Goal: Book appointment/travel/reservation

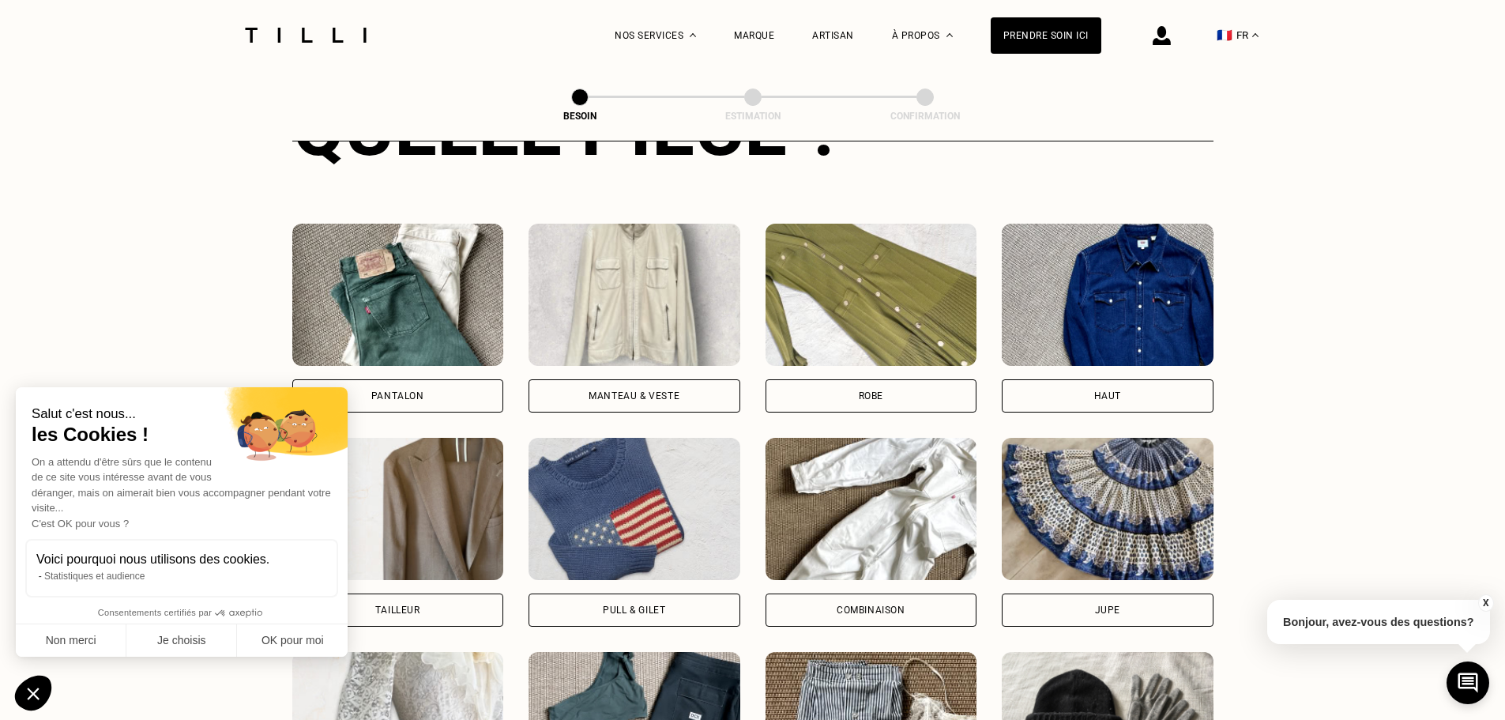
scroll to position [675, 0]
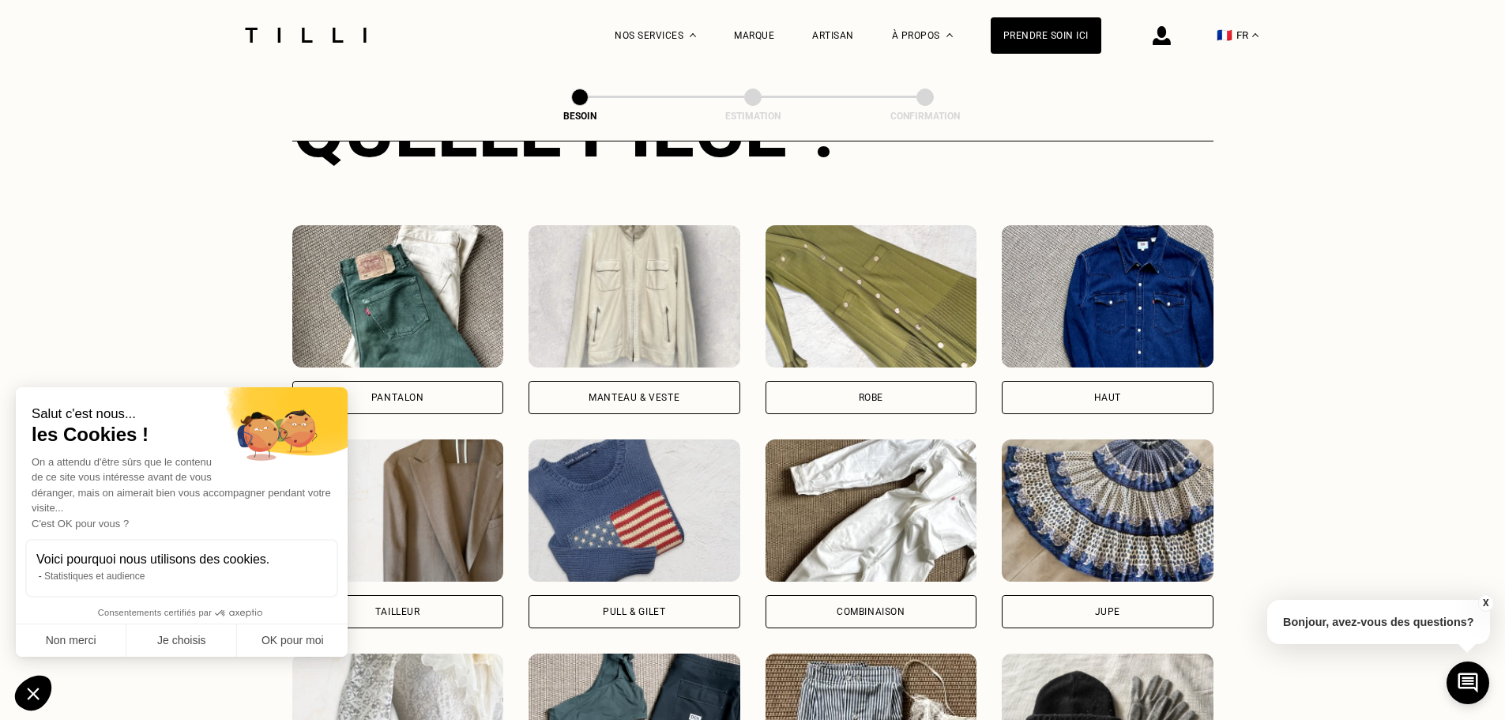
click at [427, 381] on div "Pantalon" at bounding box center [398, 397] width 212 height 33
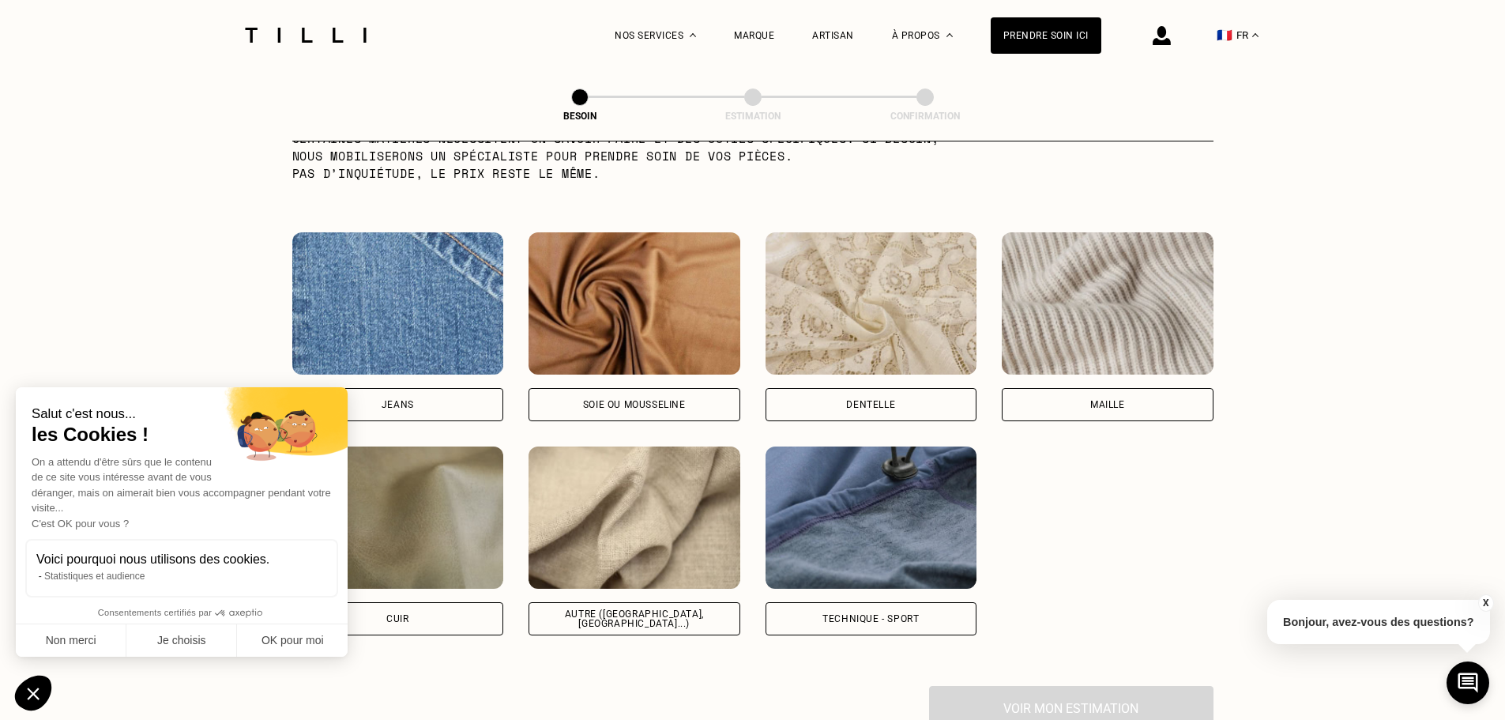
scroll to position [1613, 0]
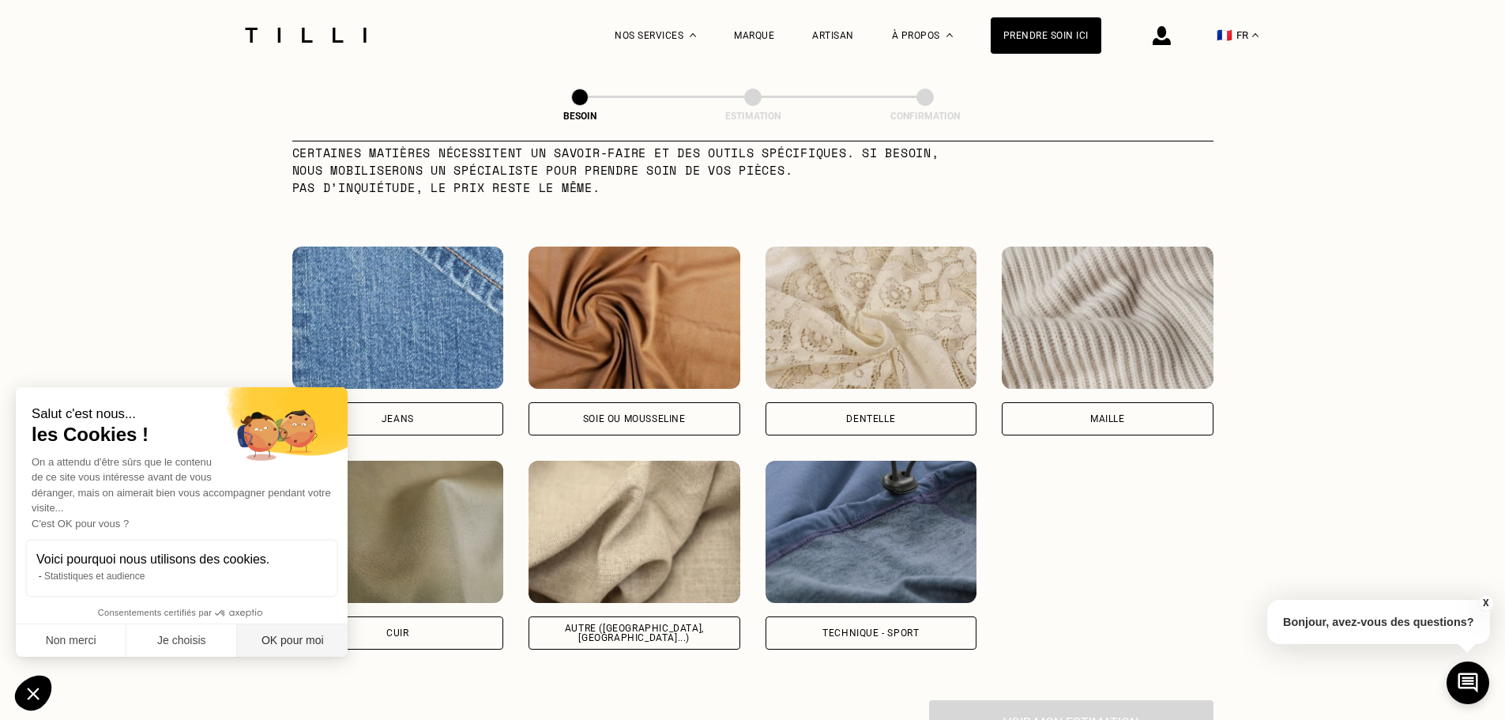
click at [317, 634] on button "OK pour moi" at bounding box center [292, 640] width 111 height 33
checkbox input "true"
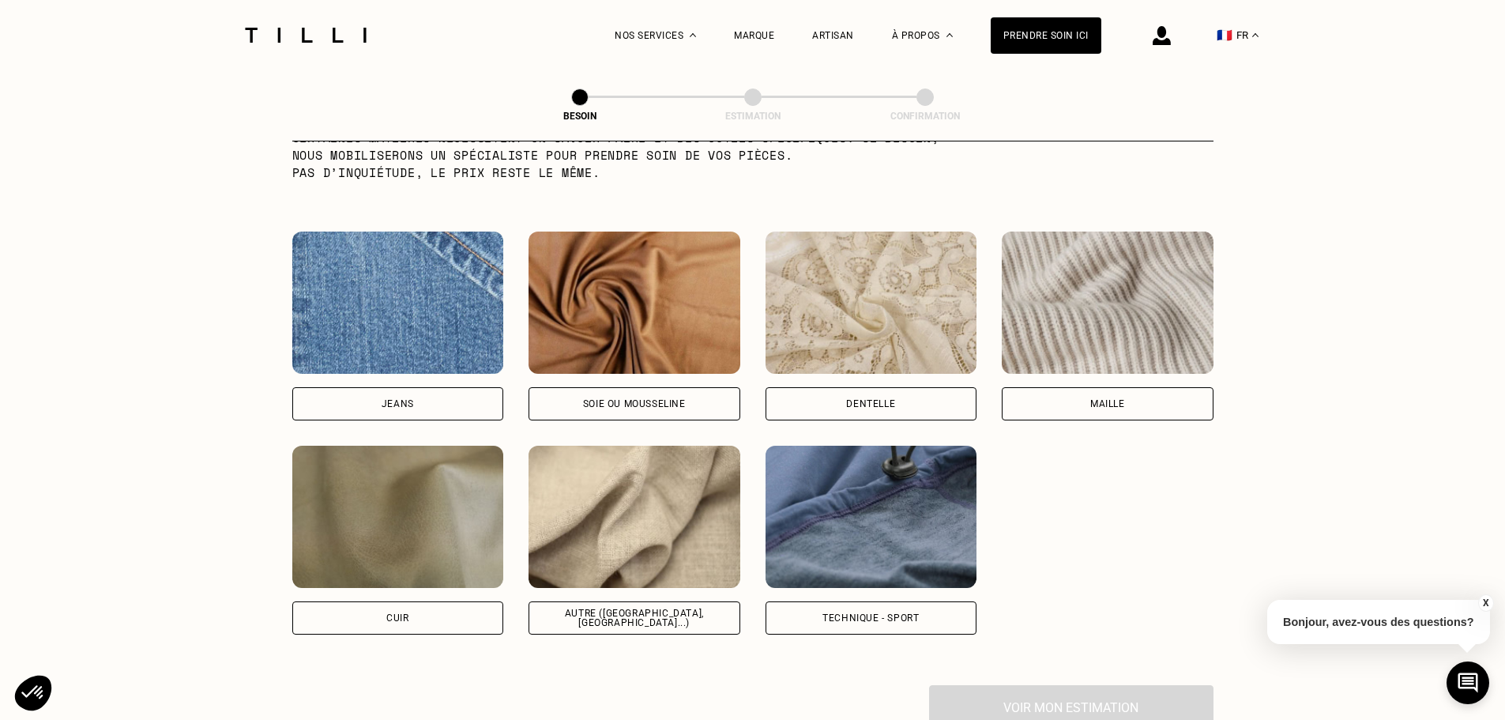
scroll to position [1613, 0]
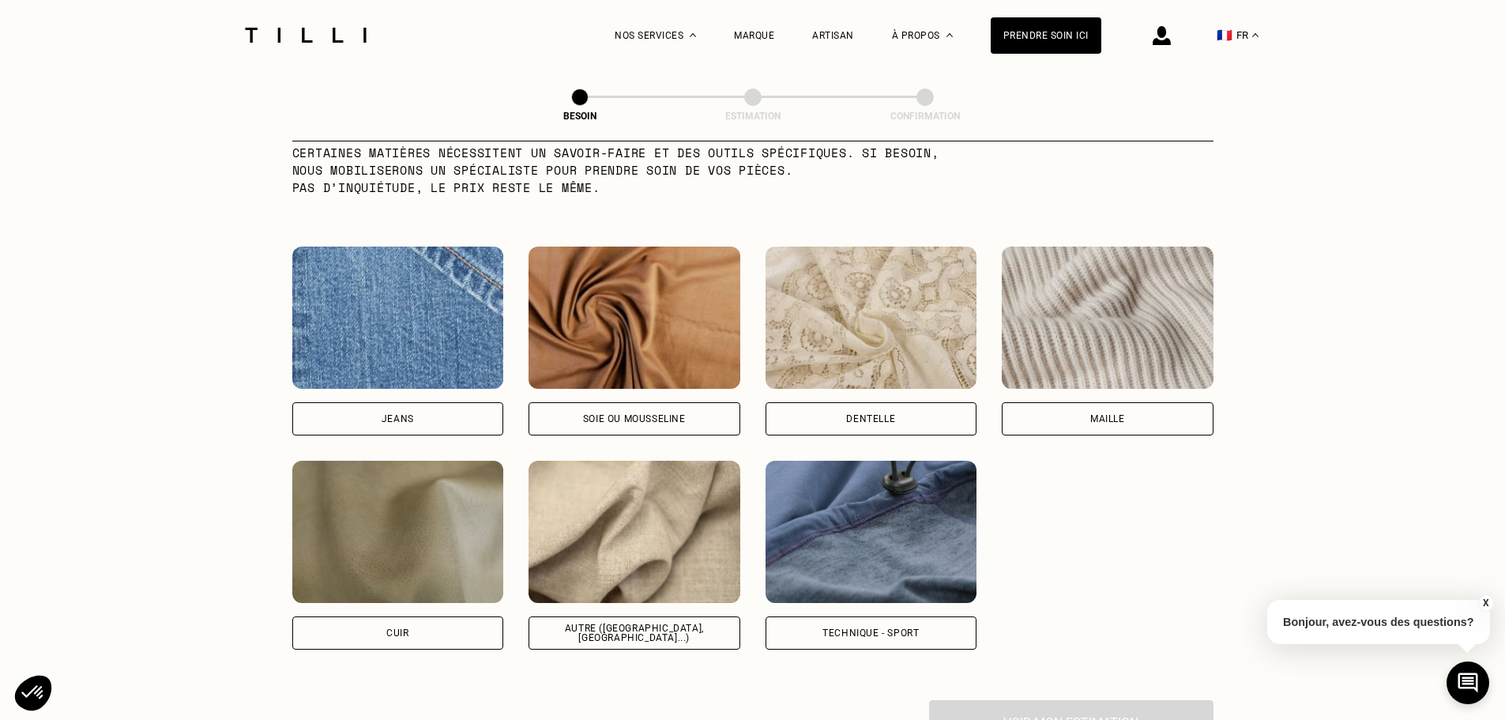
click at [661, 624] on div "Autre ([GEOGRAPHIC_DATA], [GEOGRAPHIC_DATA]...)" at bounding box center [634, 632] width 185 height 19
select select "FR"
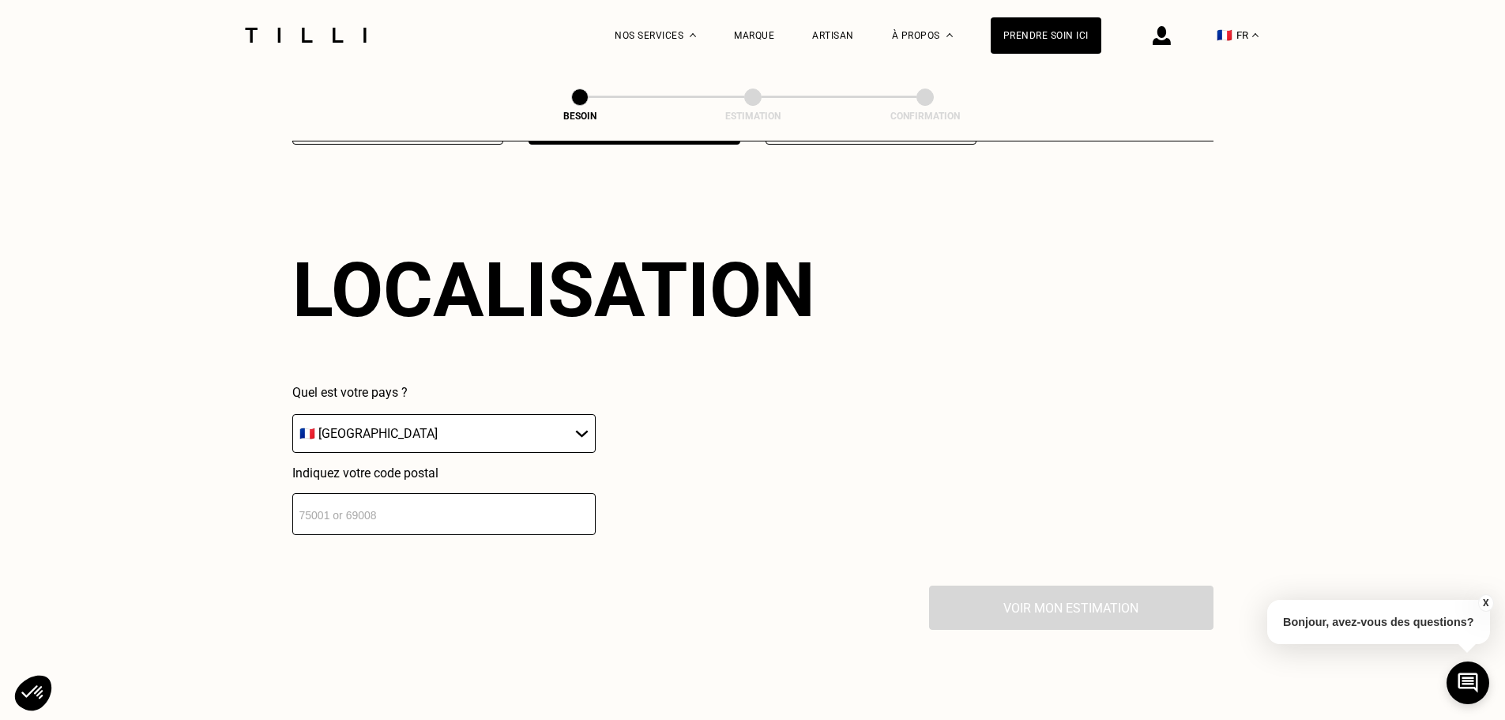
scroll to position [2124, 0]
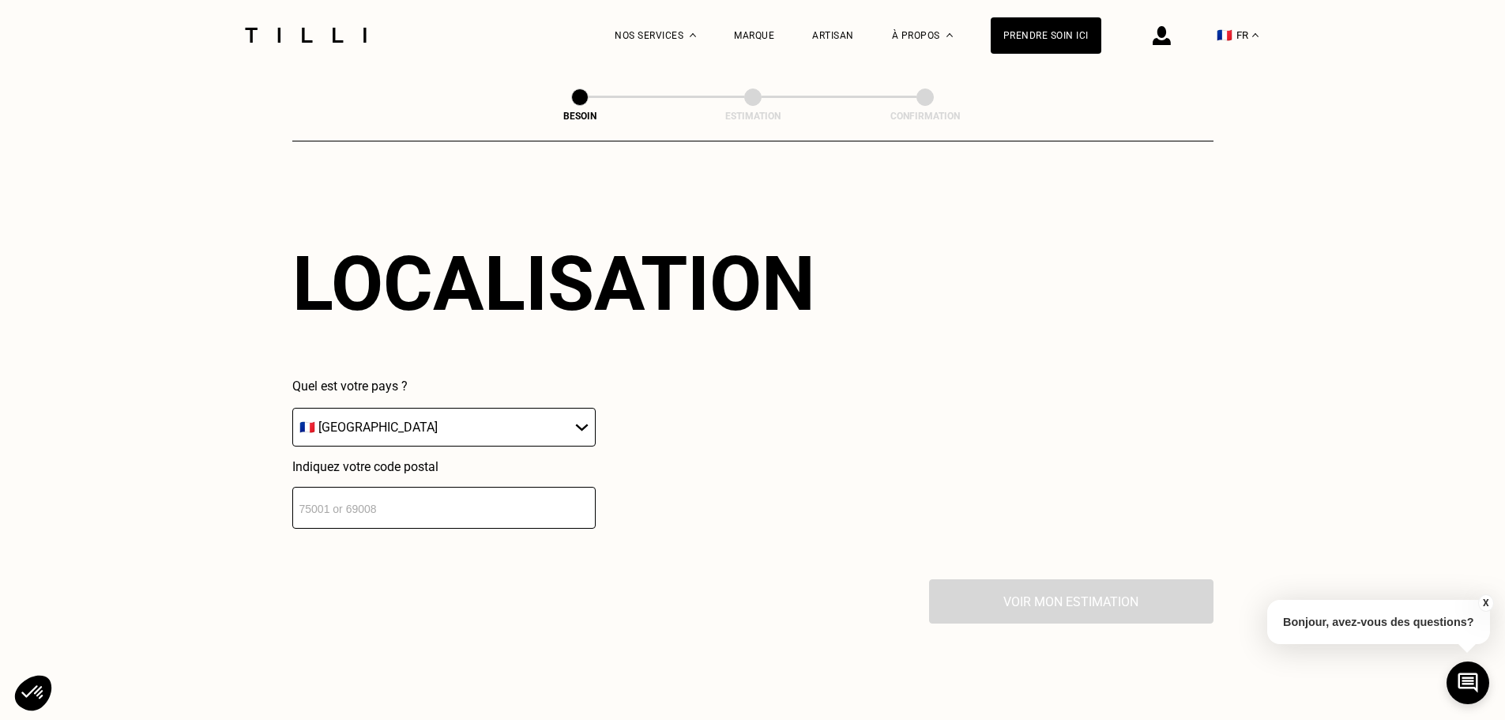
click at [366, 505] on input "number" at bounding box center [443, 508] width 303 height 42
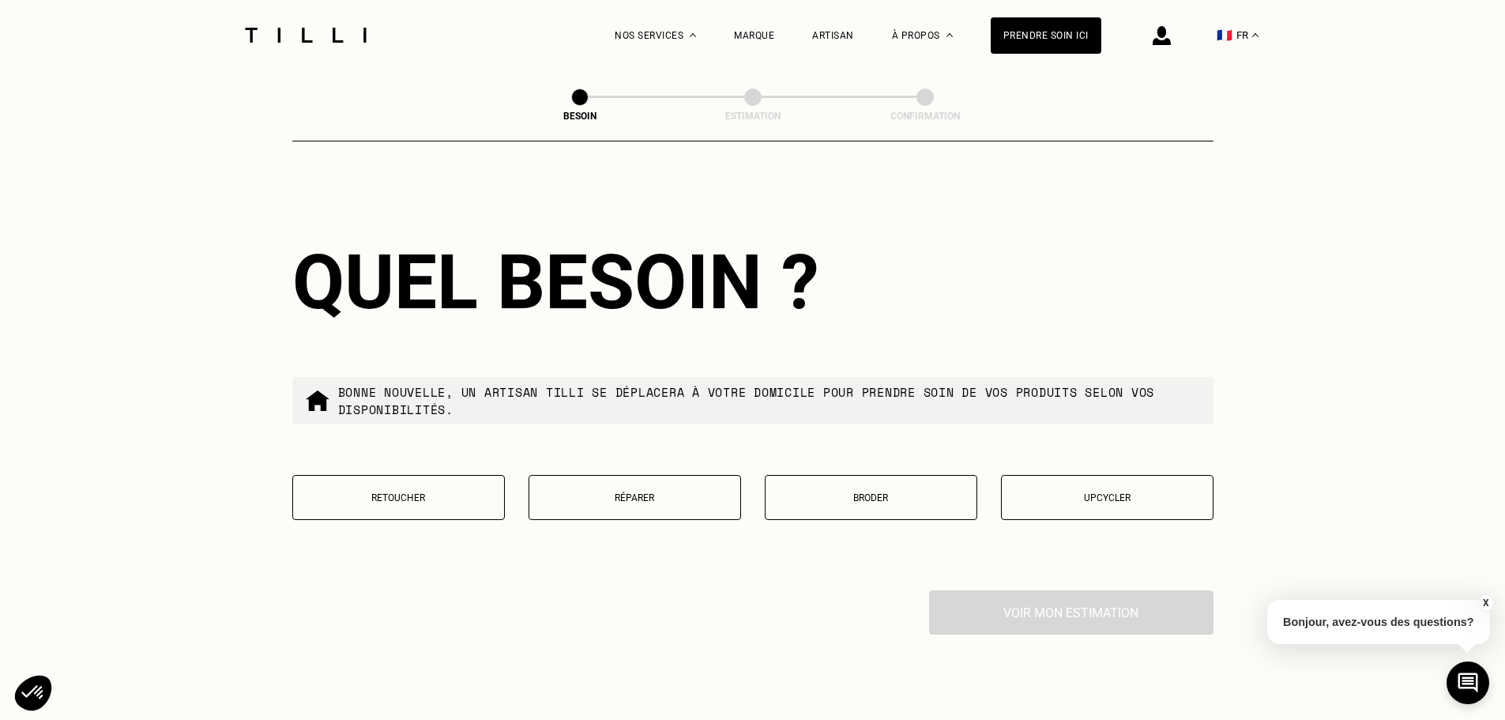
scroll to position [2517, 0]
type input "78700"
click at [656, 491] on p "Réparer" at bounding box center [634, 496] width 195 height 11
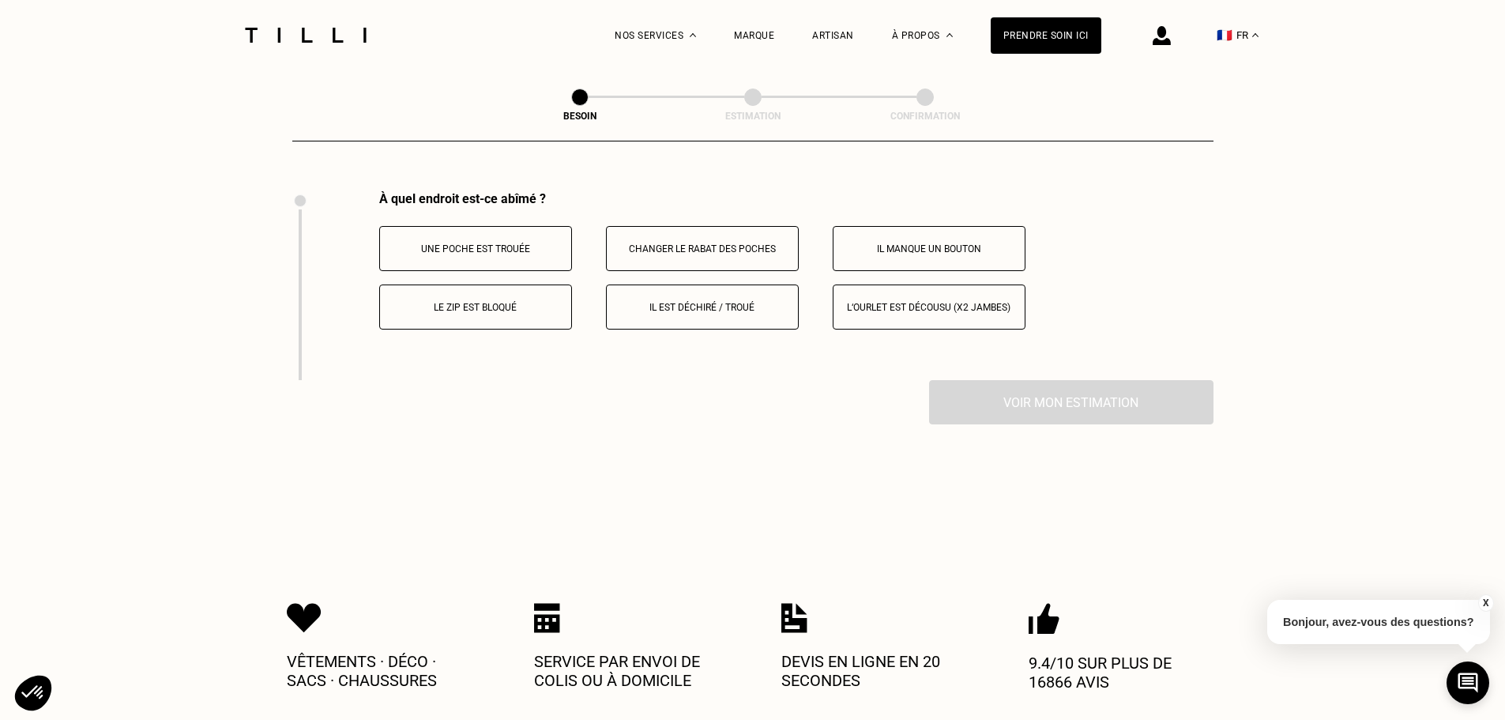
scroll to position [2922, 0]
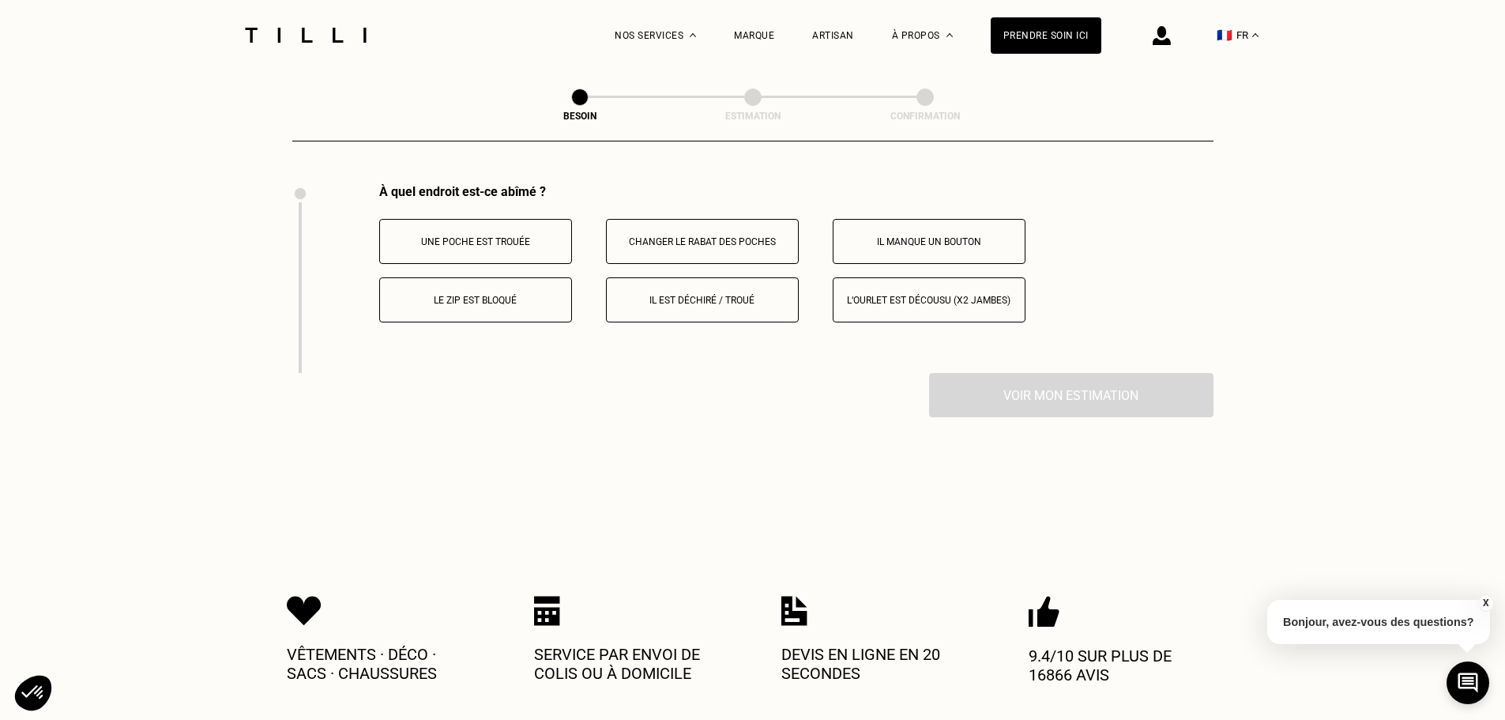
click at [687, 296] on p "Il est déchiré / troué" at bounding box center [702, 300] width 175 height 11
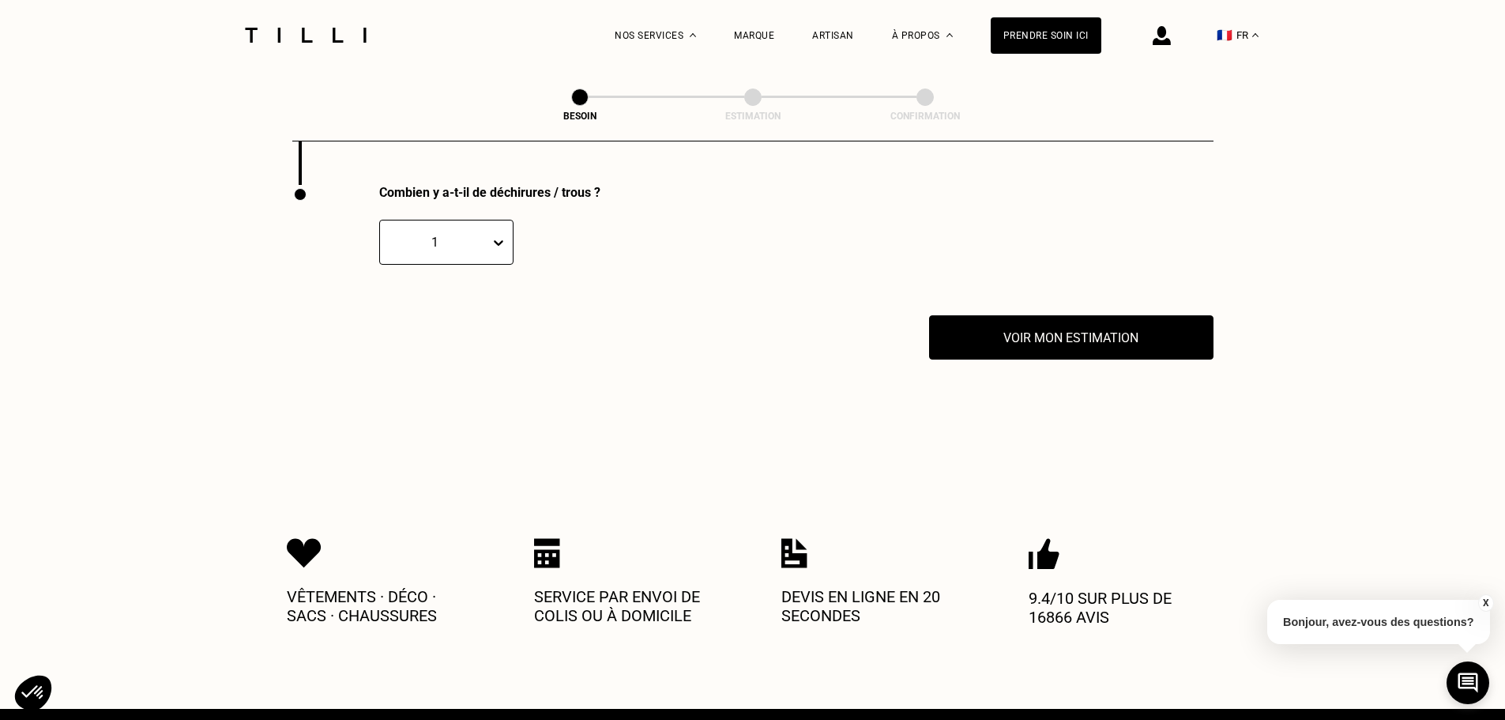
scroll to position [3111, 0]
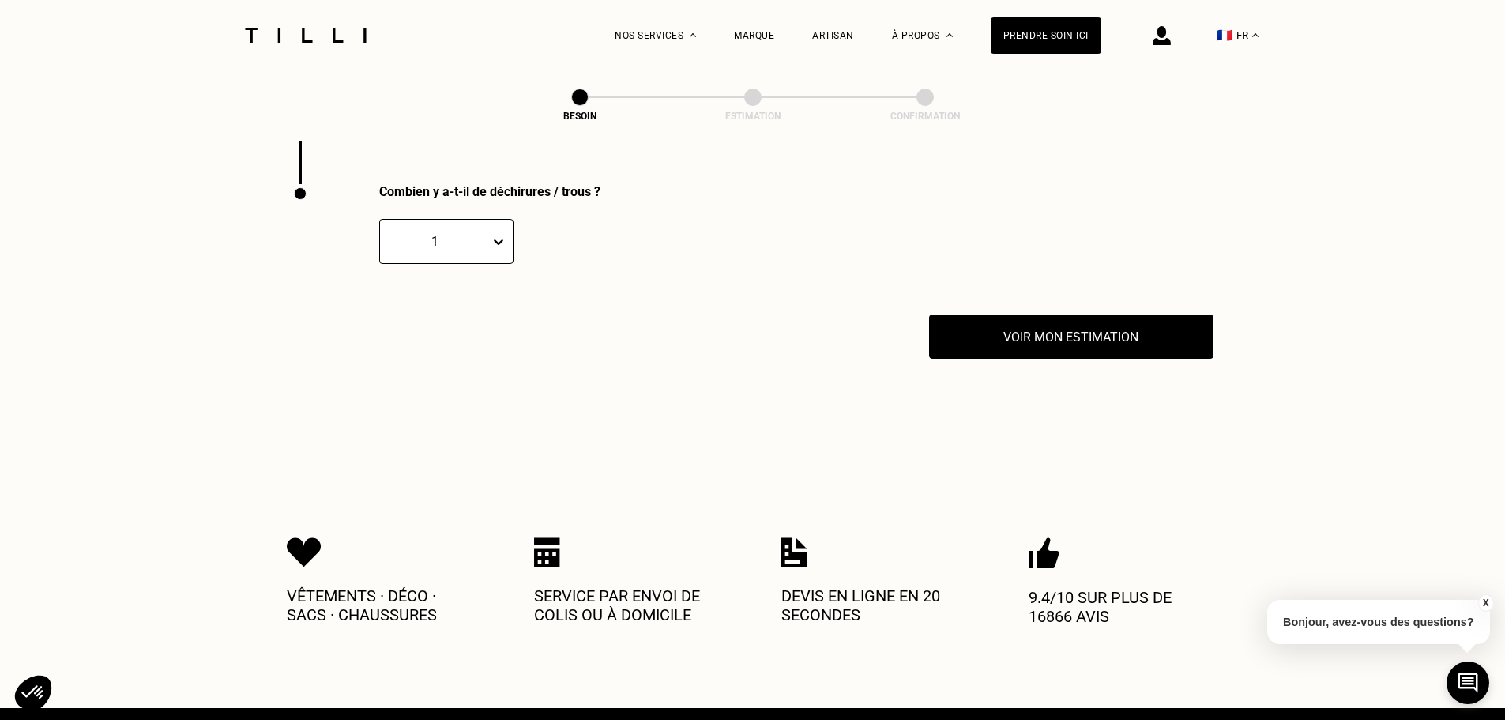
click at [501, 234] on icon at bounding box center [499, 242] width 16 height 16
click at [427, 310] on div "2" at bounding box center [446, 317] width 134 height 29
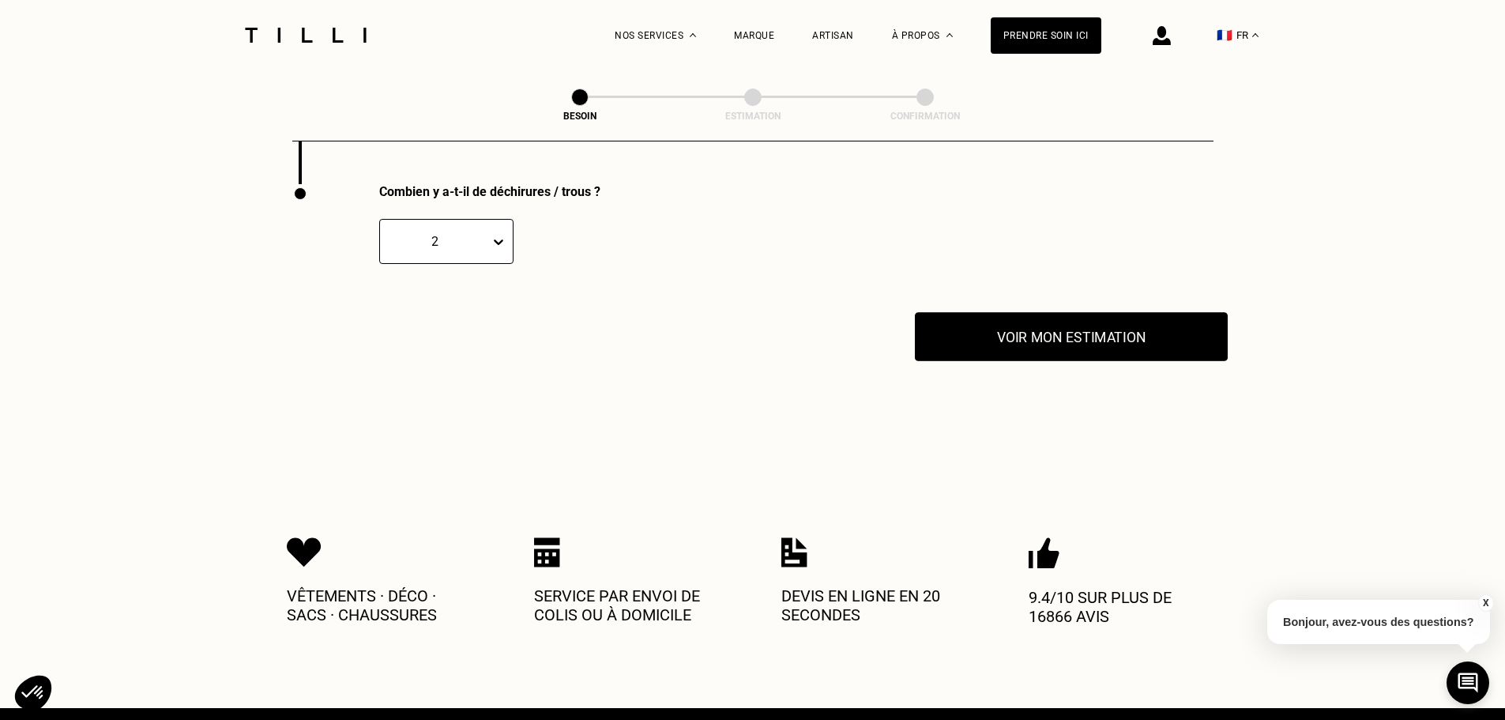
click at [976, 333] on button "Voir mon estimation" at bounding box center [1071, 336] width 313 height 49
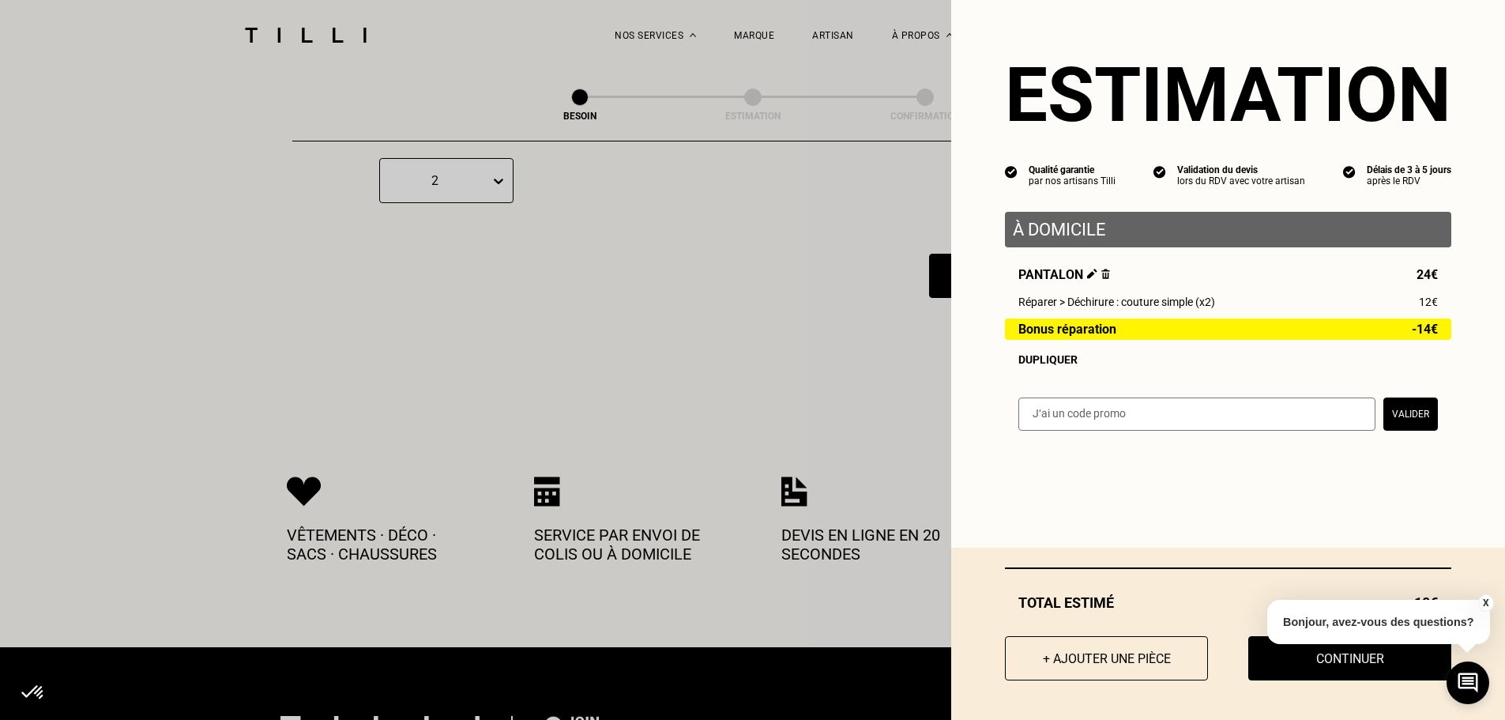
scroll to position [3269, 0]
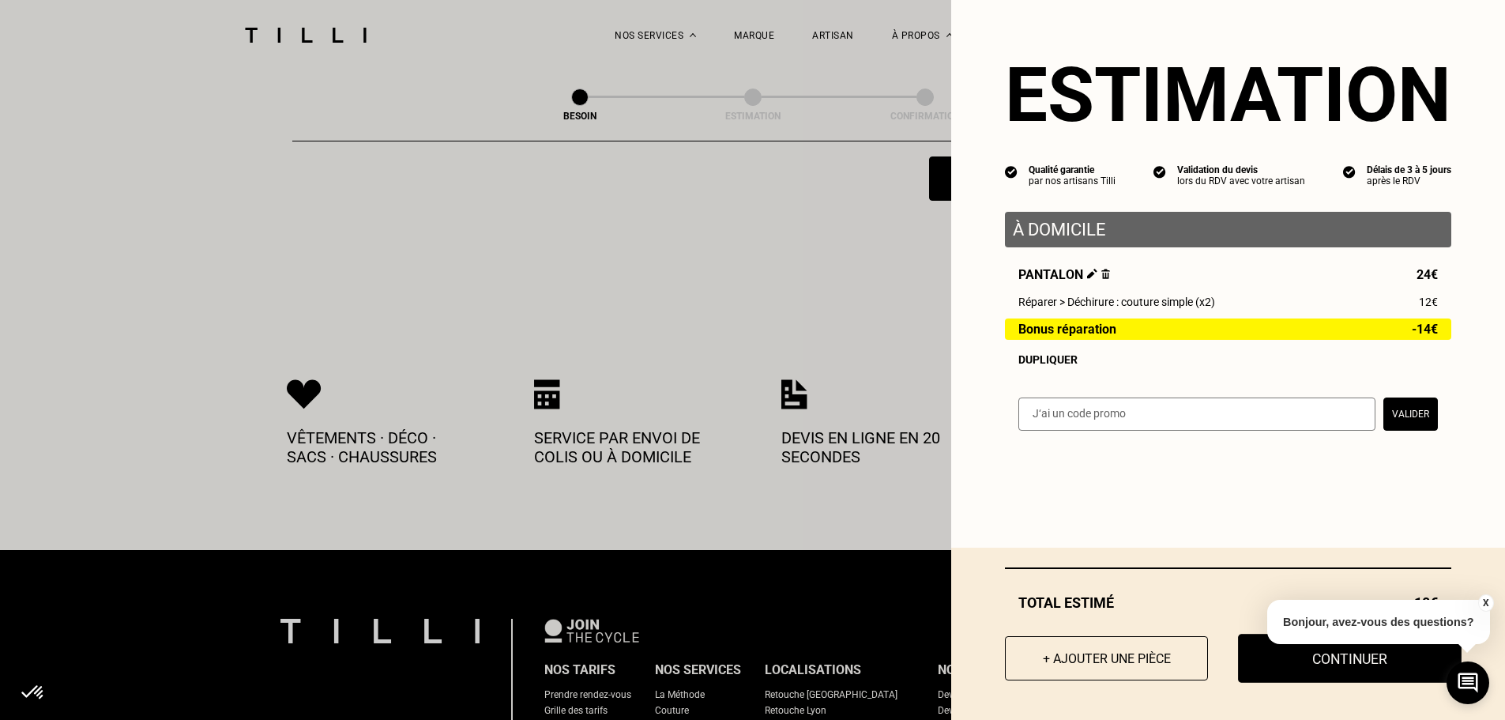
click at [1293, 661] on button "Continuer" at bounding box center [1350, 658] width 224 height 49
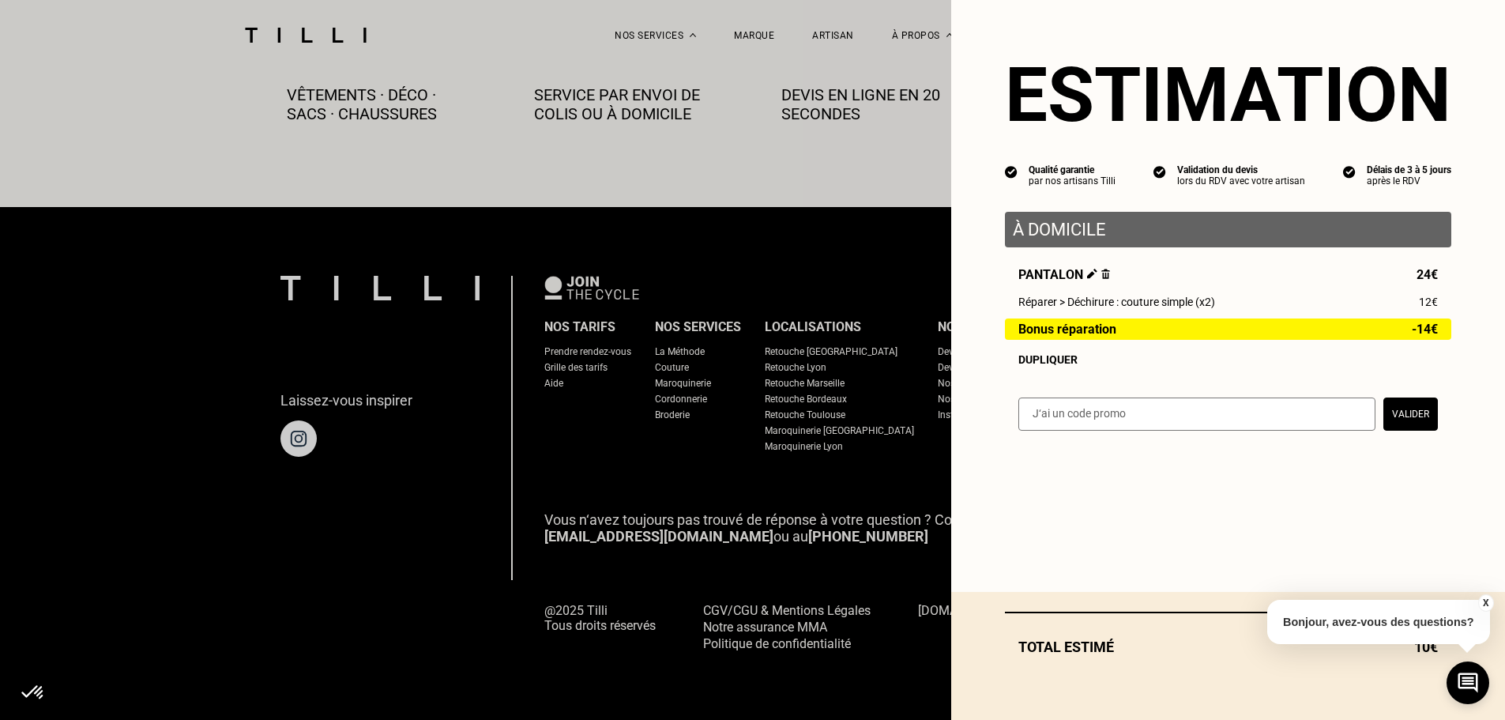
scroll to position [881, 0]
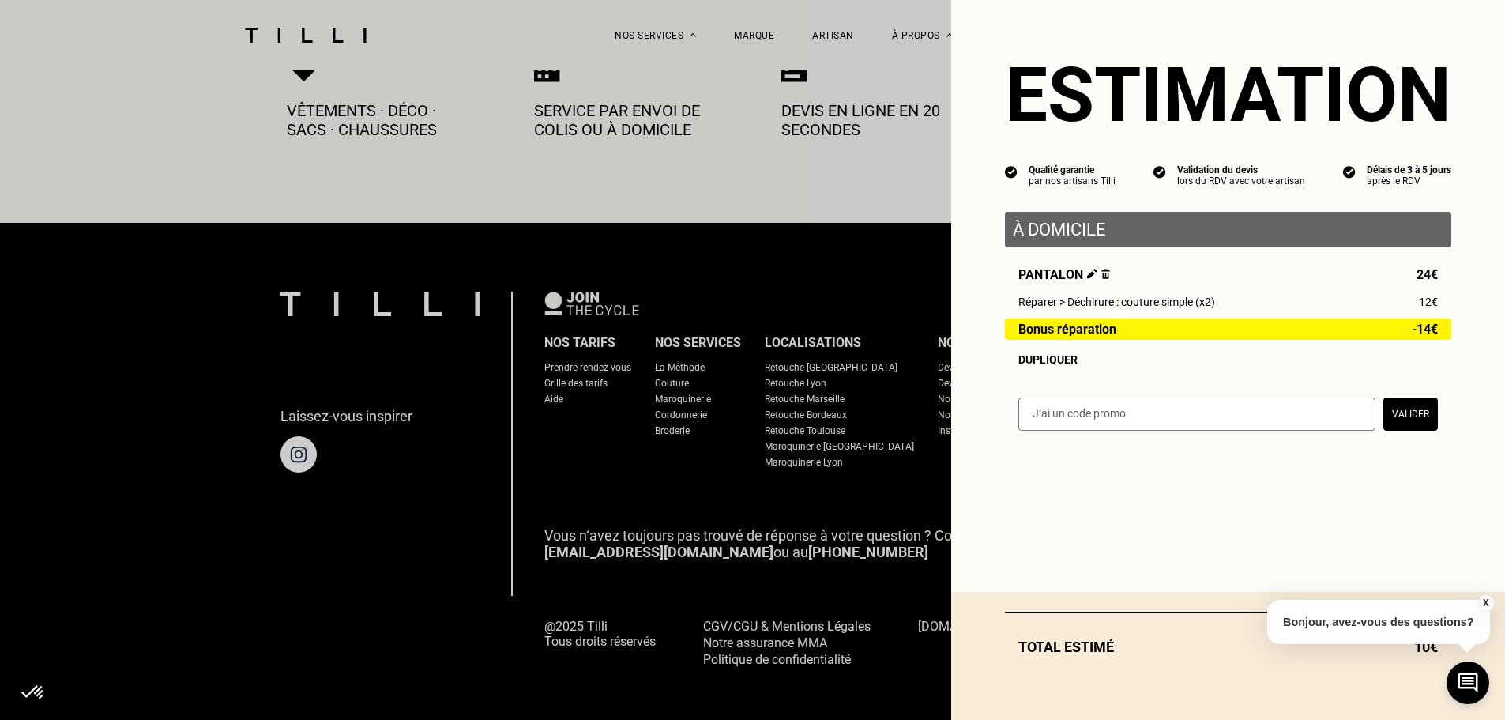
select select "FR"
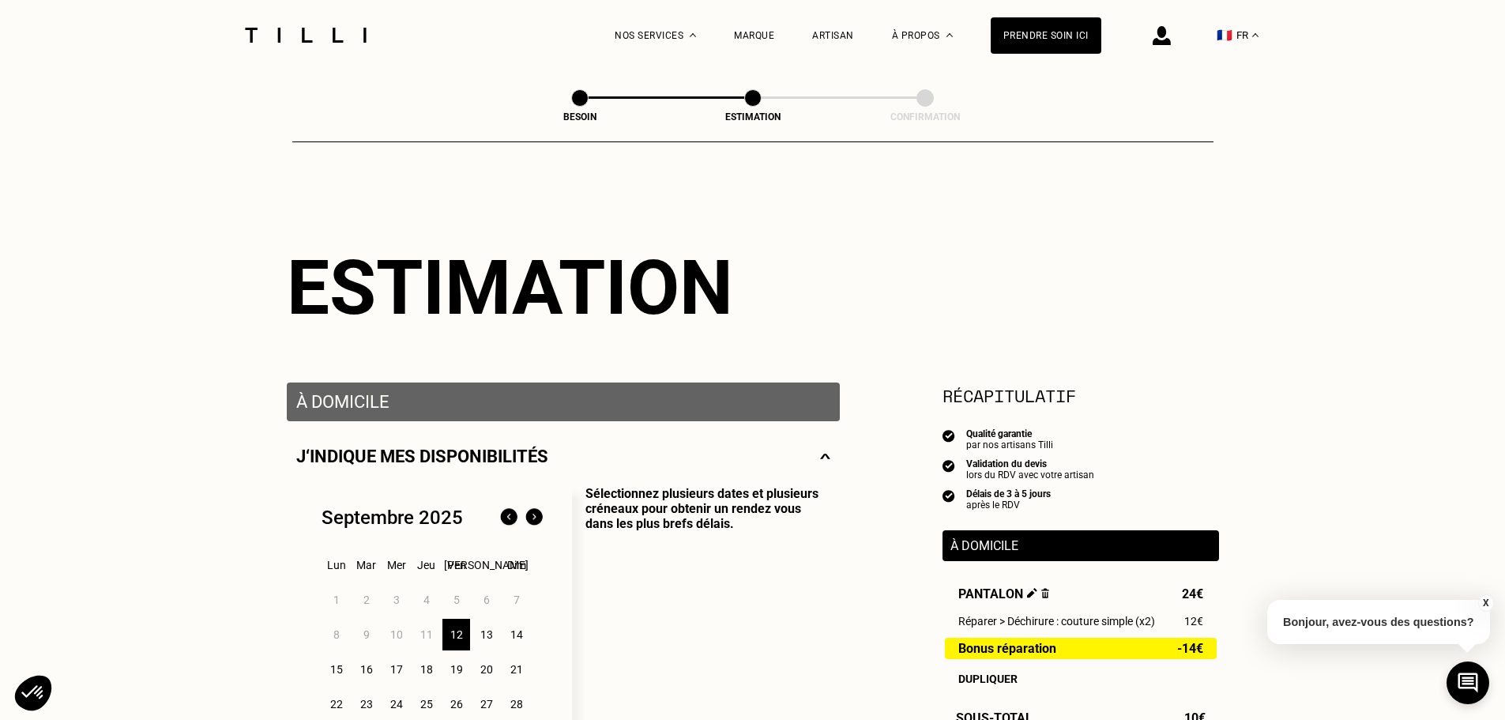
click at [344, 39] on img at bounding box center [305, 35] width 133 height 15
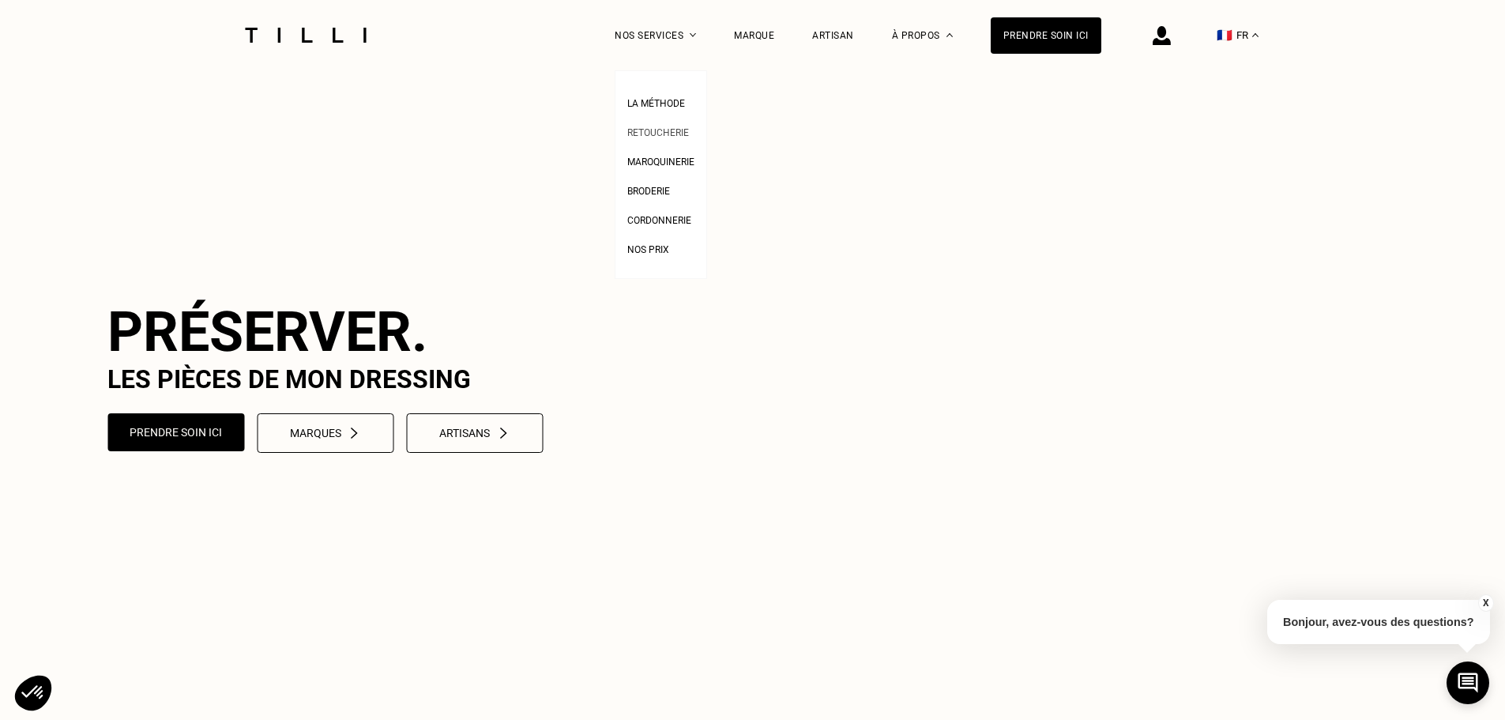
click at [667, 138] on span "Retoucherie" at bounding box center [658, 132] width 62 height 11
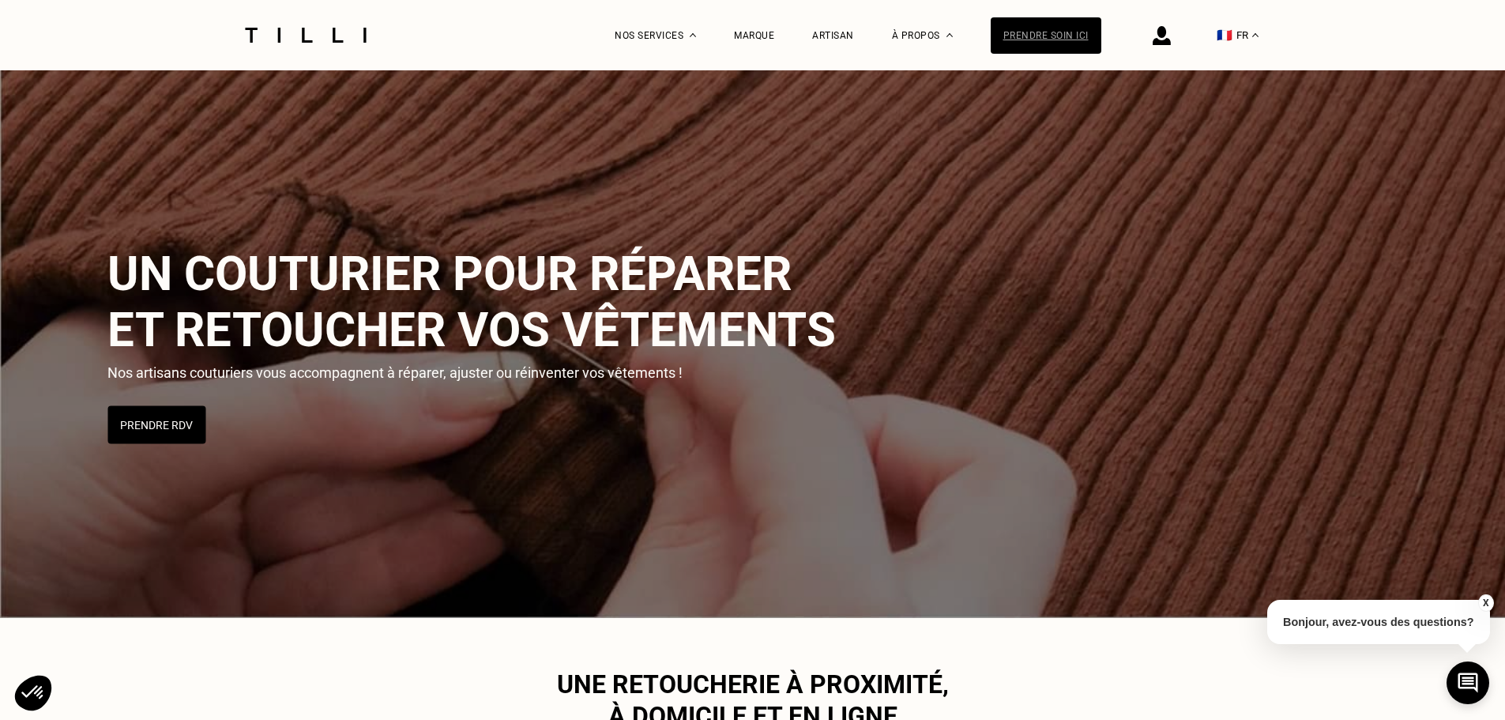
click at [1019, 31] on div "Prendre soin ici" at bounding box center [1046, 35] width 111 height 36
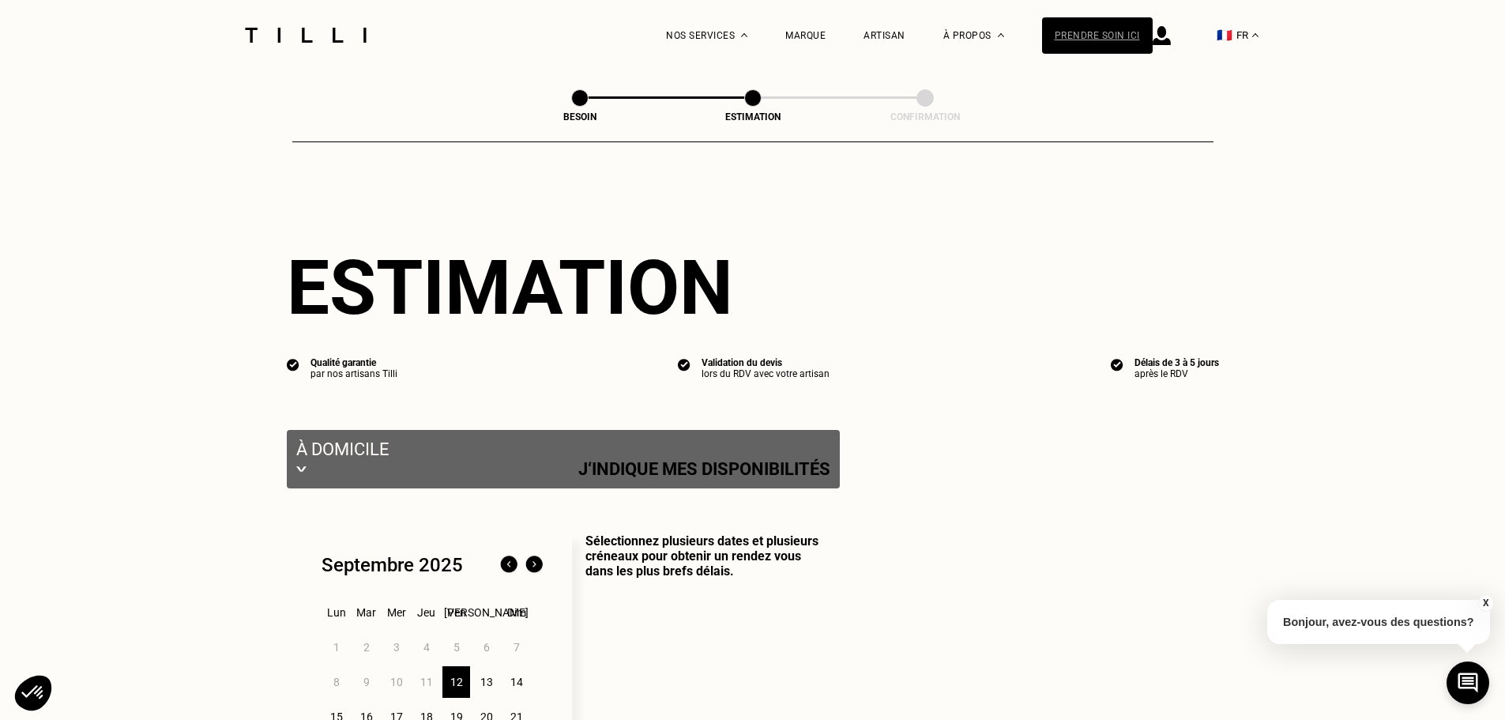
select select "FR"
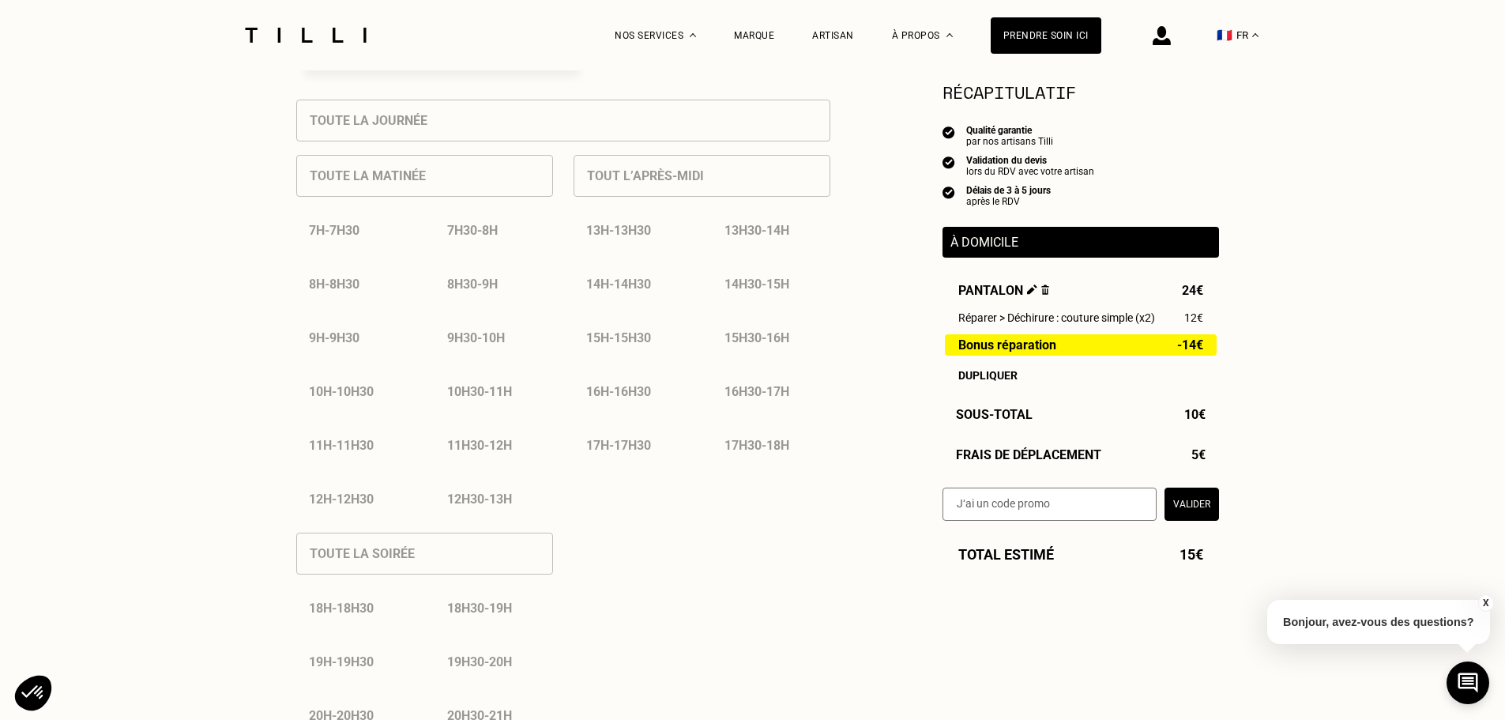
scroll to position [316, 0]
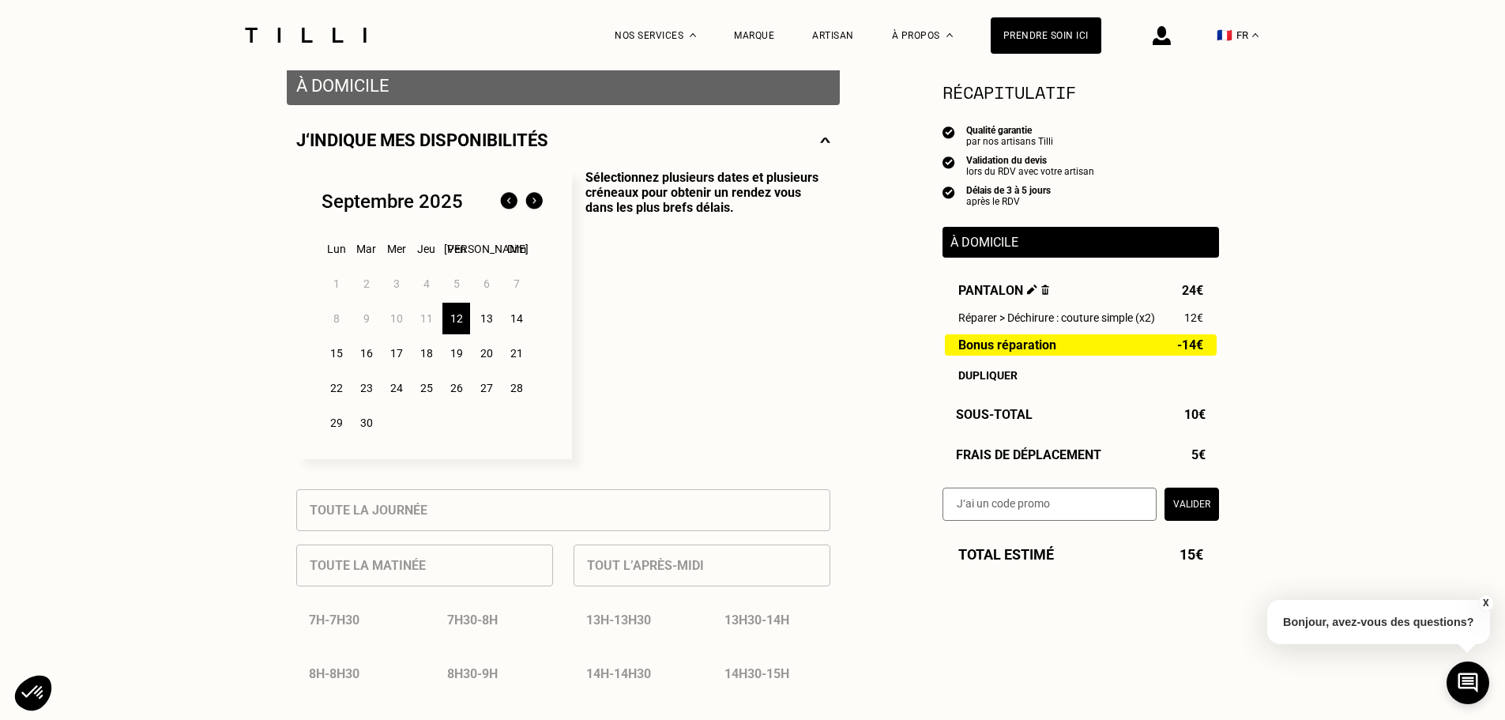
click at [492, 322] on div "13" at bounding box center [486, 319] width 28 height 32
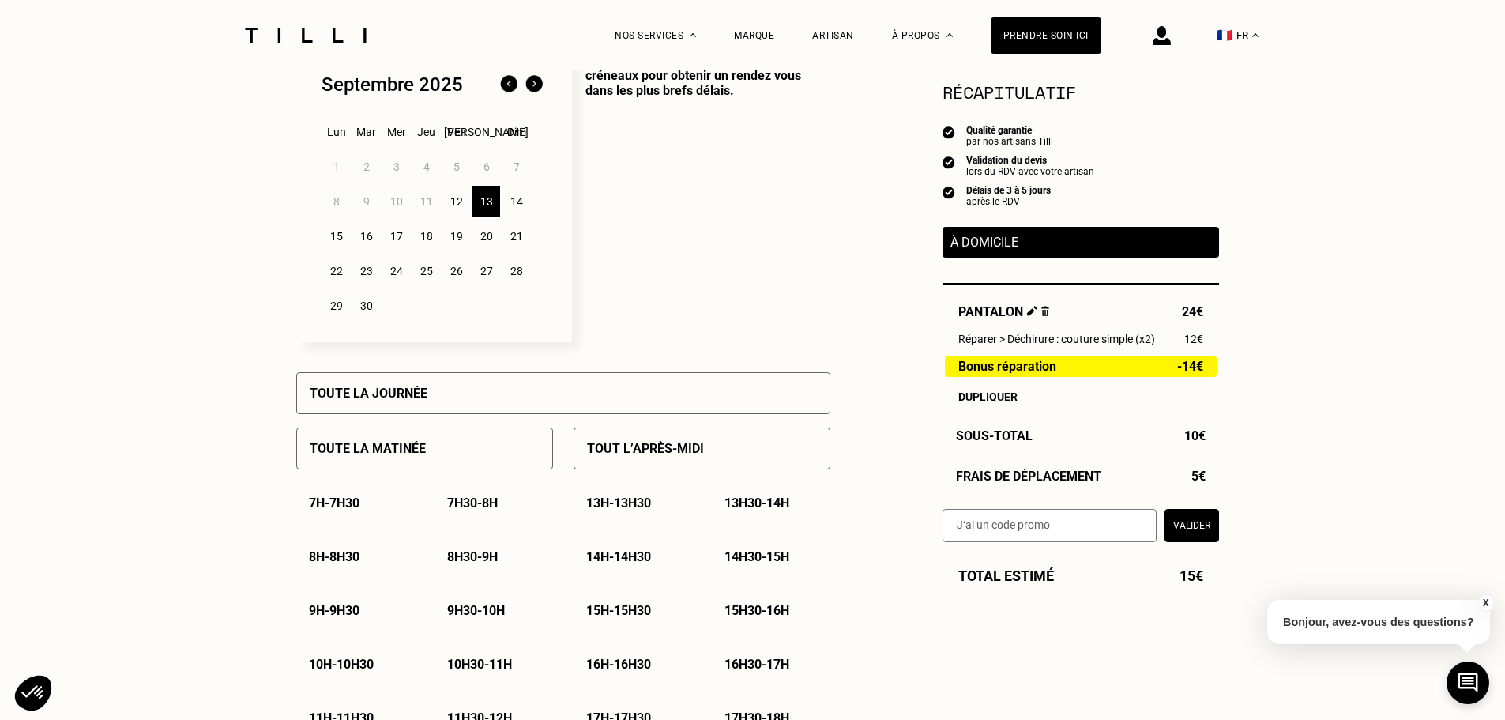
scroll to position [395, 0]
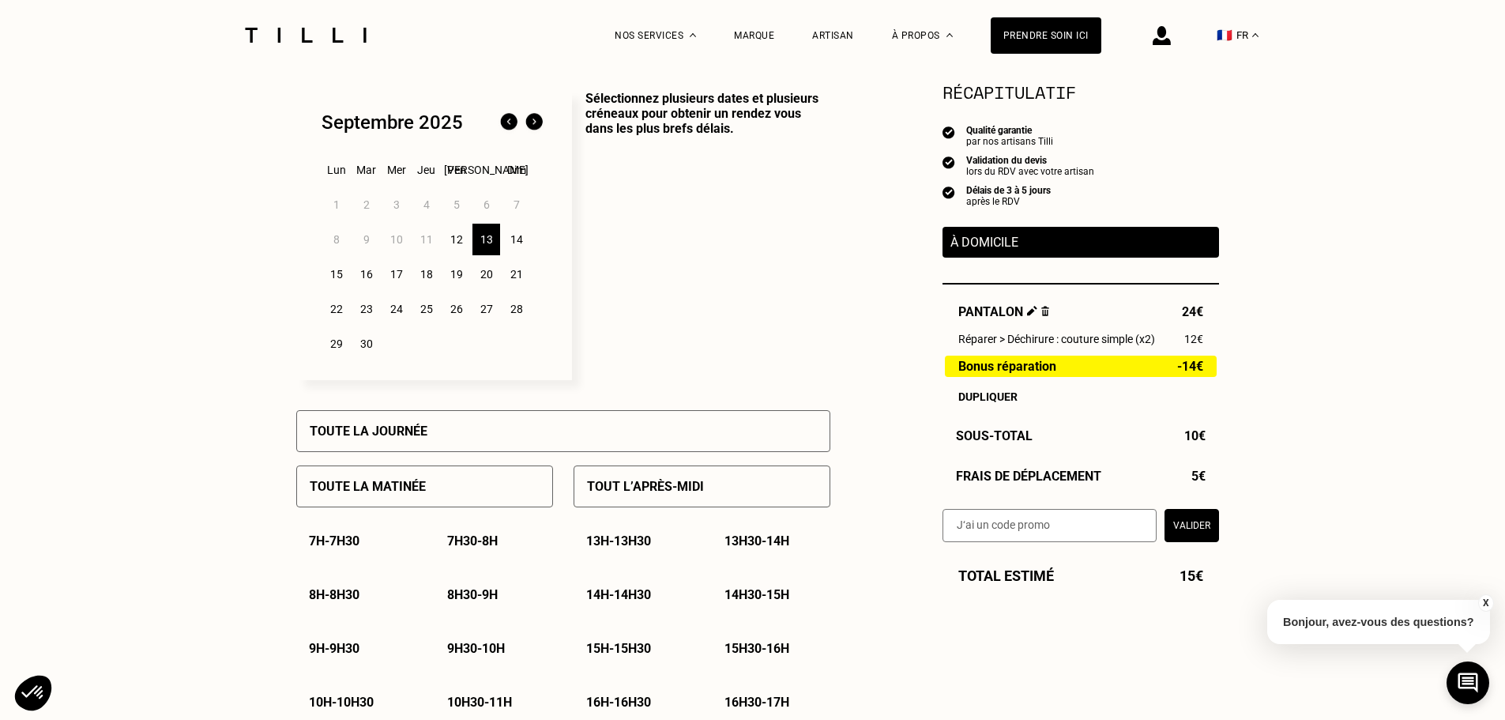
click at [460, 277] on div "19" at bounding box center [456, 274] width 28 height 32
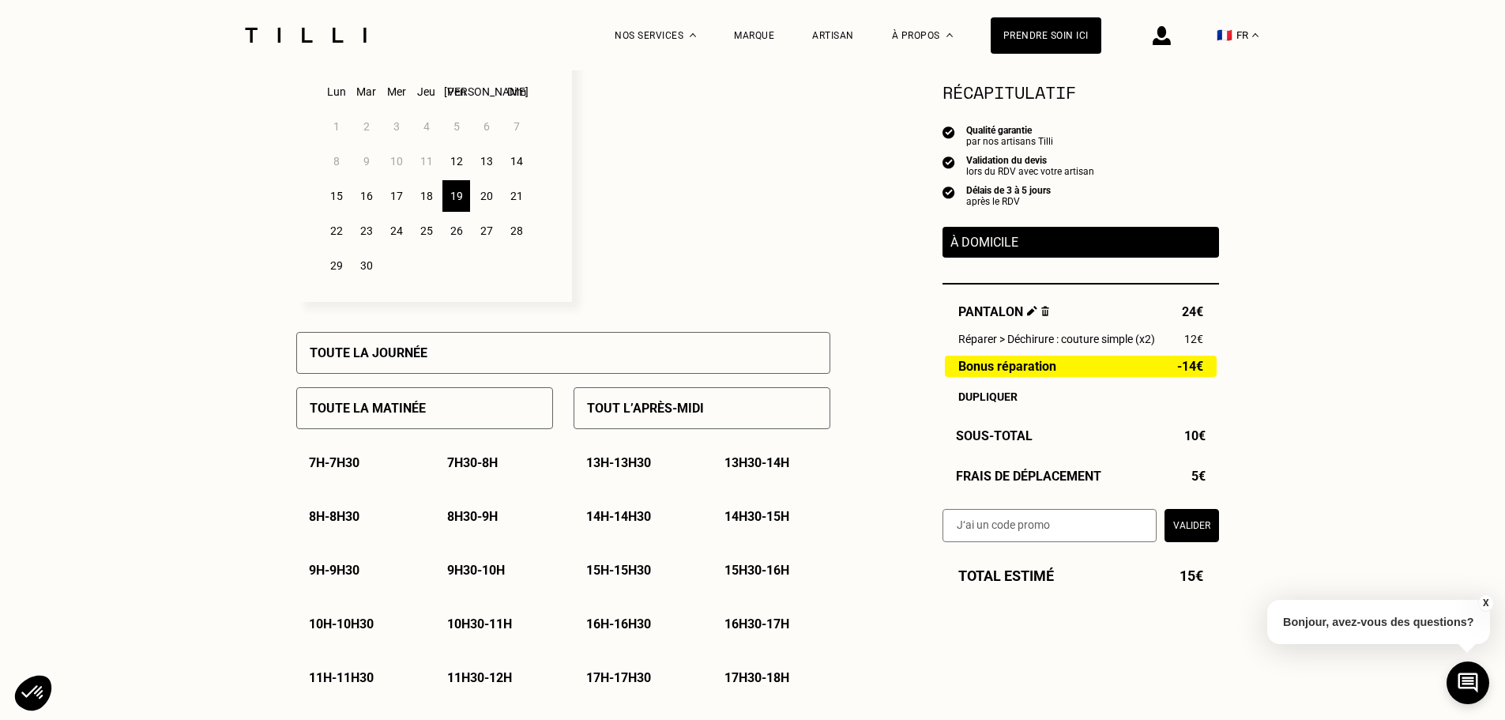
scroll to position [711, 0]
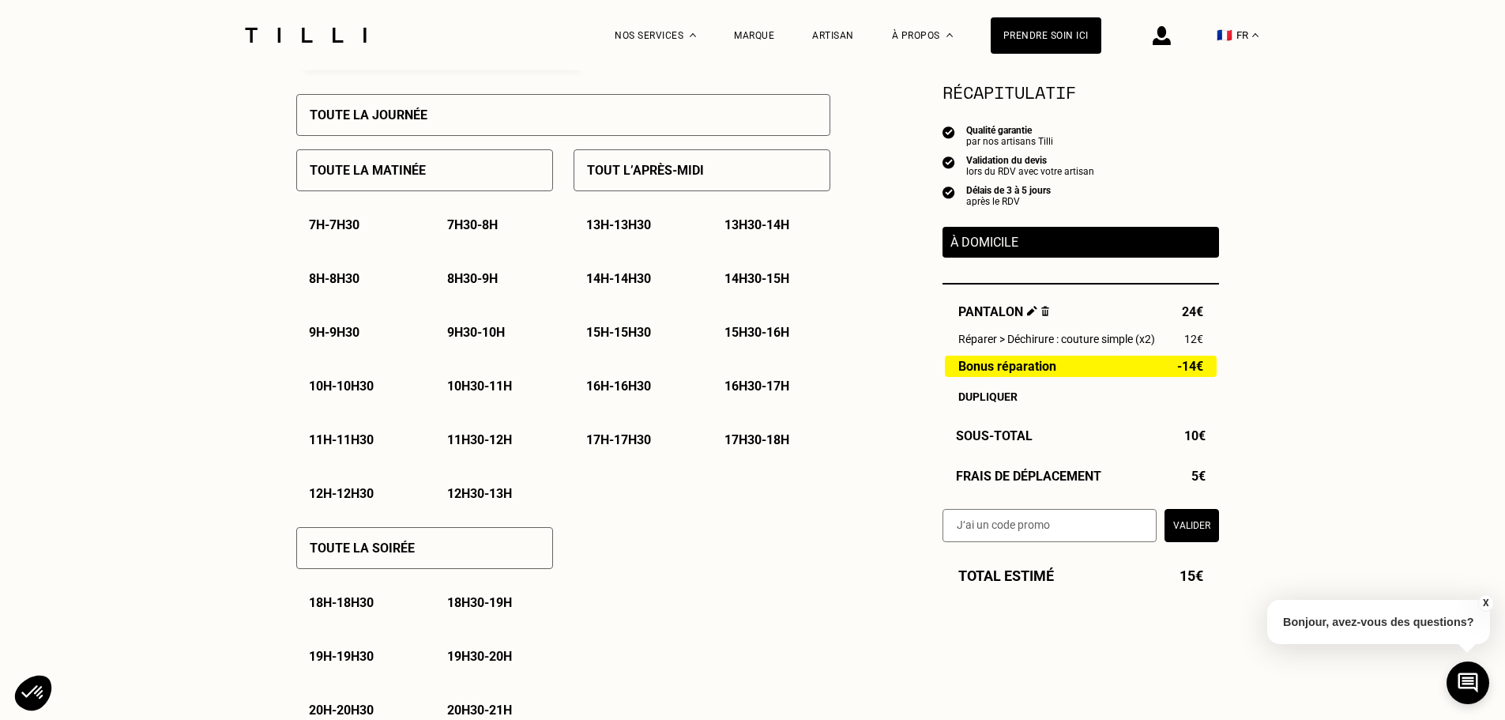
click at [491, 495] on p "12h30 - 13h" at bounding box center [479, 493] width 65 height 15
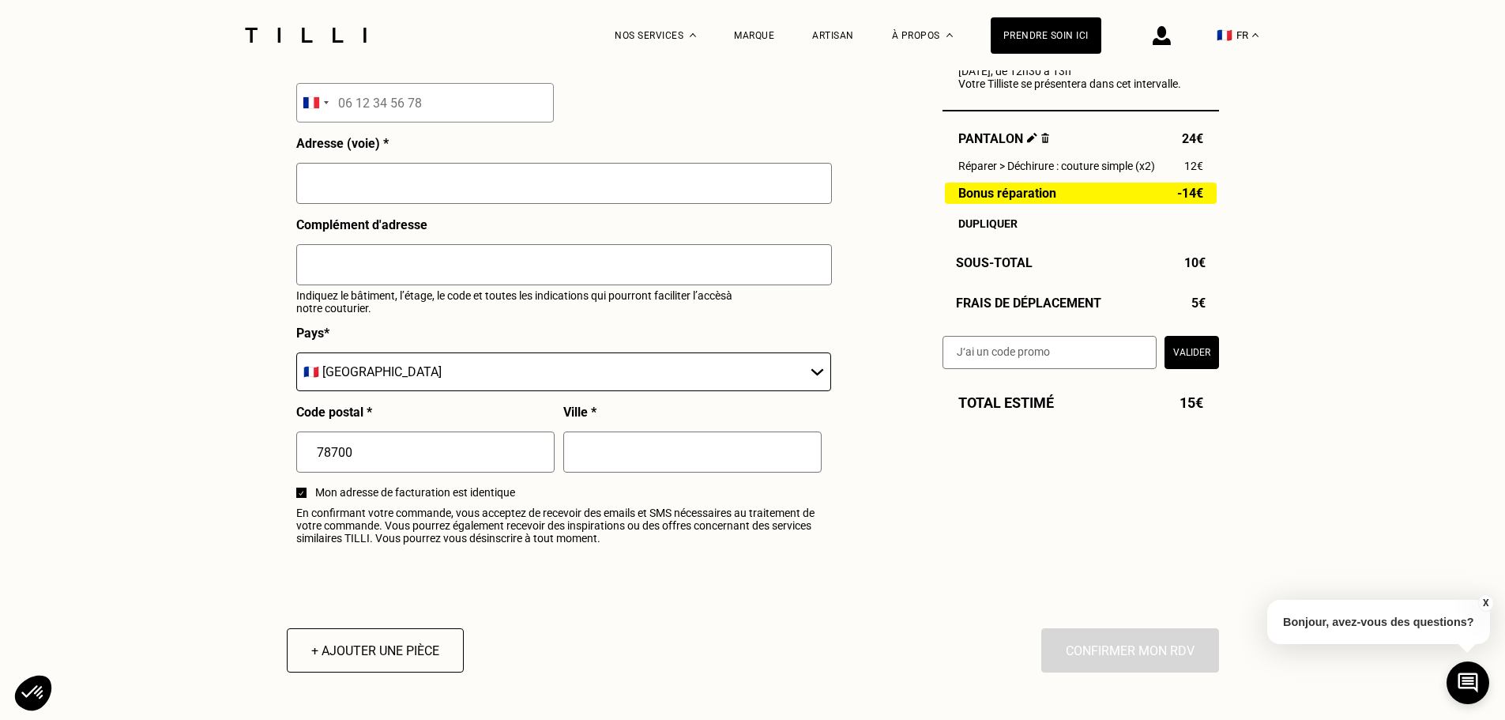
scroll to position [1896, 0]
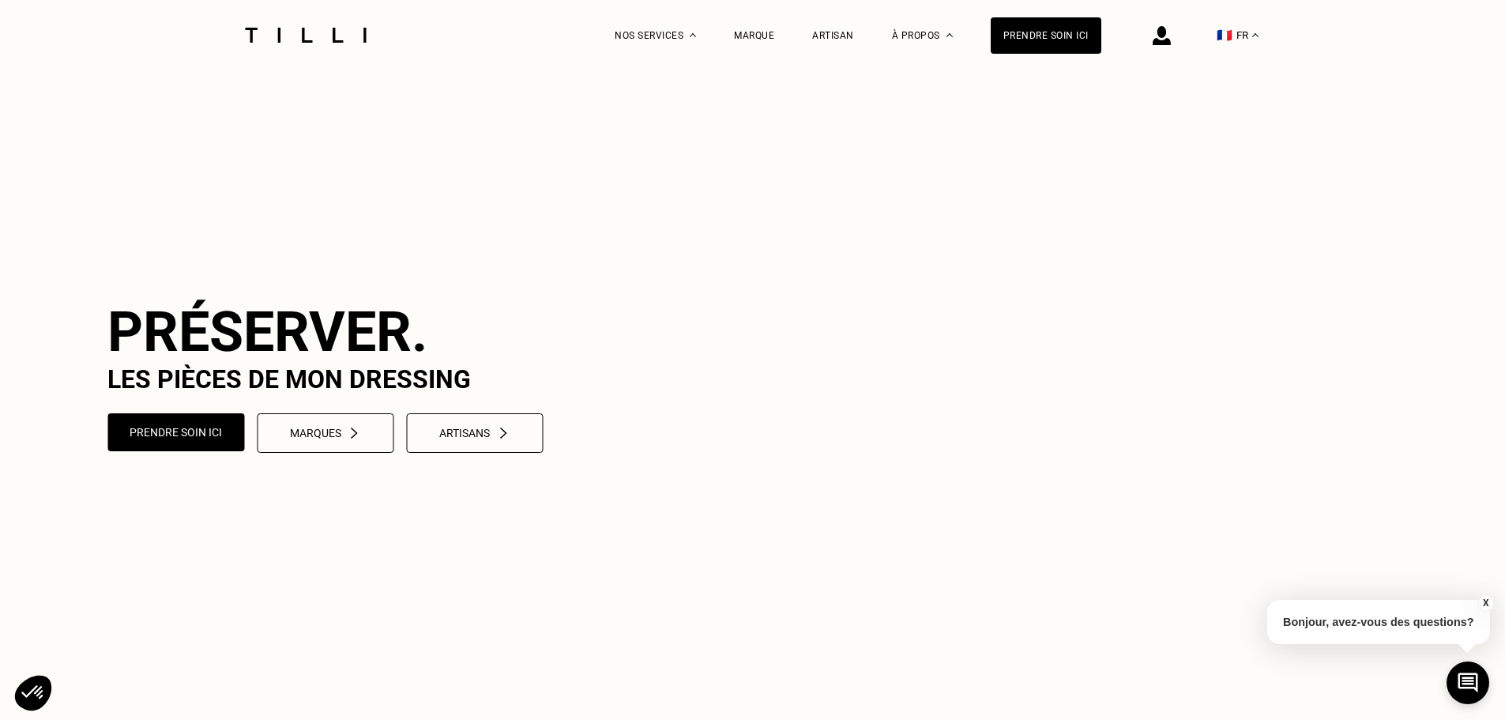
select select "FR"
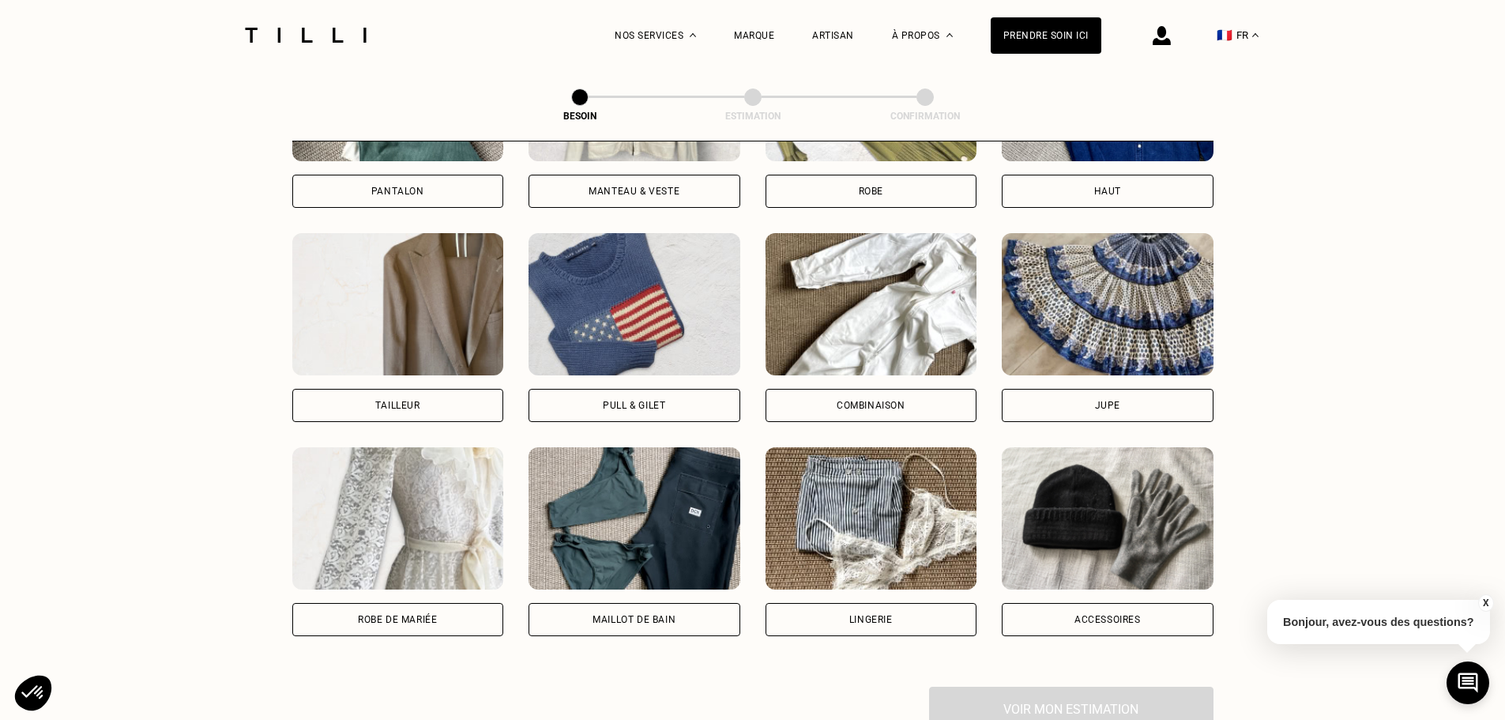
scroll to position [408, 0]
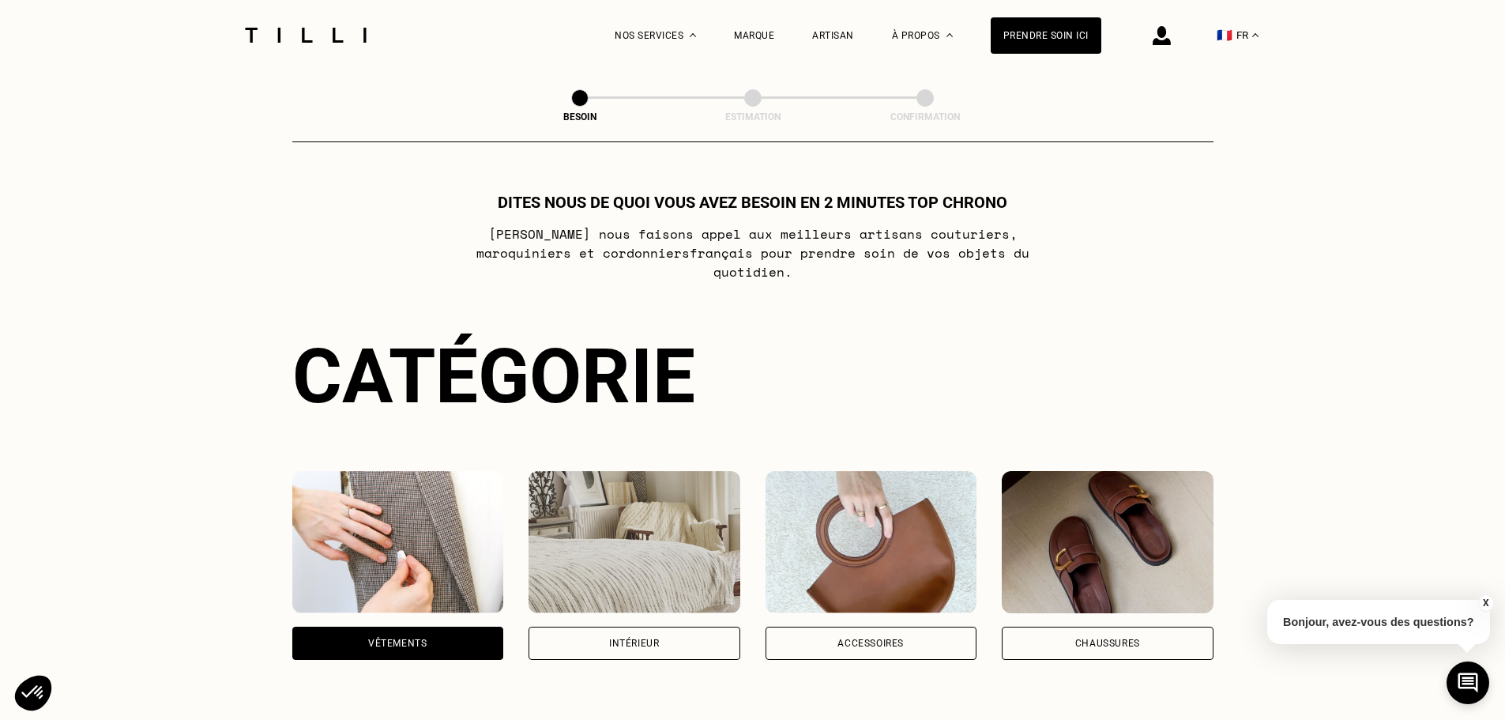
select select "FR"
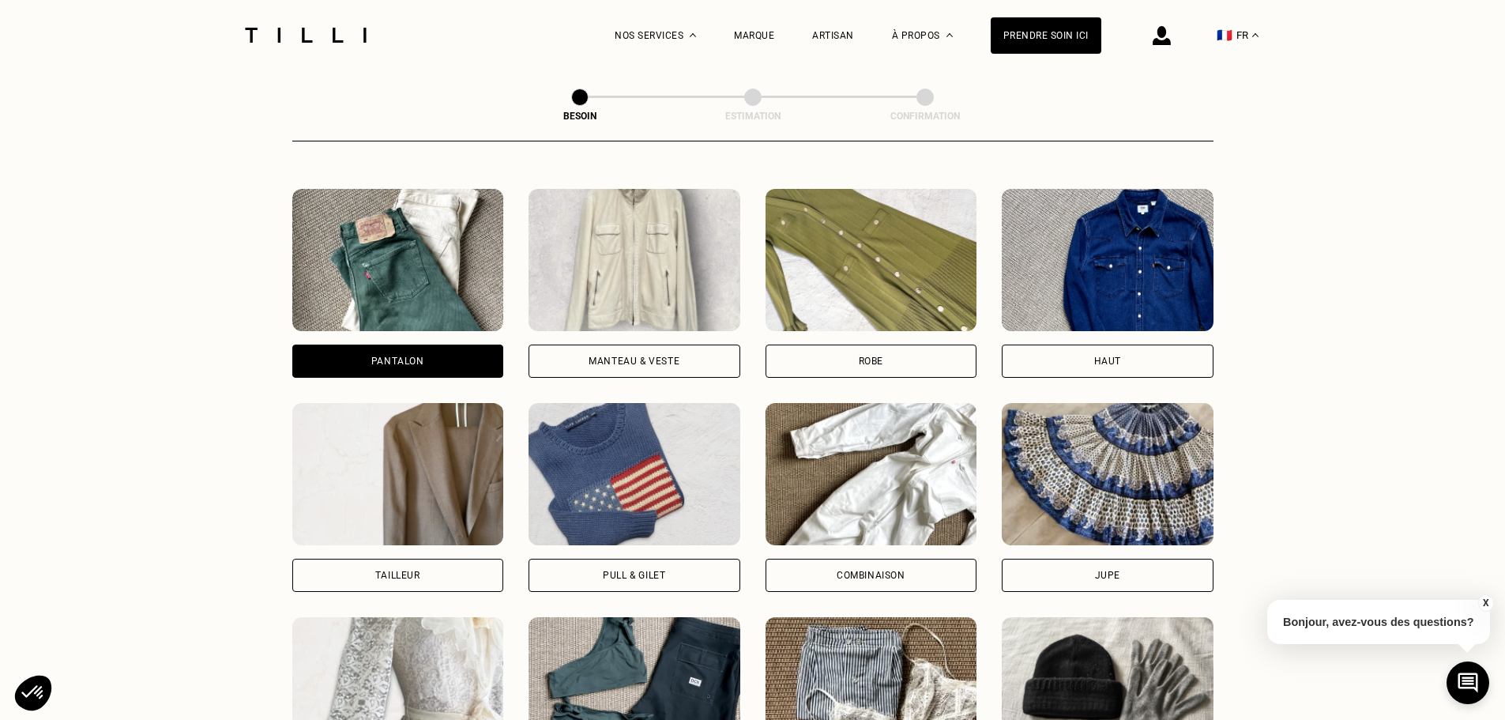
scroll to position [869, 0]
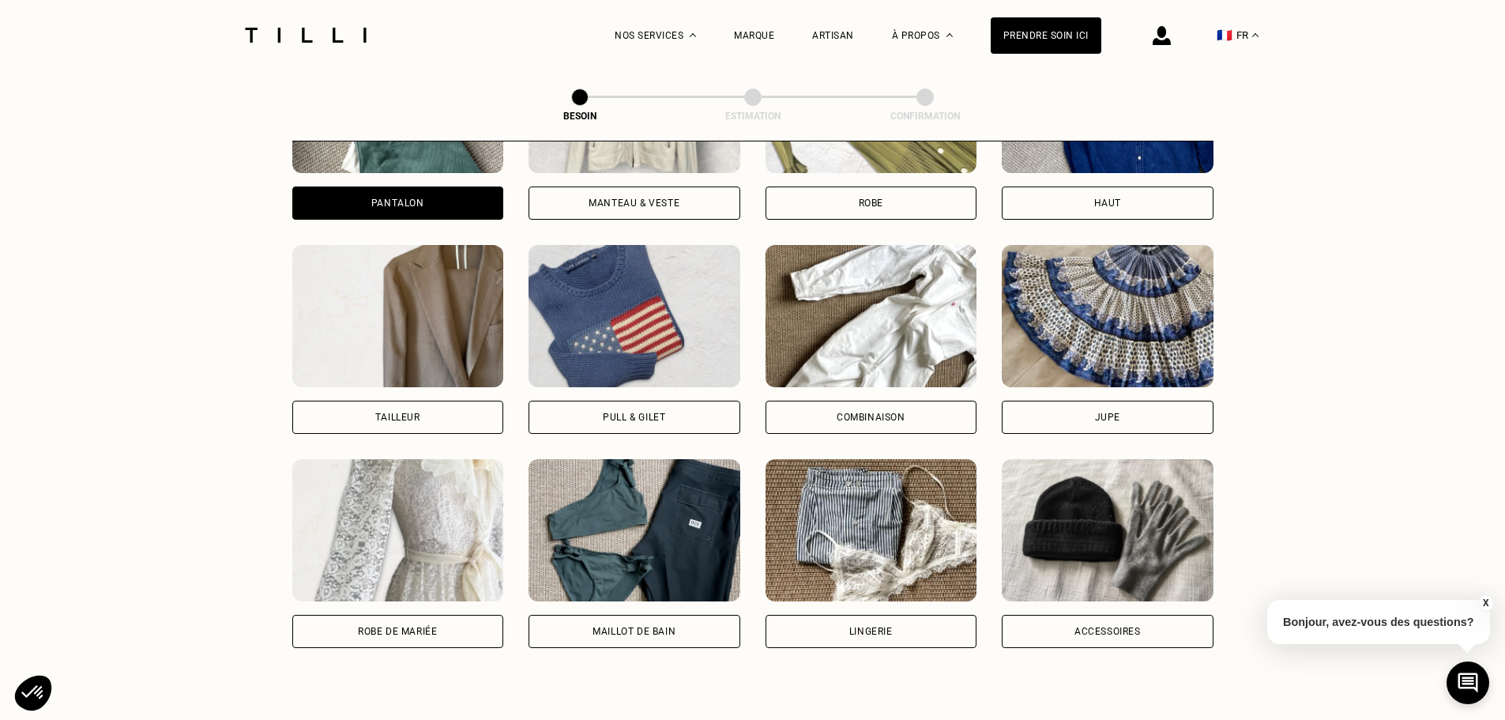
click at [464, 401] on div "Tailleur" at bounding box center [398, 417] width 212 height 33
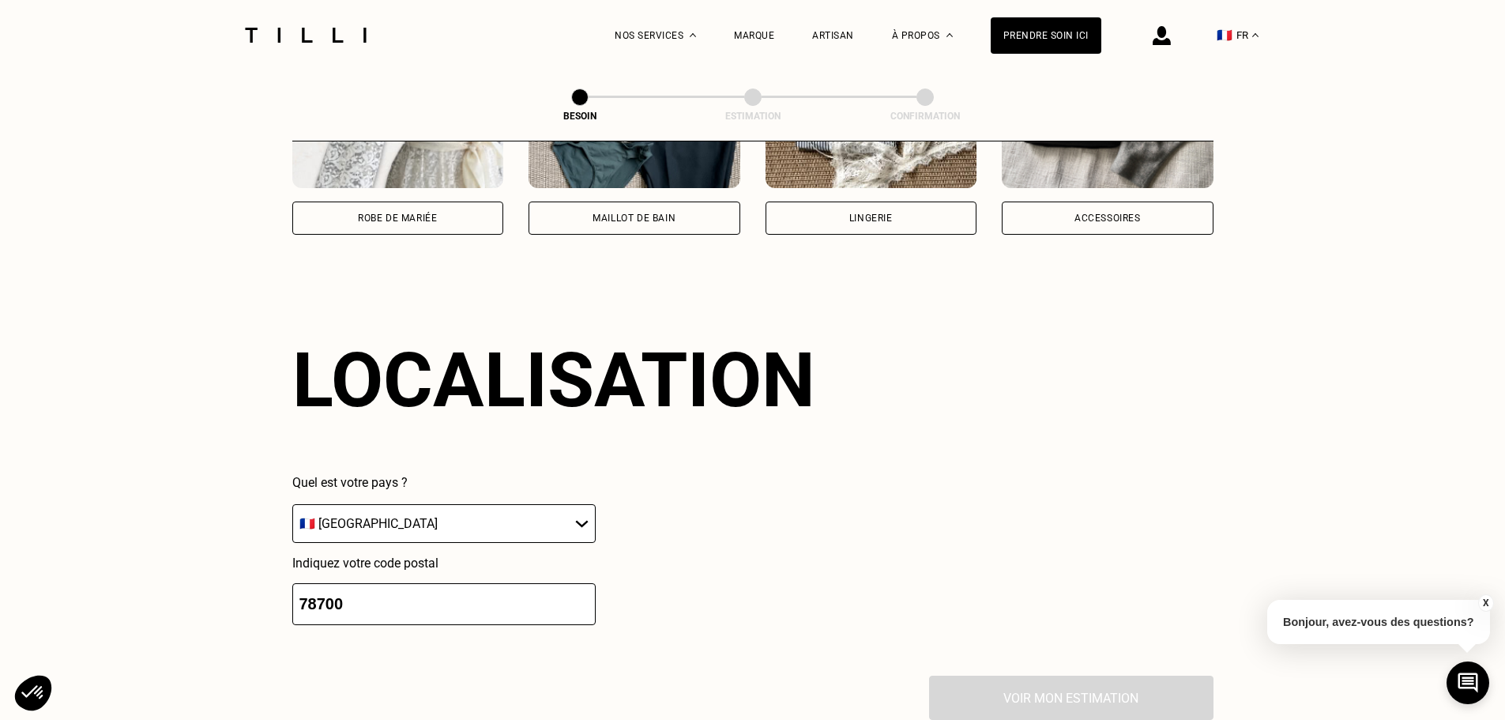
scroll to position [1455, 0]
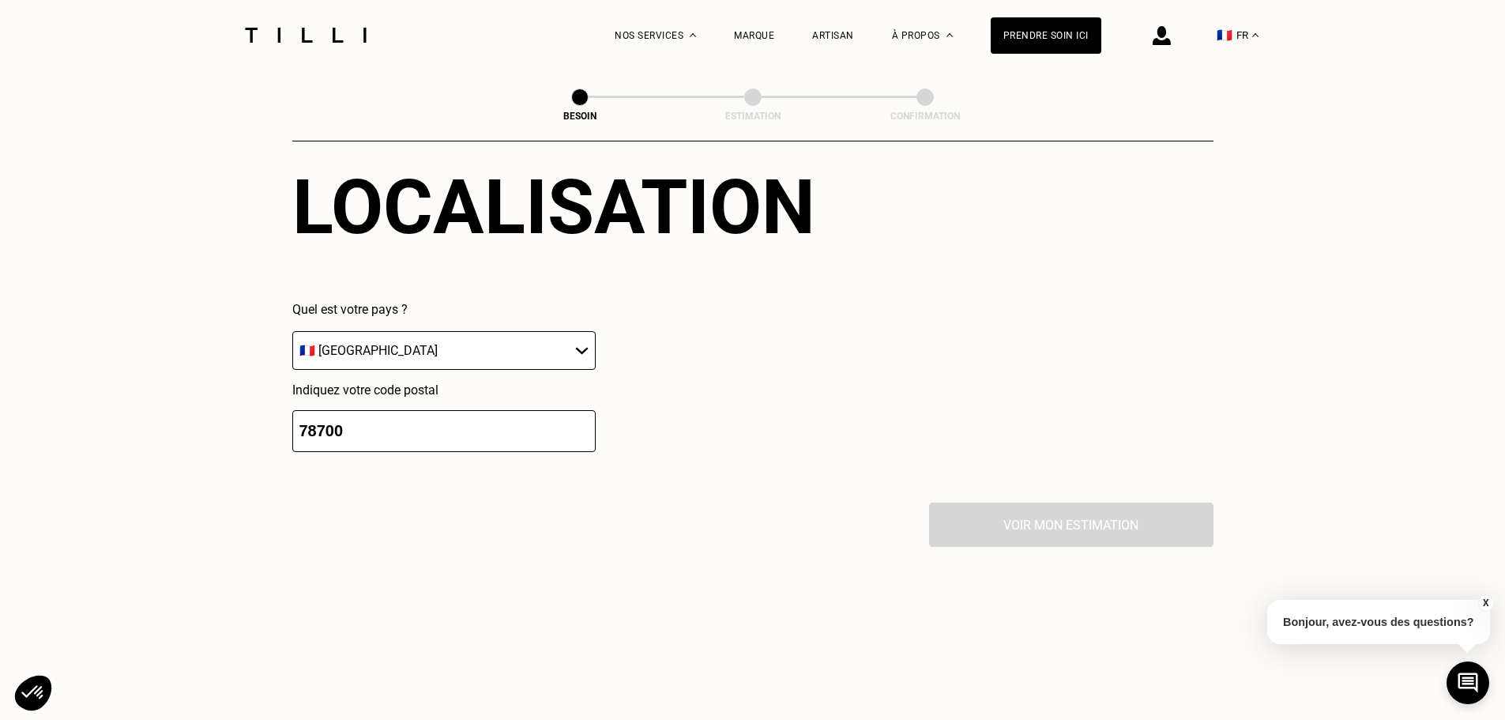
click at [1084, 512] on div "Voir mon estimation" at bounding box center [752, 524] width 921 height 44
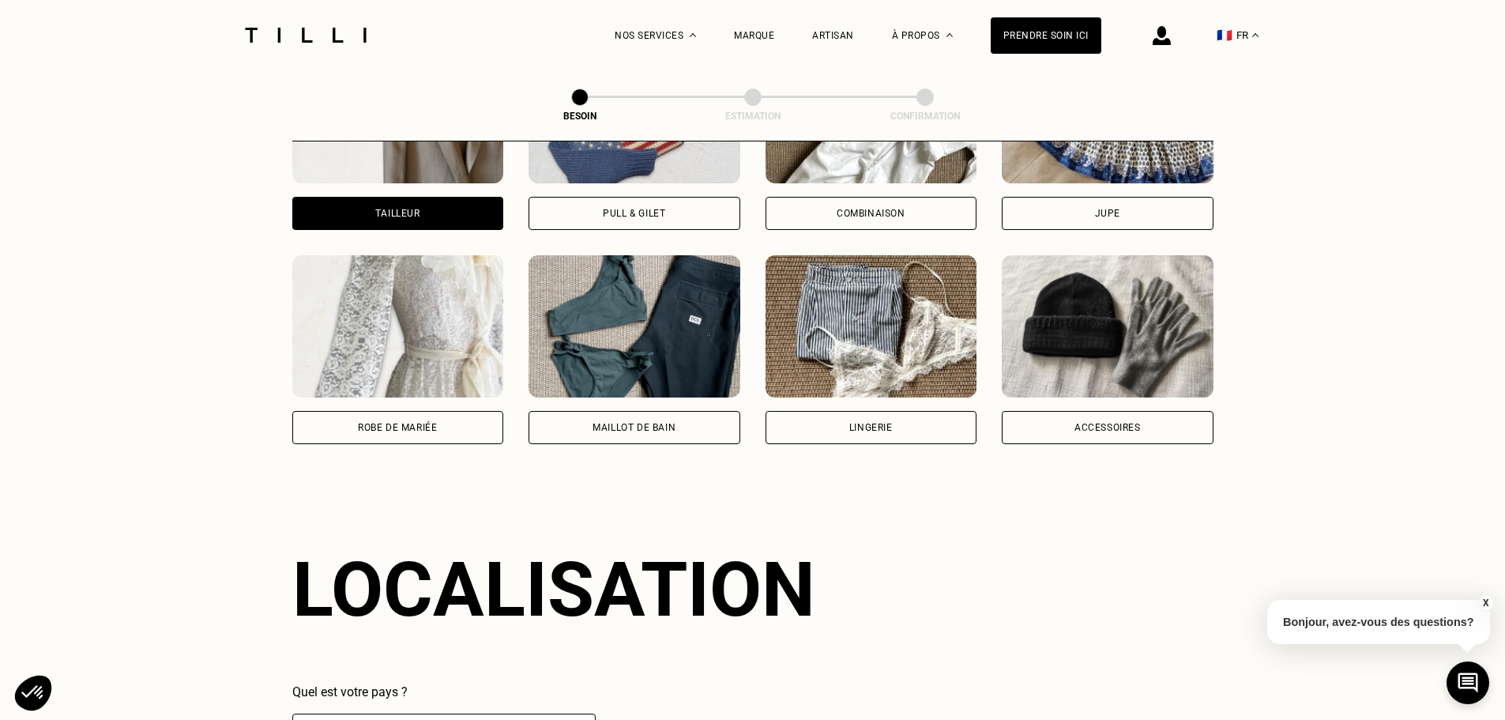
scroll to position [1060, 0]
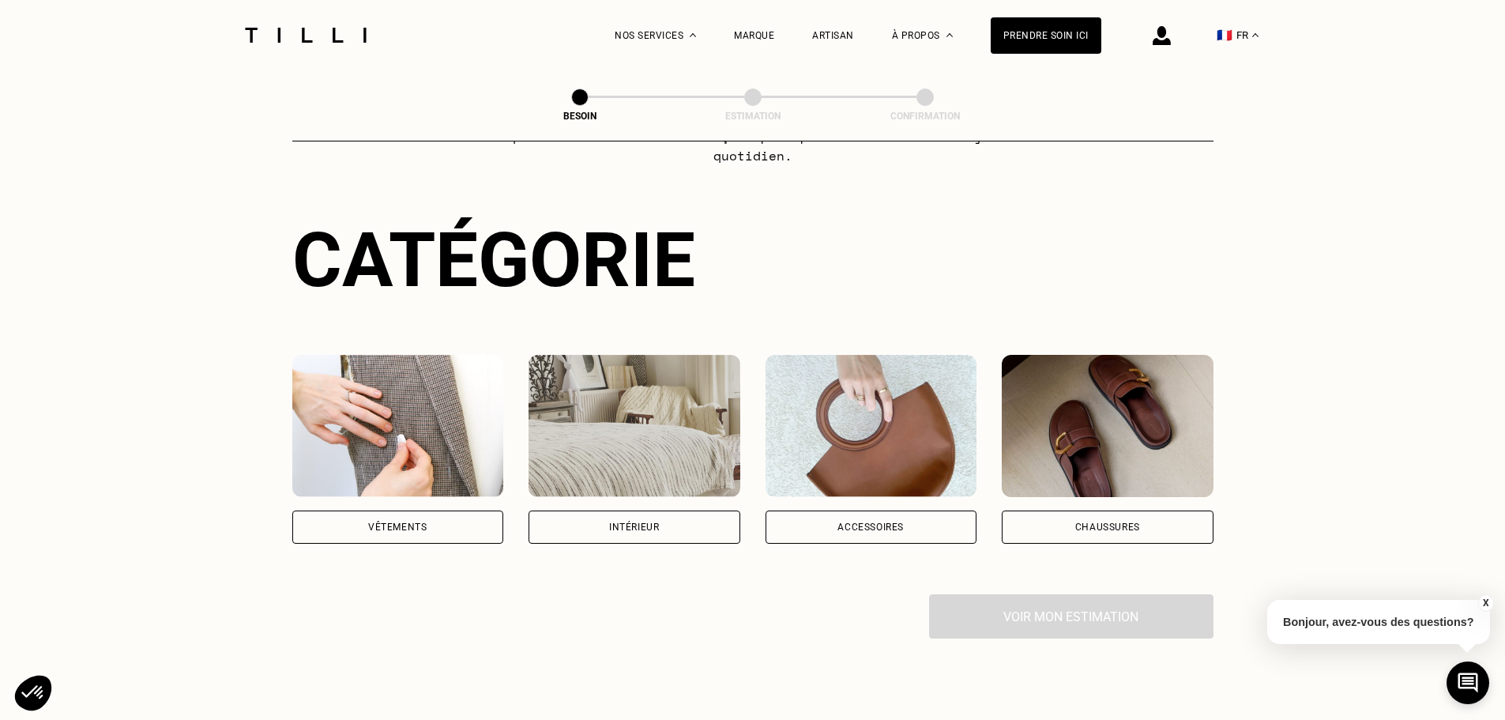
scroll to position [237, 0]
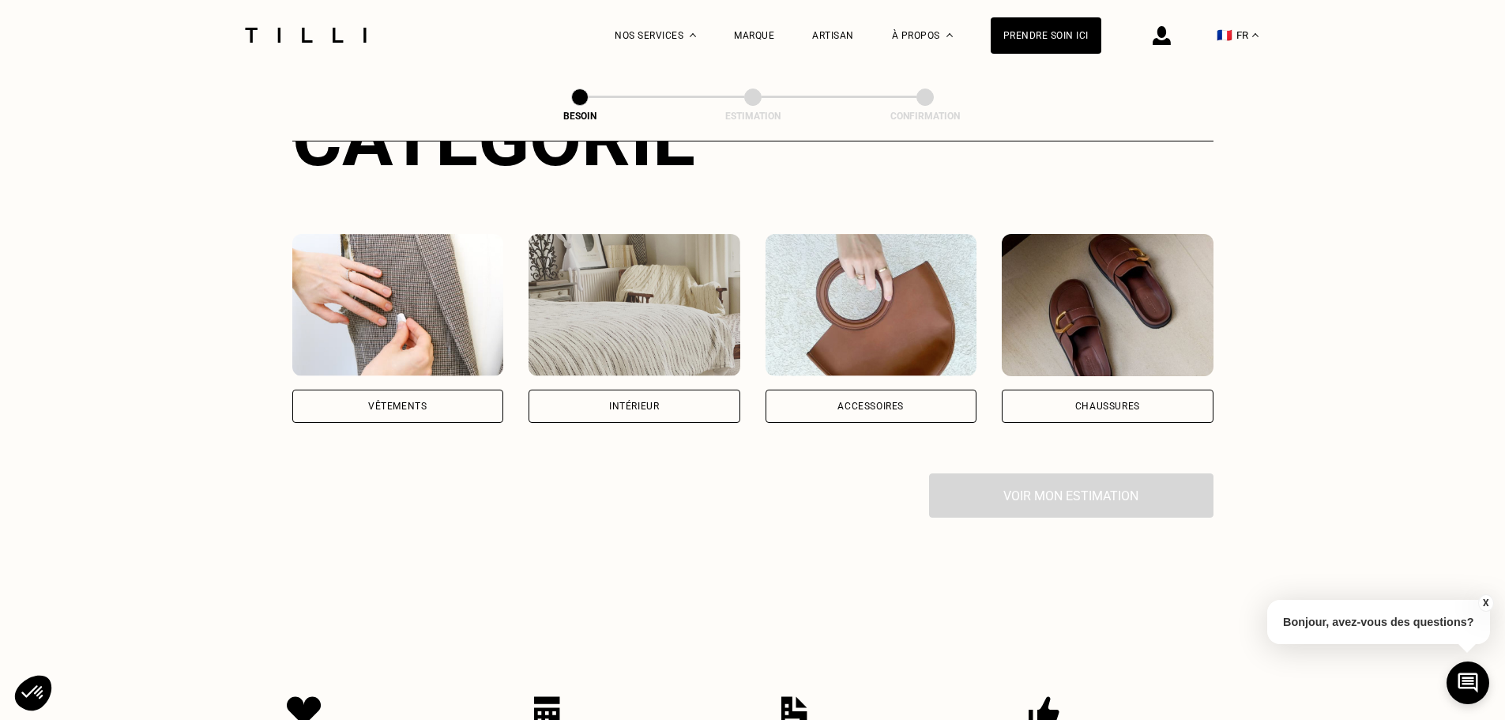
click at [419, 401] on div "Vêtements" at bounding box center [397, 405] width 58 height 9
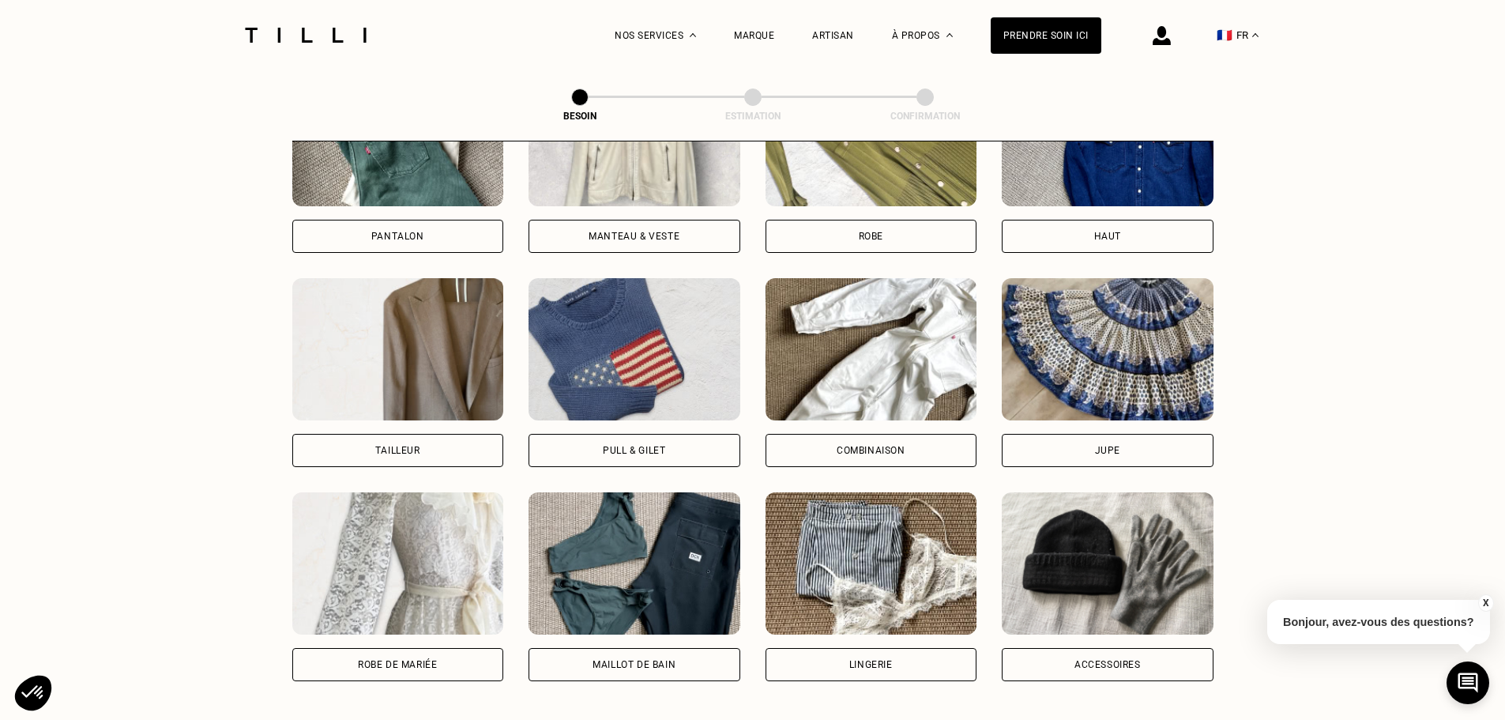
scroll to position [868, 0]
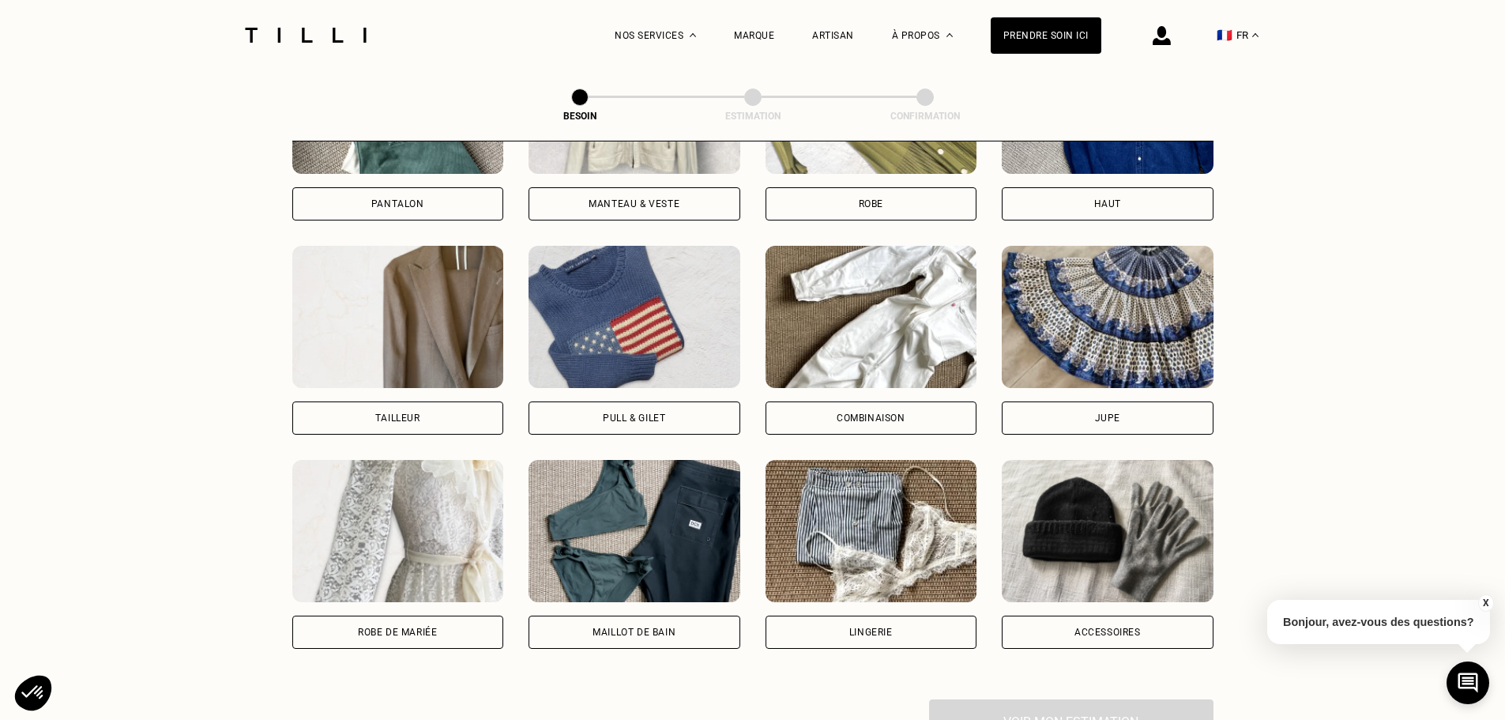
click at [397, 413] on div "Tailleur" at bounding box center [397, 417] width 45 height 9
select select "FR"
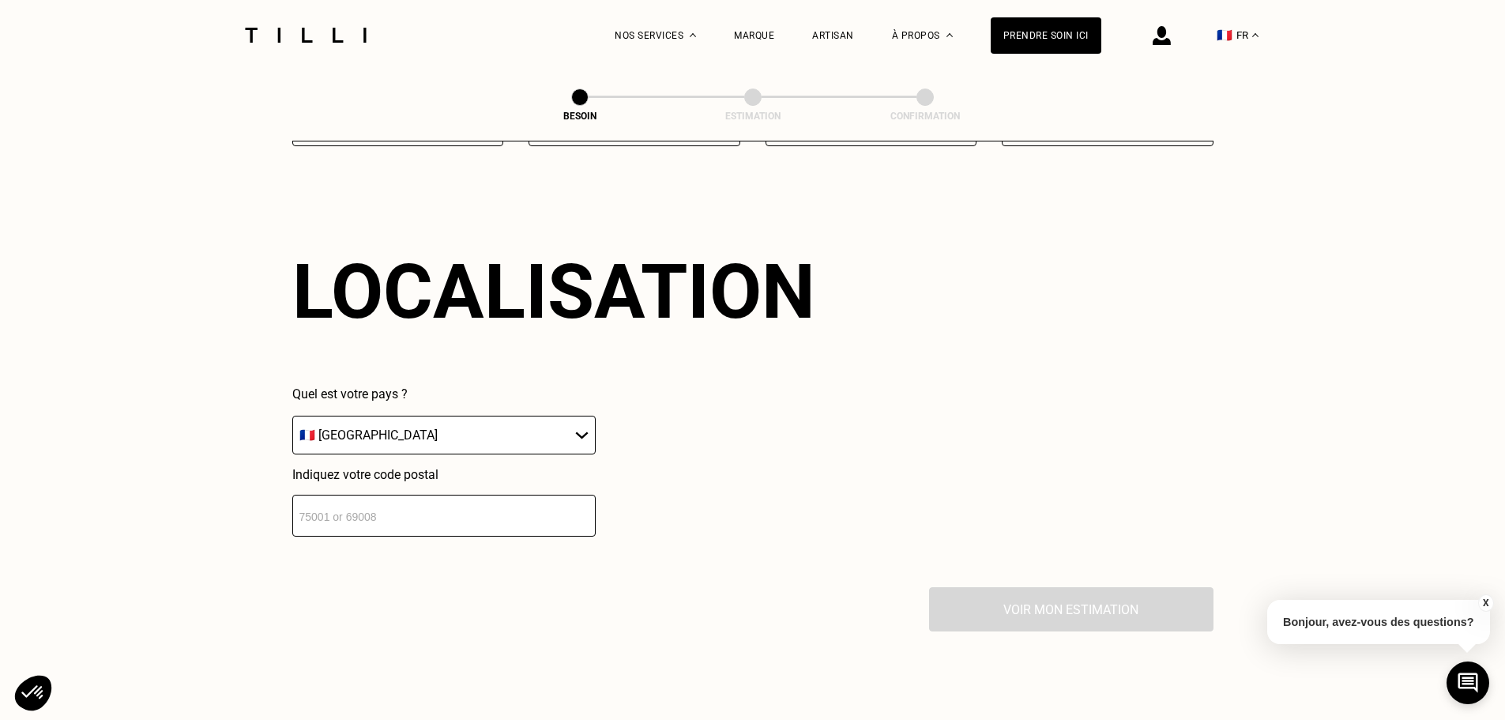
scroll to position [1376, 0]
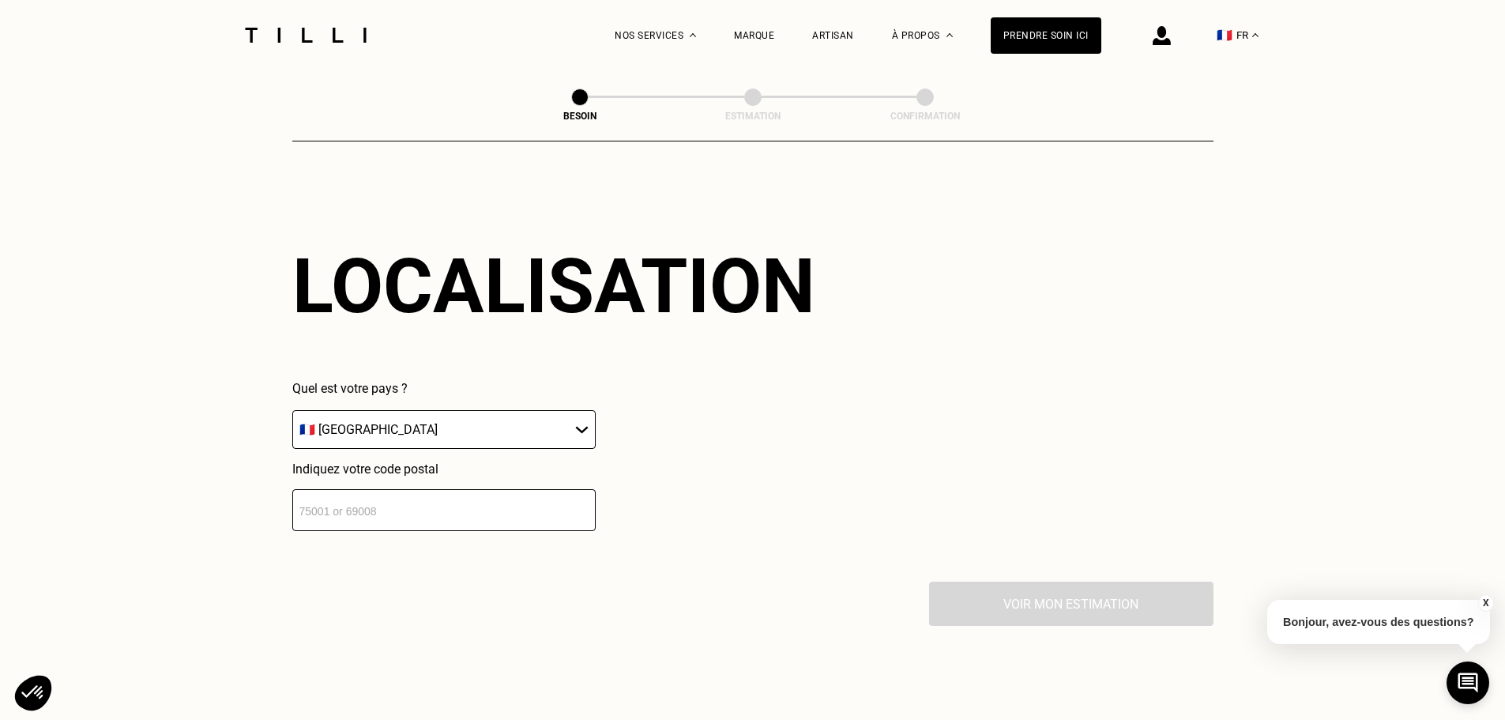
click at [339, 507] on input "number" at bounding box center [443, 510] width 303 height 42
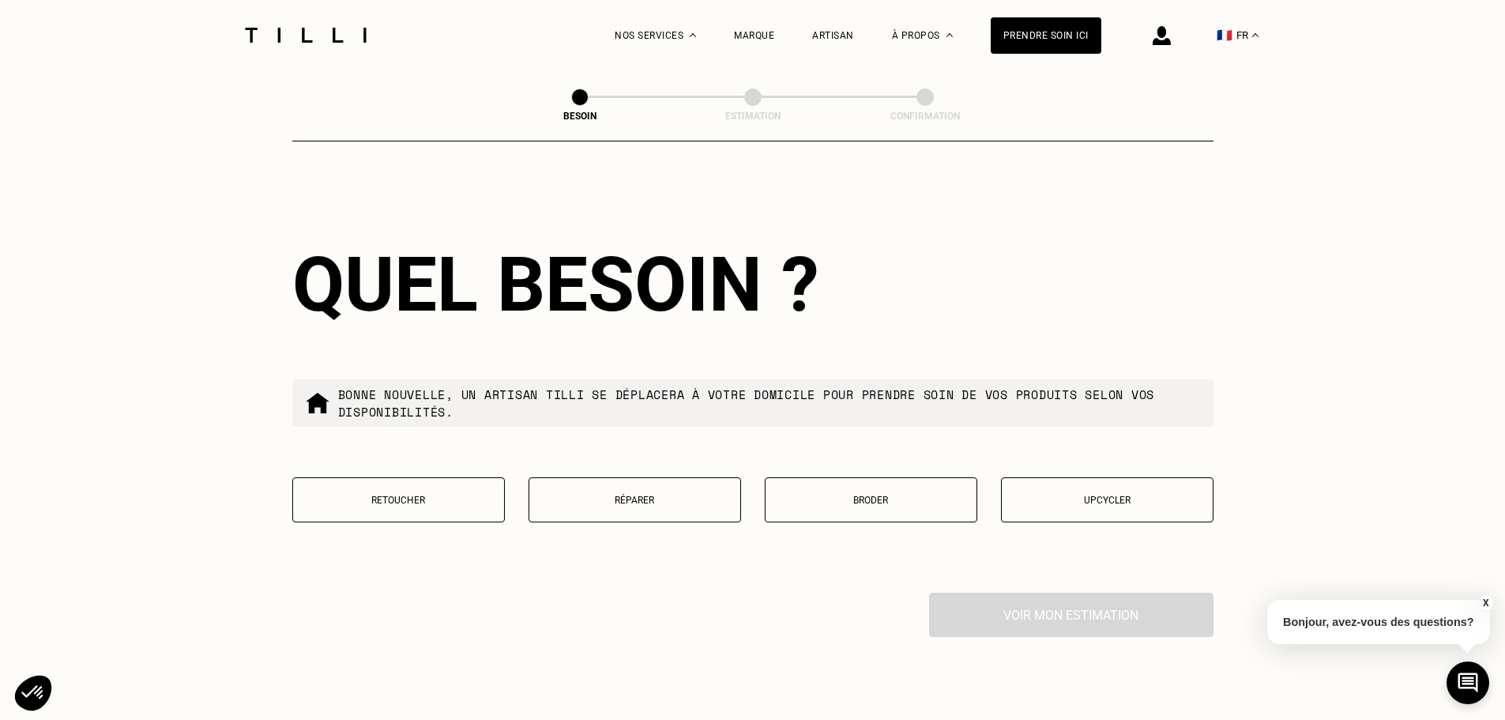
scroll to position [1769, 0]
type input "78700"
click at [660, 494] on p "Réparer" at bounding box center [634, 499] width 195 height 11
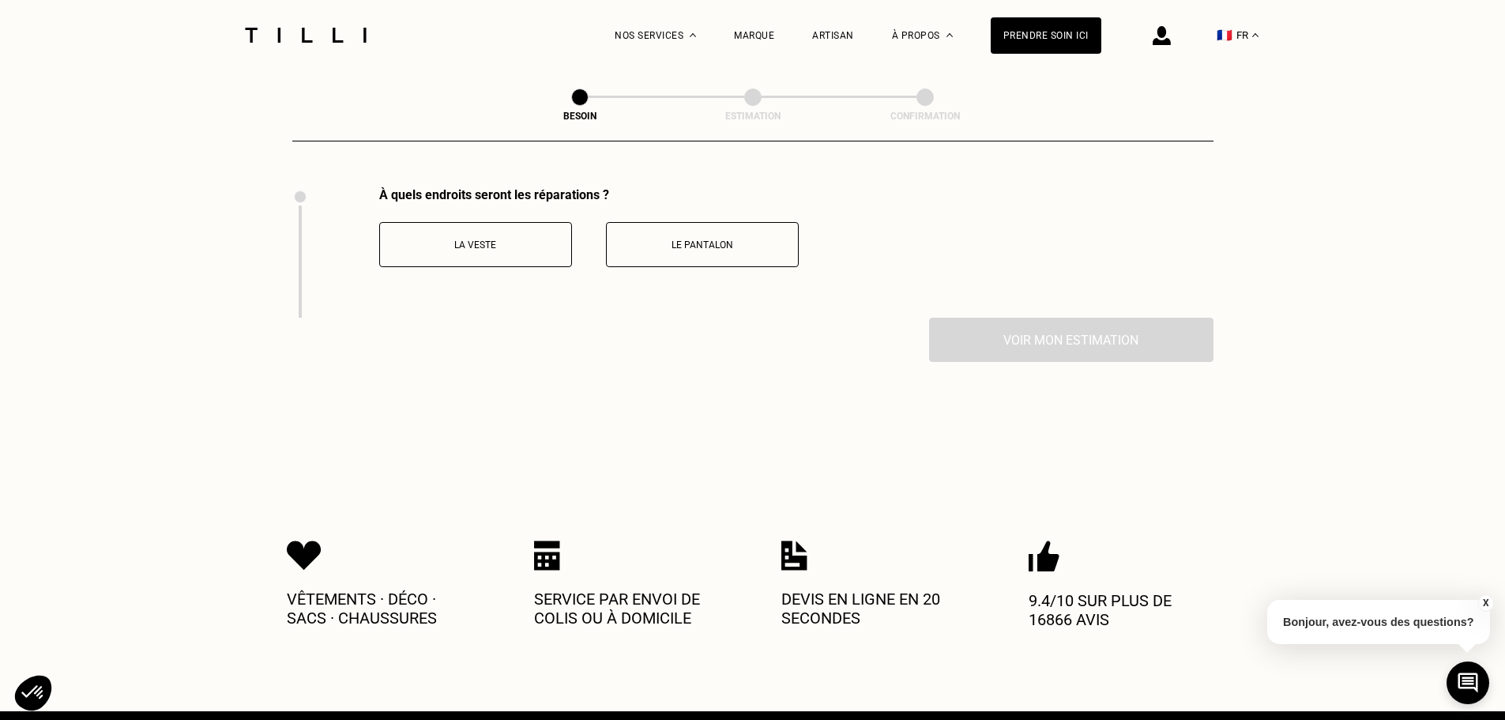
scroll to position [2174, 0]
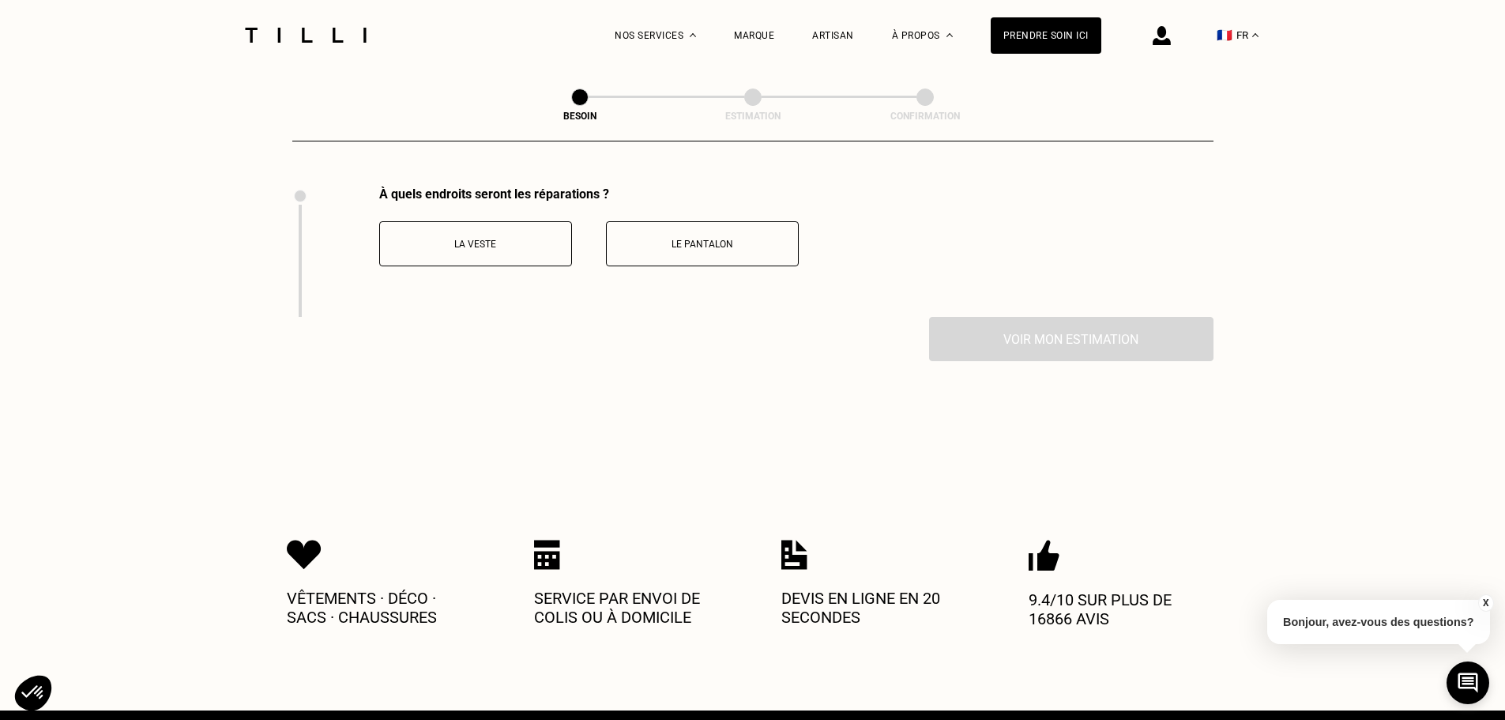
click at [699, 239] on p "Le pantalon" at bounding box center [702, 244] width 175 height 11
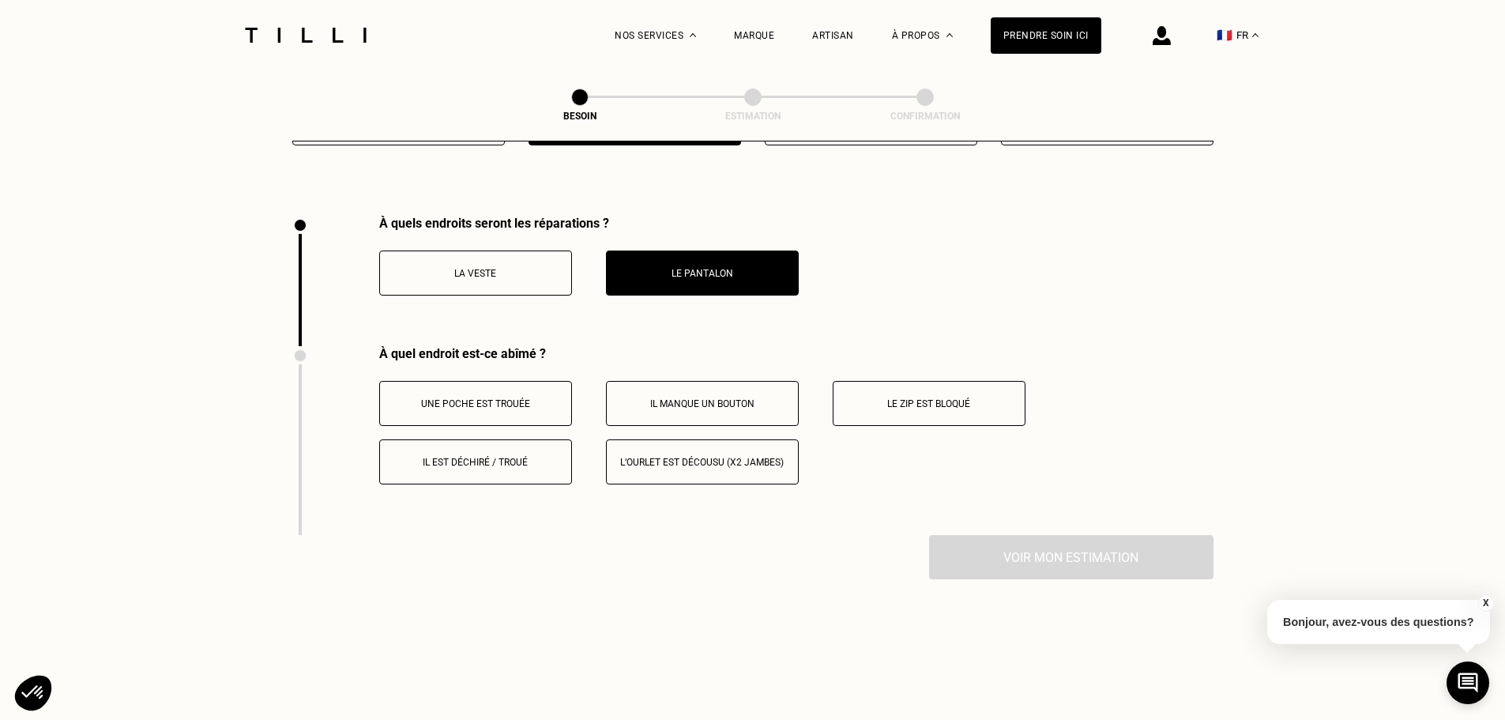
scroll to position [2146, 0]
click at [514, 455] on p "Il est déchiré / troué" at bounding box center [475, 460] width 175 height 11
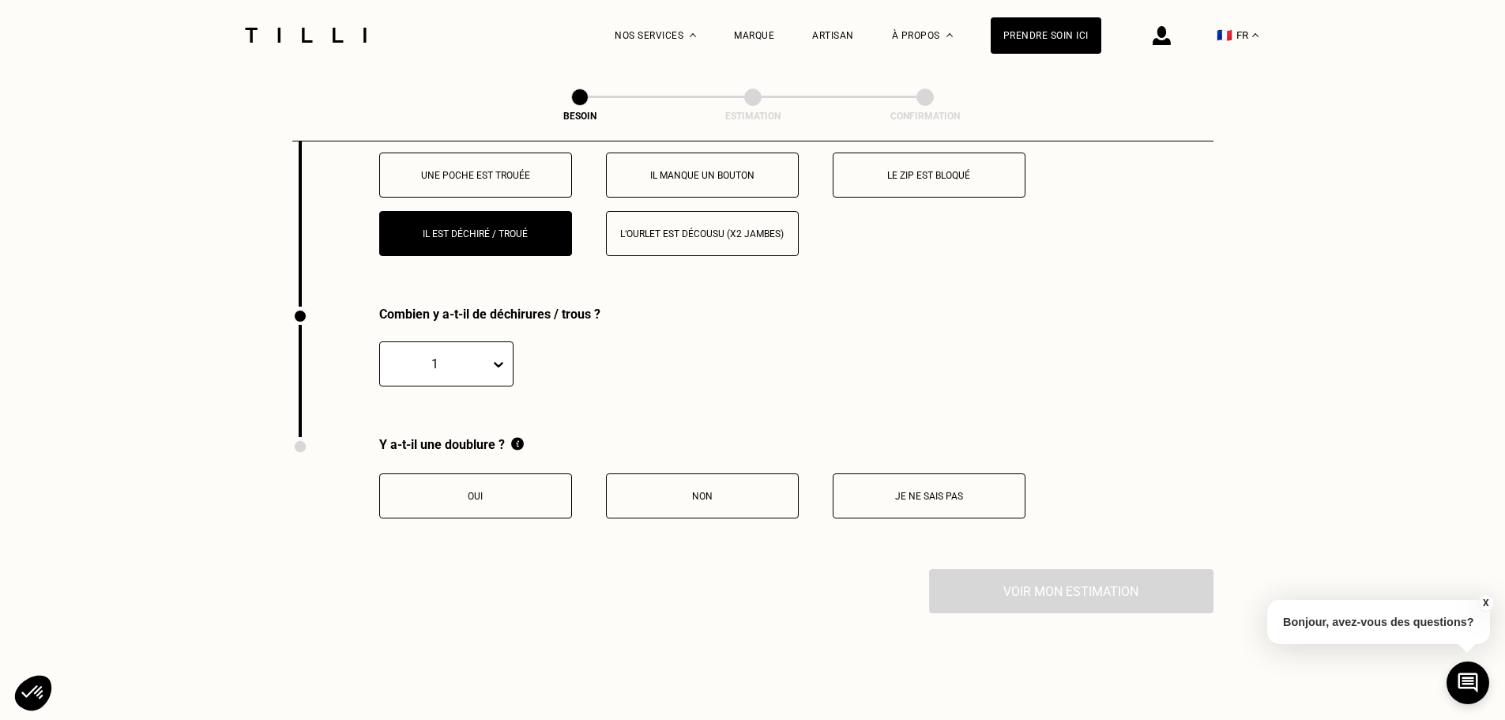
scroll to position [2493, 0]
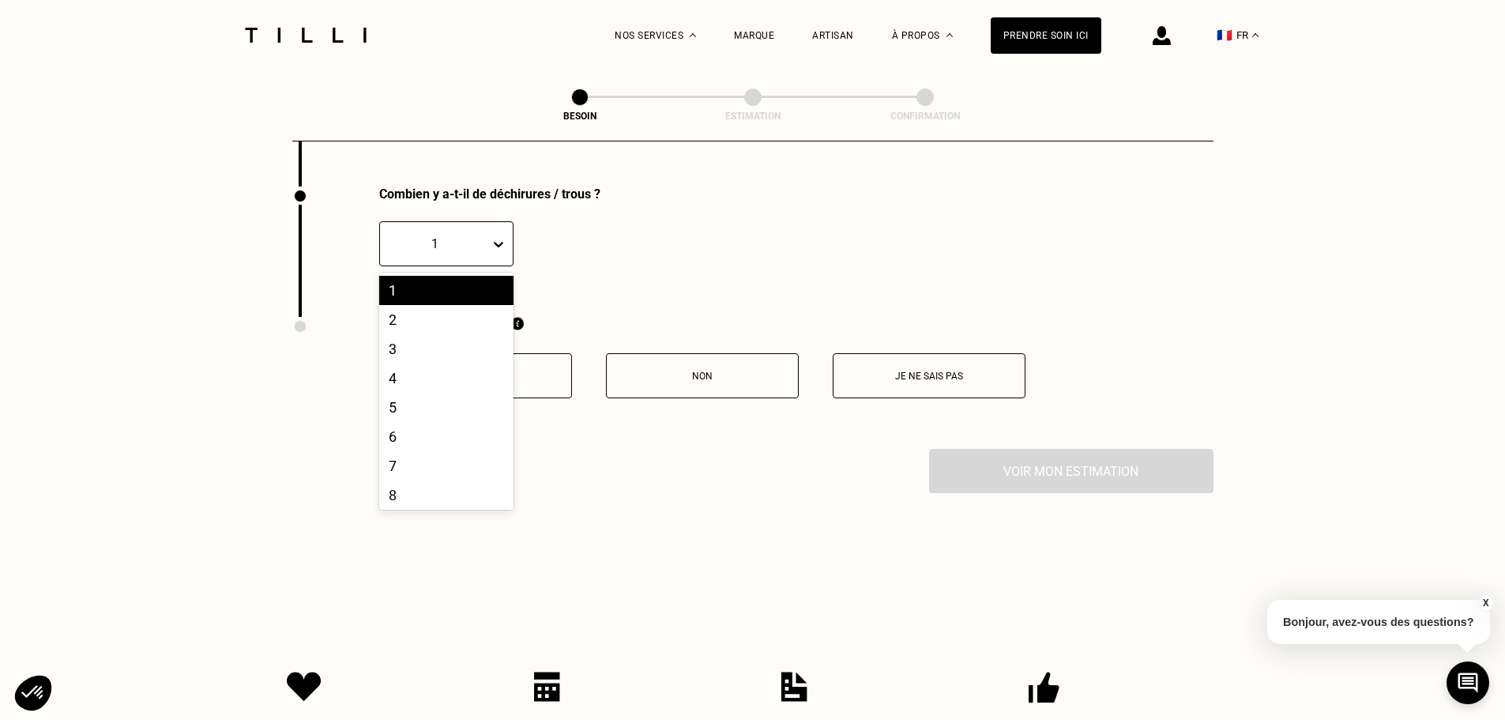
click at [501, 236] on icon at bounding box center [499, 244] width 16 height 16
click at [435, 314] on div "2" at bounding box center [446, 319] width 134 height 29
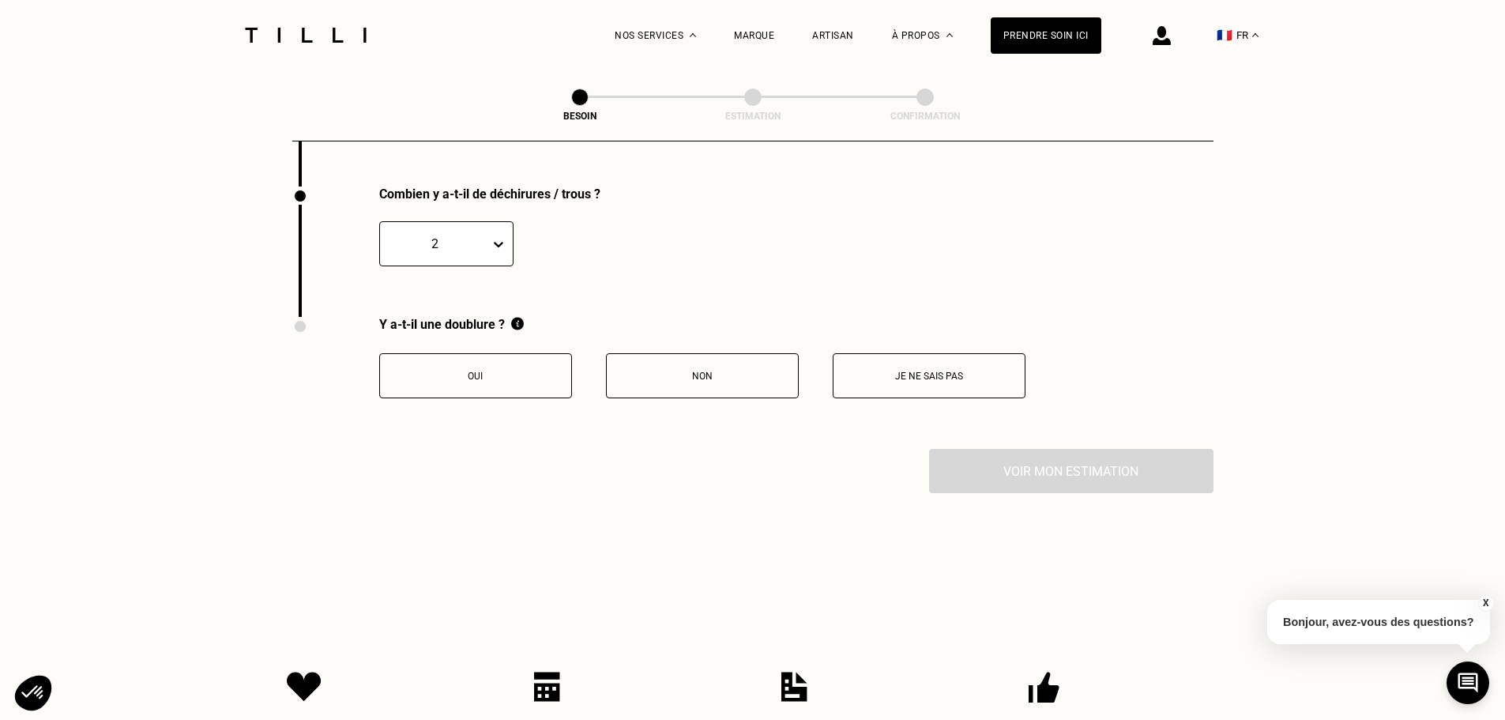
click at [967, 374] on button "Je ne sais pas" at bounding box center [929, 375] width 193 height 45
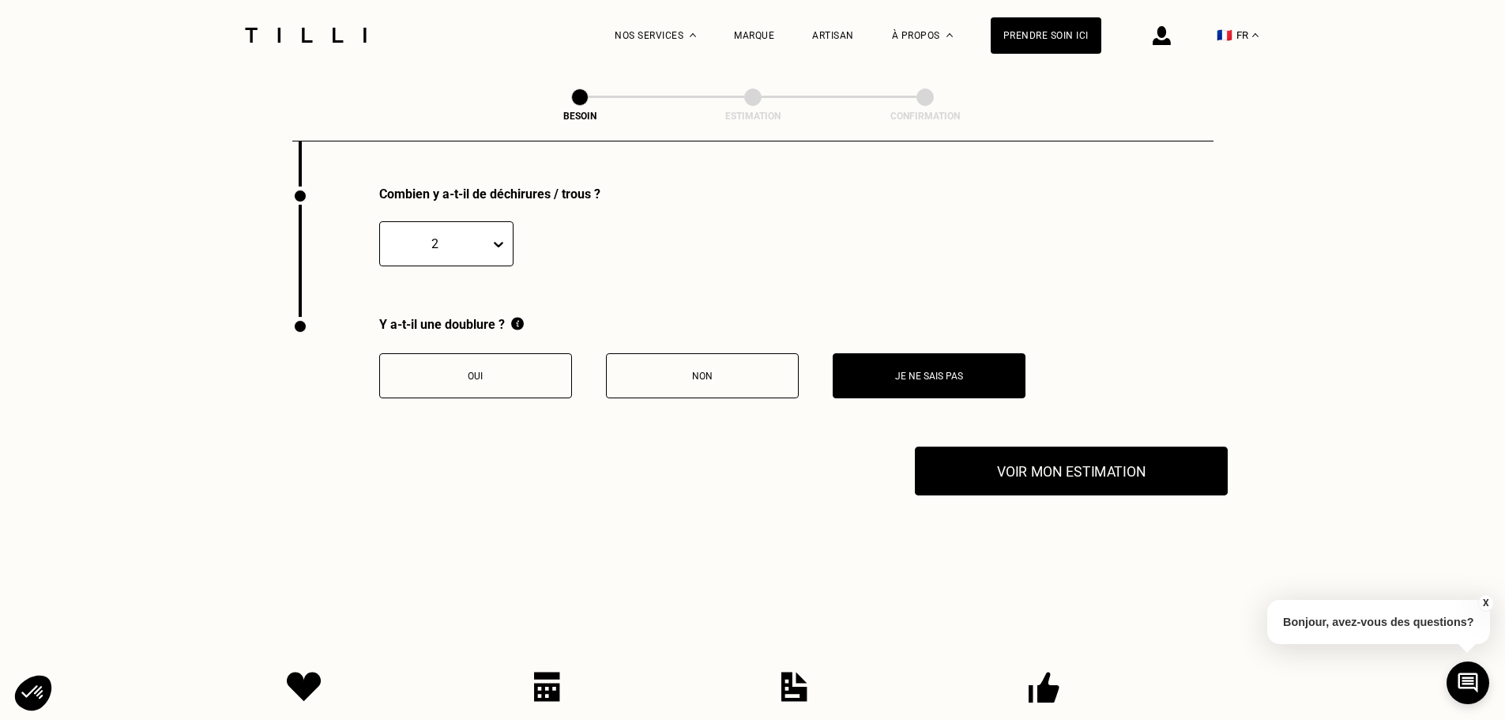
click at [995, 463] on button "Voir mon estimation" at bounding box center [1071, 470] width 313 height 49
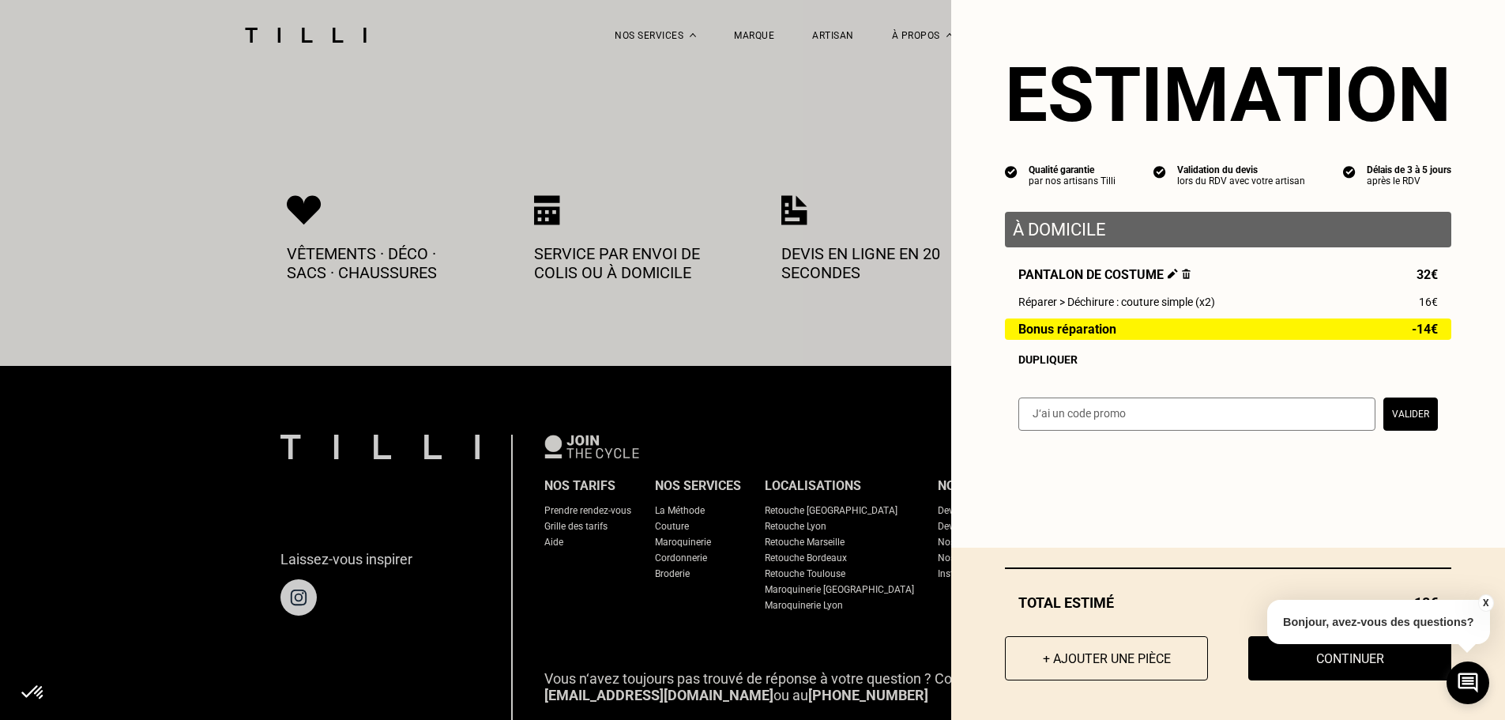
scroll to position [3120, 0]
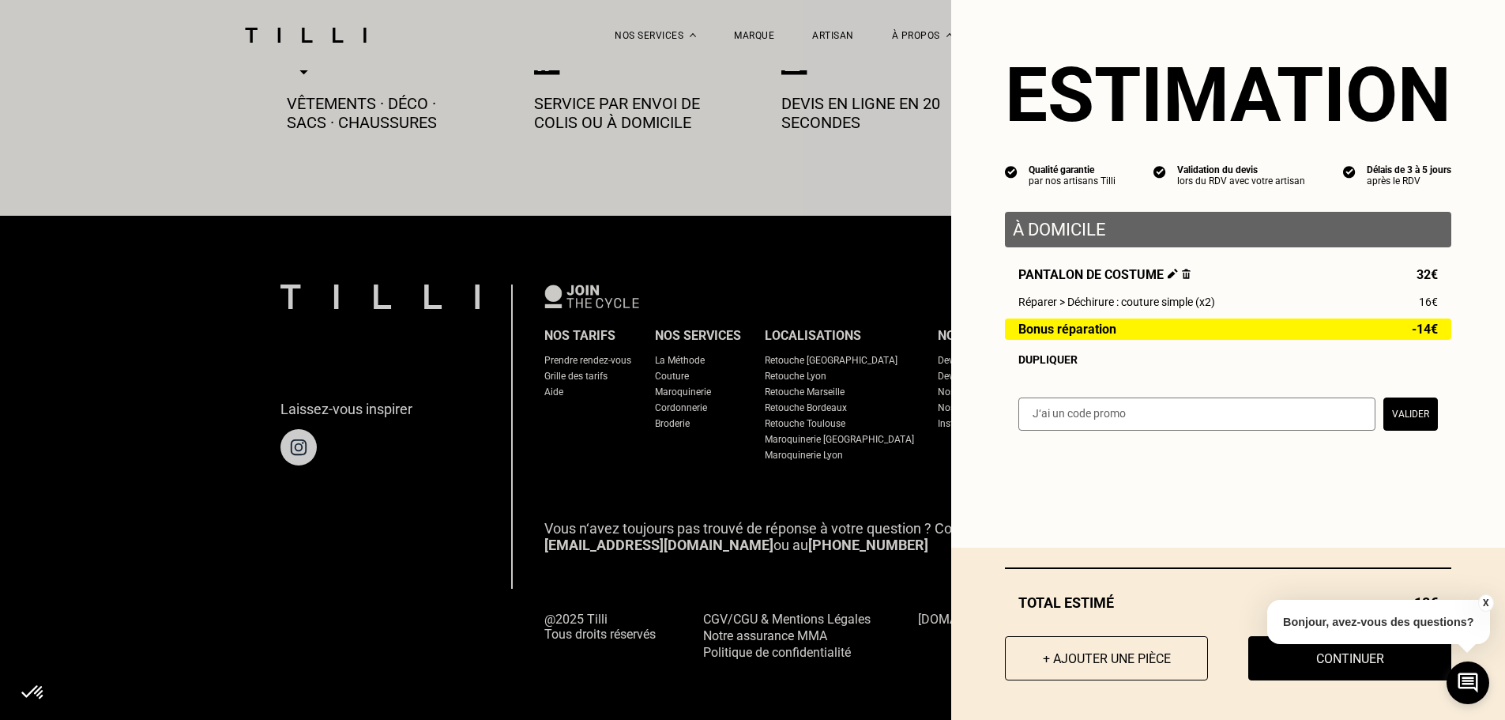
click at [1485, 598] on button "X" at bounding box center [1485, 602] width 16 height 17
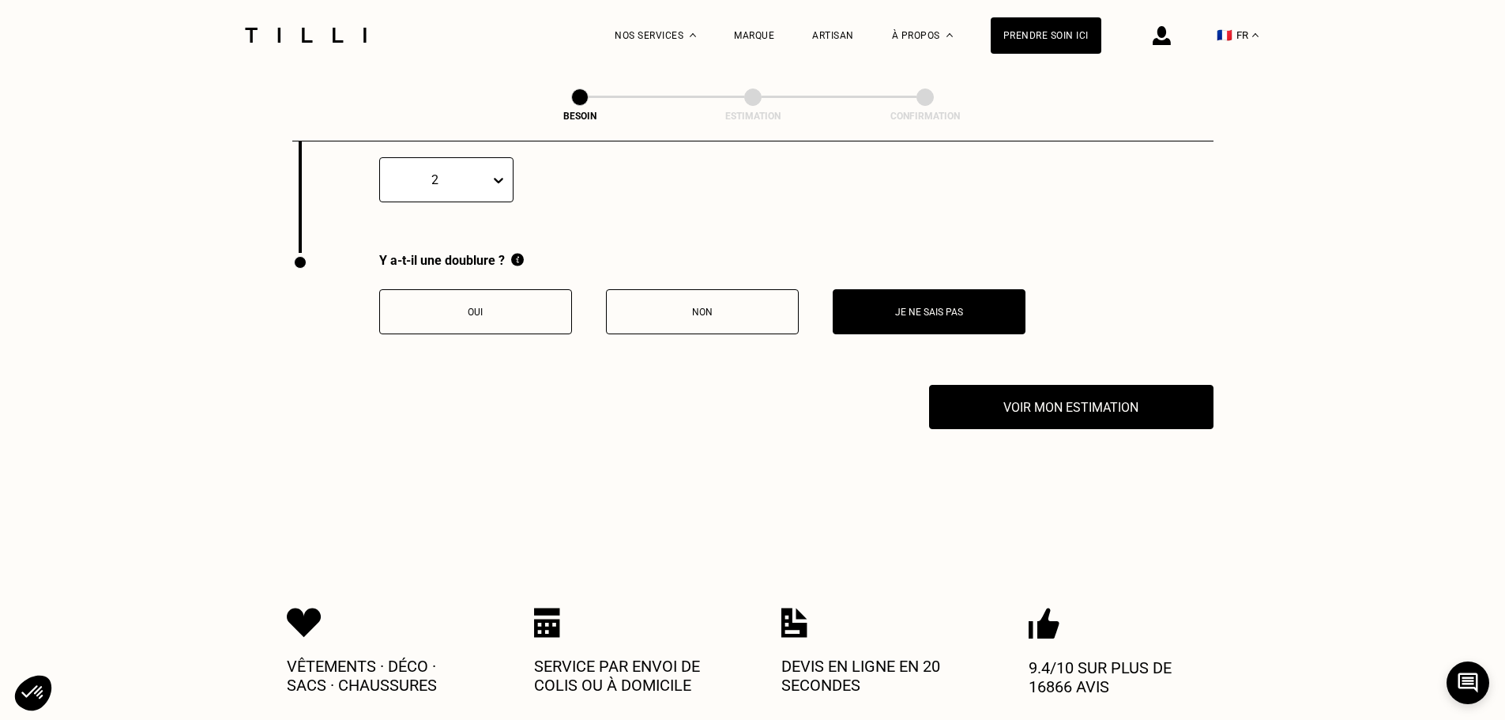
scroll to position [2488, 0]
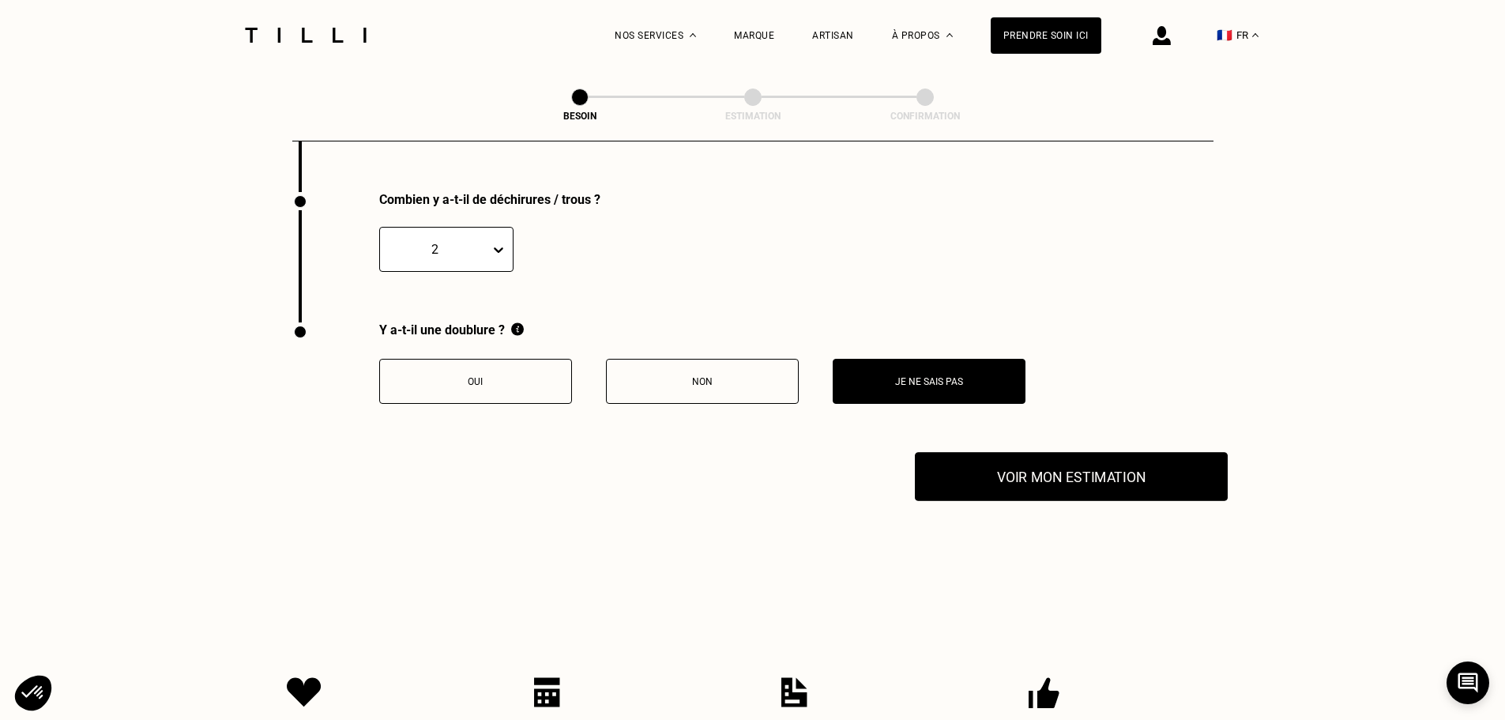
click at [1119, 461] on button "Voir mon estimation" at bounding box center [1071, 476] width 313 height 49
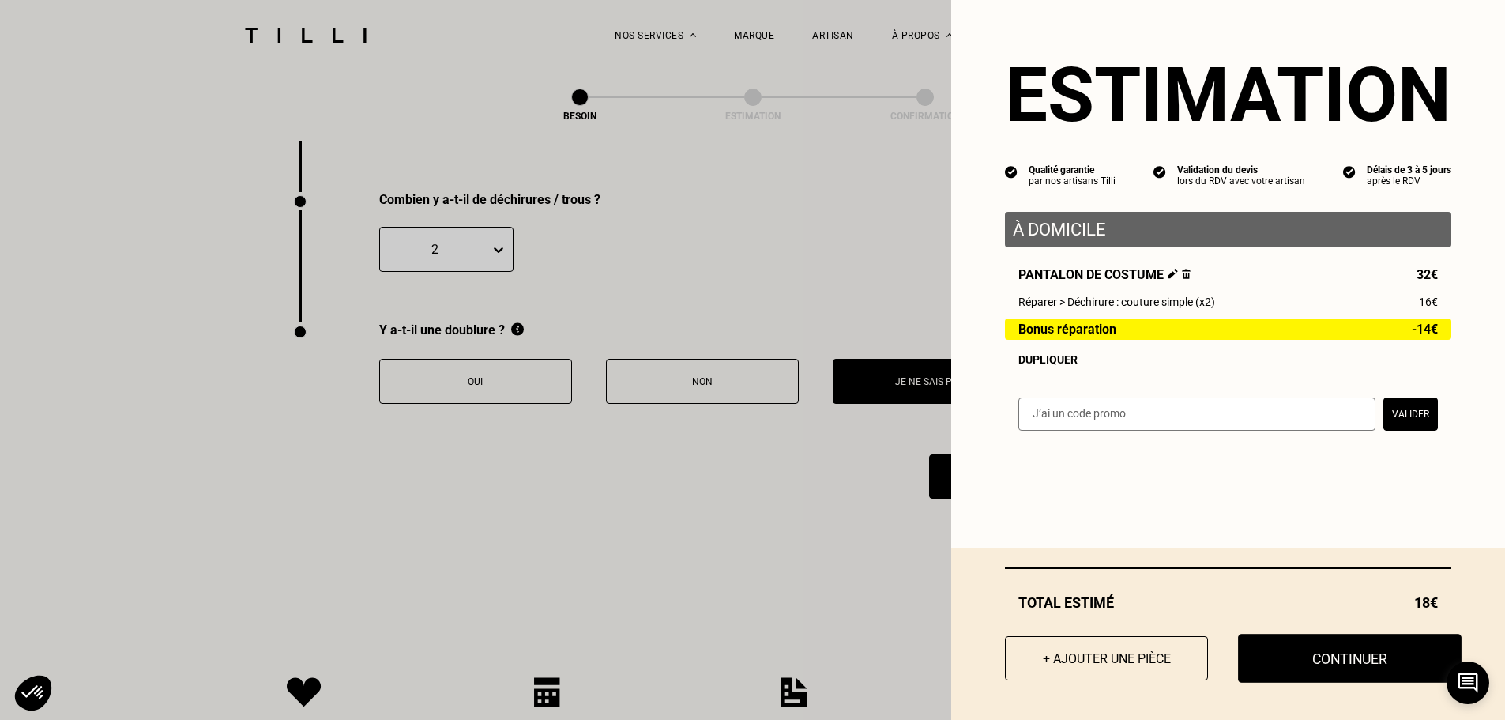
click at [1394, 664] on button "Continuer" at bounding box center [1350, 658] width 224 height 49
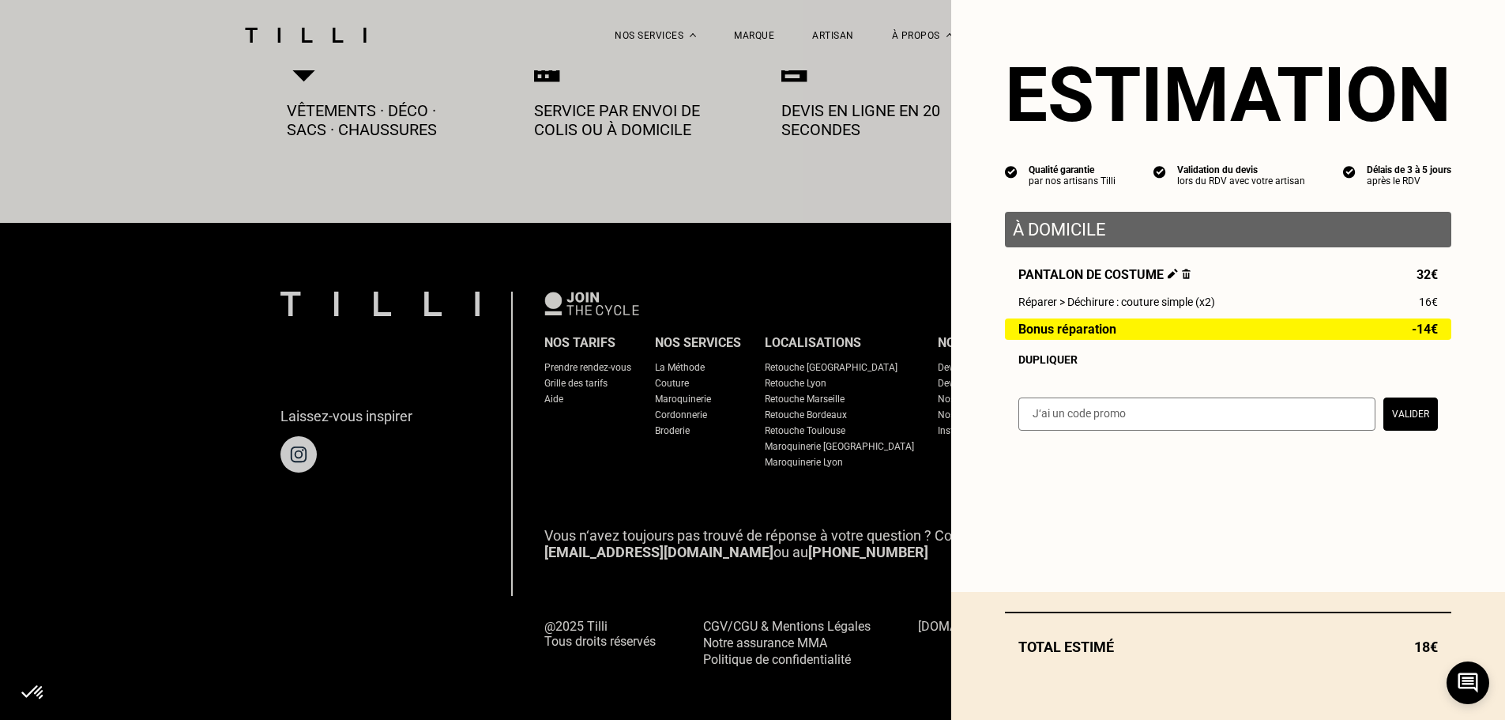
select select "FR"
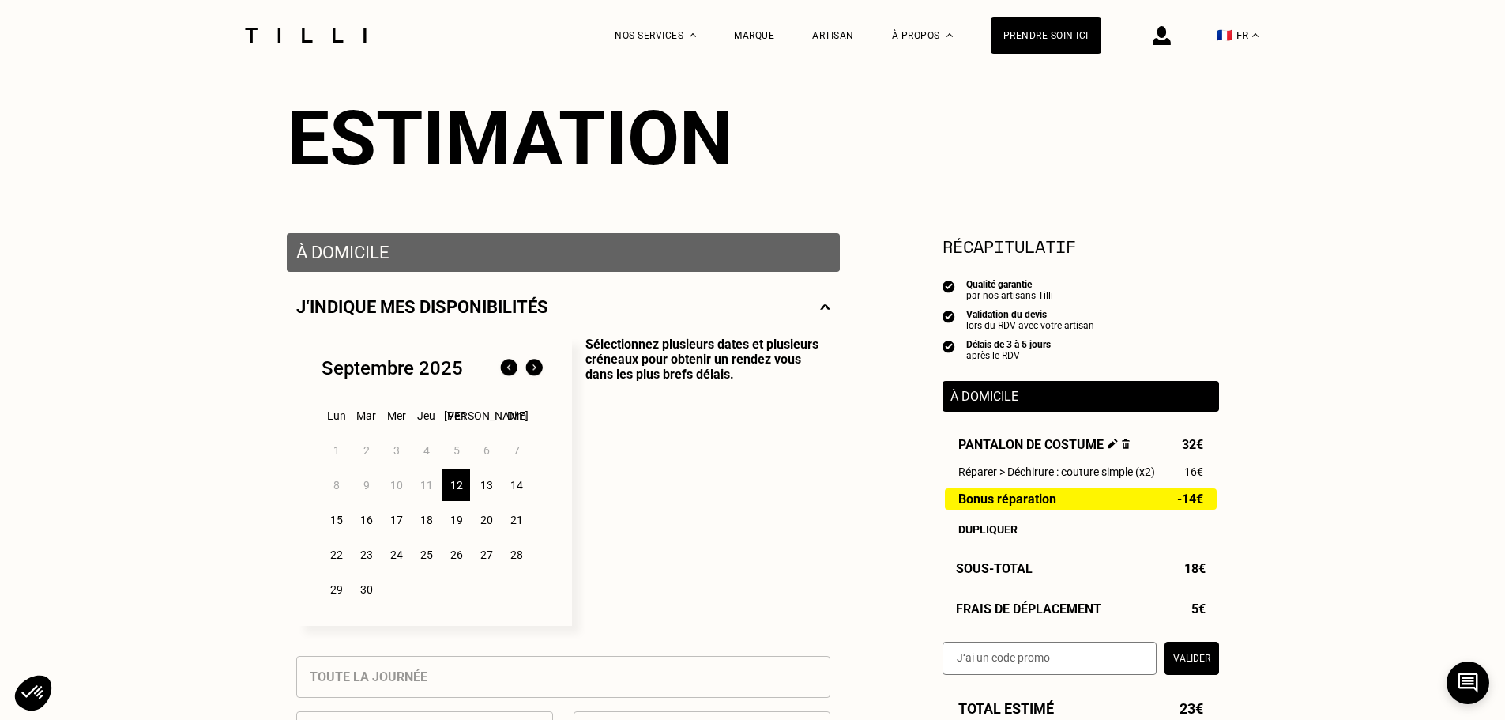
scroll to position [316, 0]
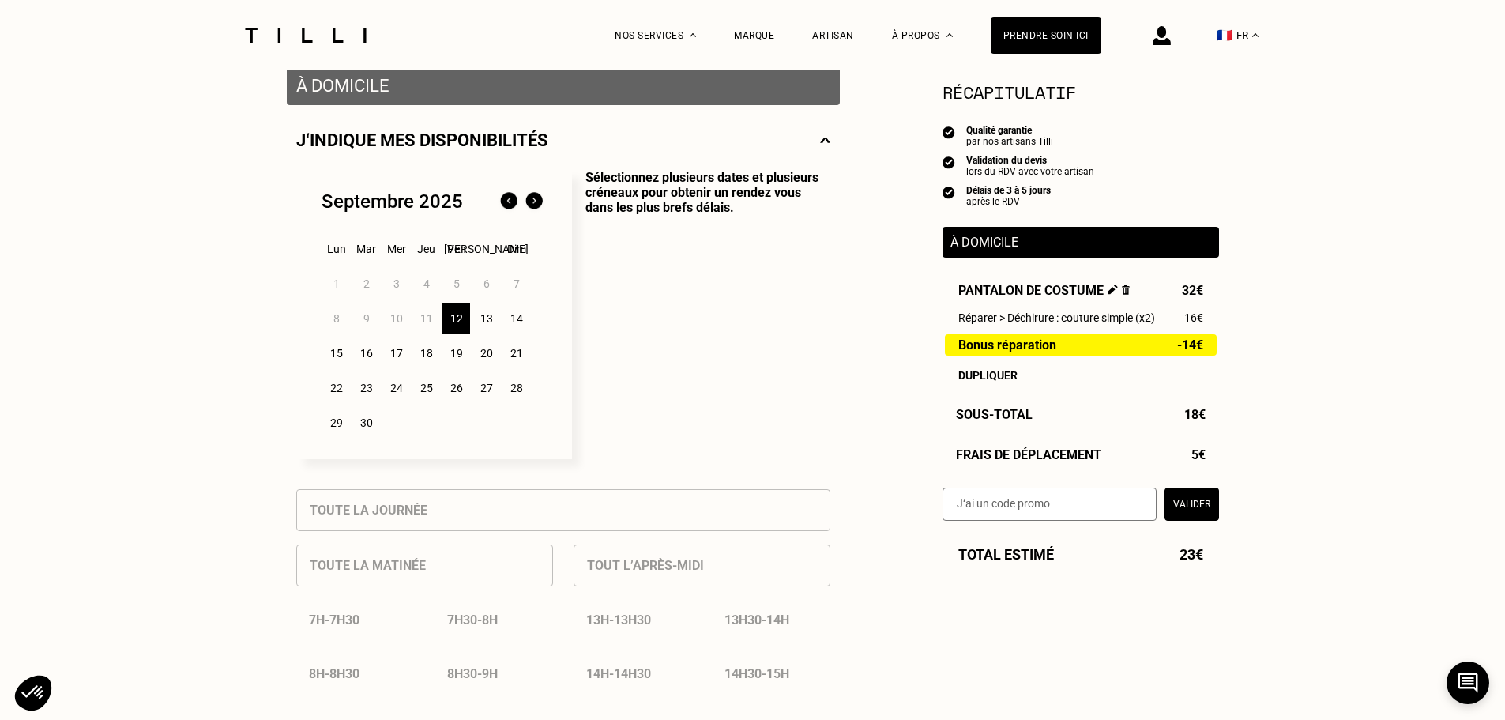
click at [456, 356] on div "19" at bounding box center [456, 353] width 28 height 32
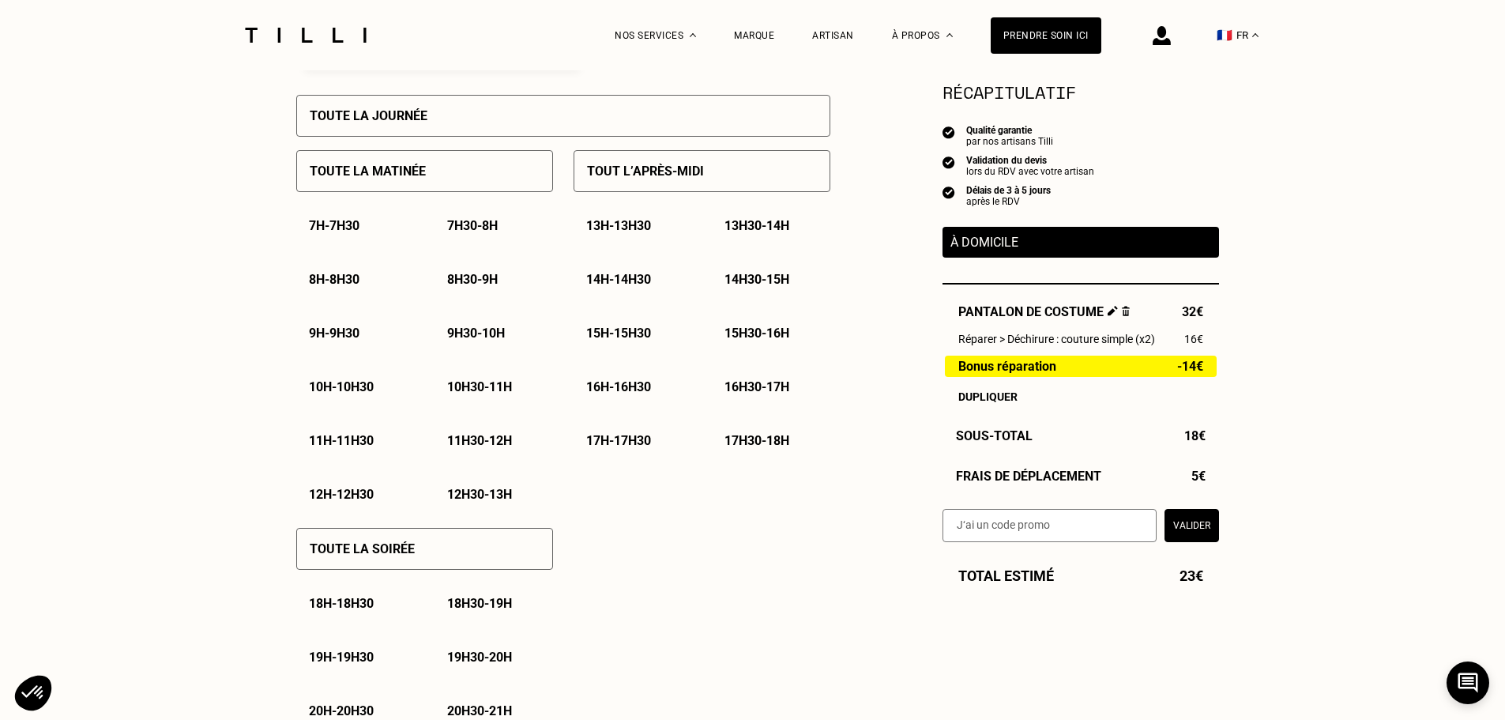
scroll to position [711, 0]
click at [487, 495] on p "12h30 - 13h" at bounding box center [479, 493] width 65 height 15
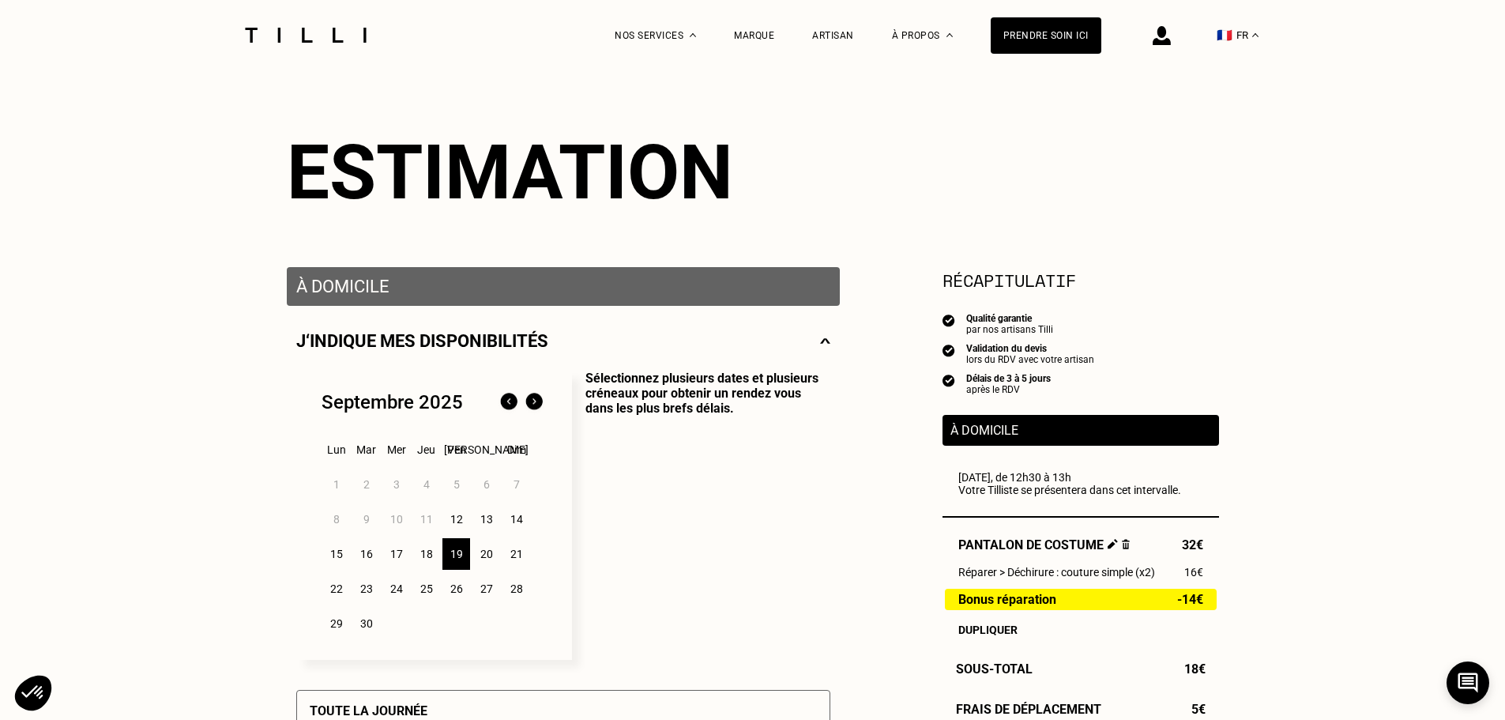
scroll to position [0, 0]
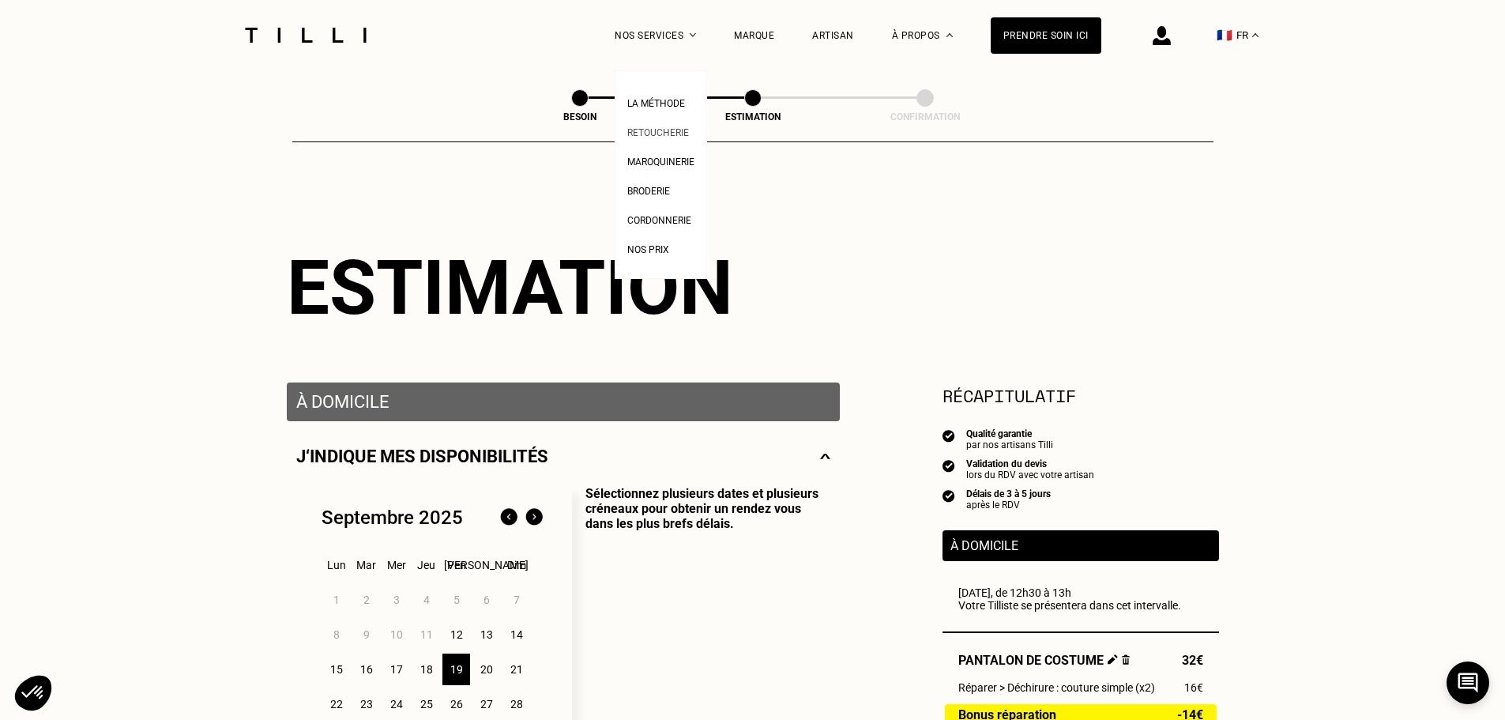
click at [664, 129] on span "Retoucherie" at bounding box center [658, 132] width 62 height 11
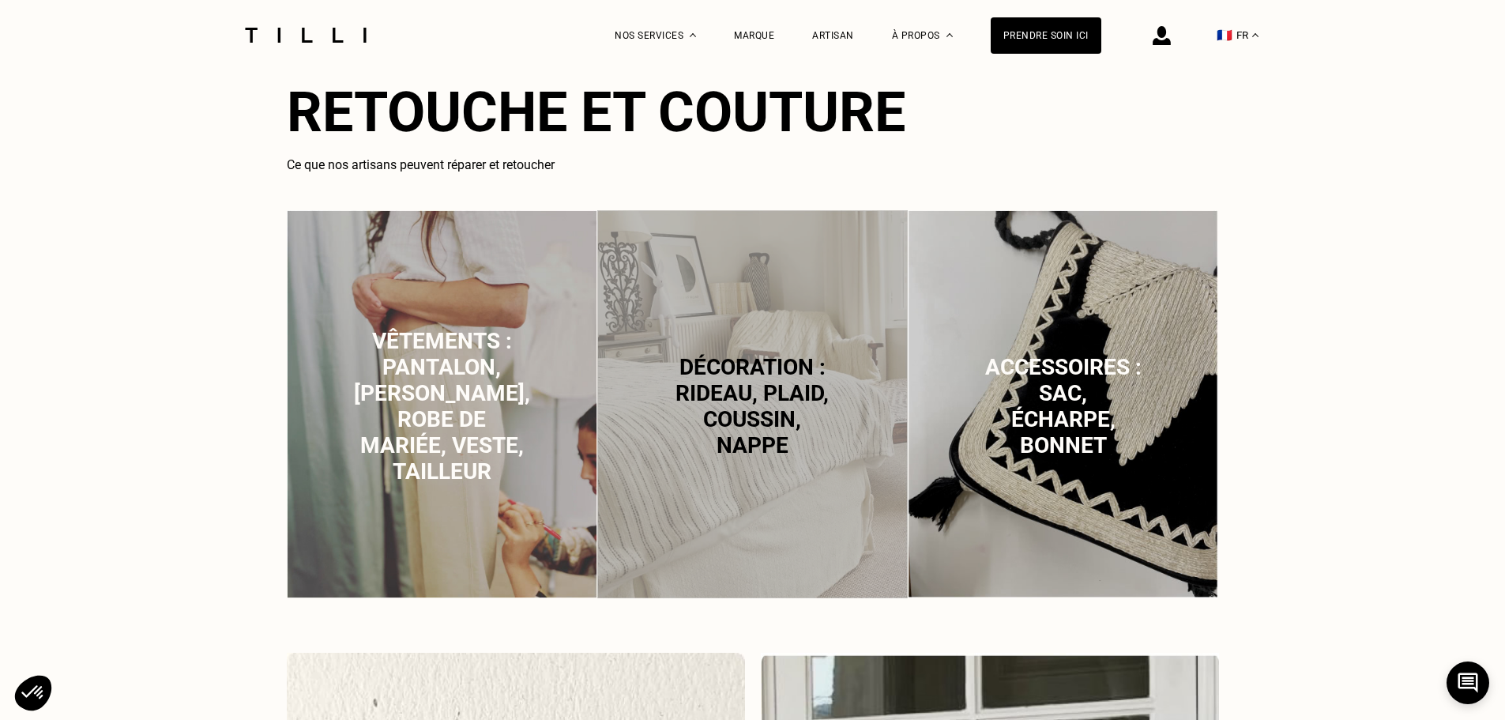
scroll to position [1027, 0]
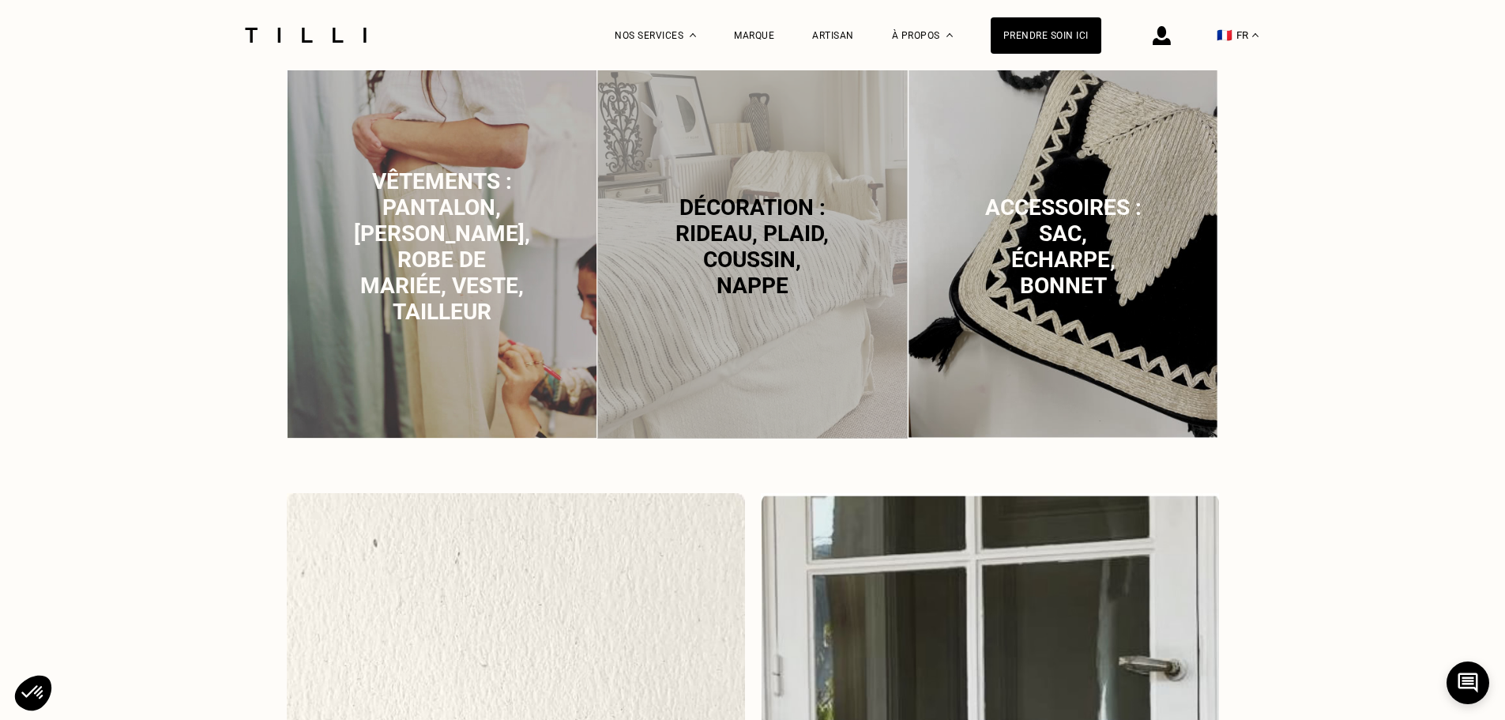
click at [436, 253] on span "Vêtements : pantalon, [PERSON_NAME], robe de mariée, veste, tailleur" at bounding box center [442, 246] width 176 height 156
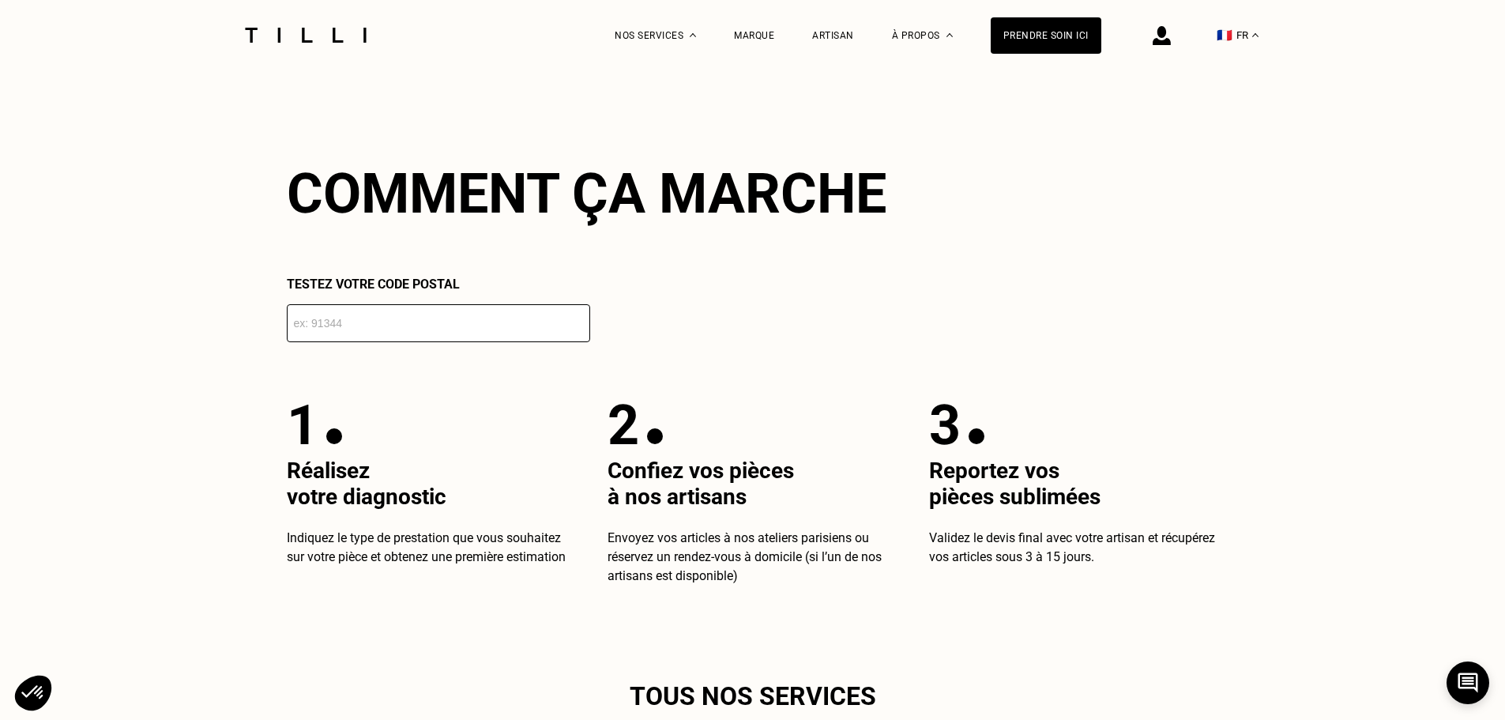
scroll to position [2804, 0]
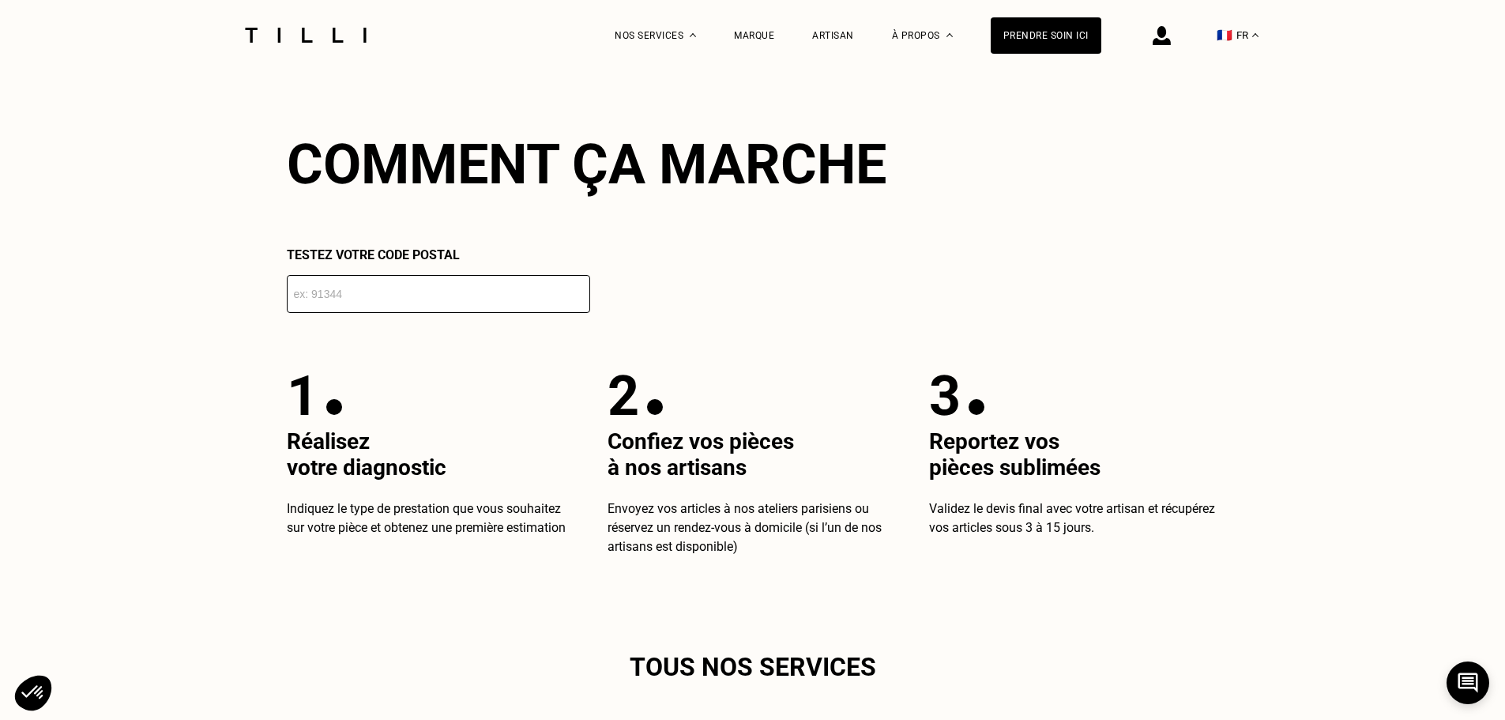
click at [389, 301] on input "number" at bounding box center [438, 294] width 303 height 38
type input "78700"
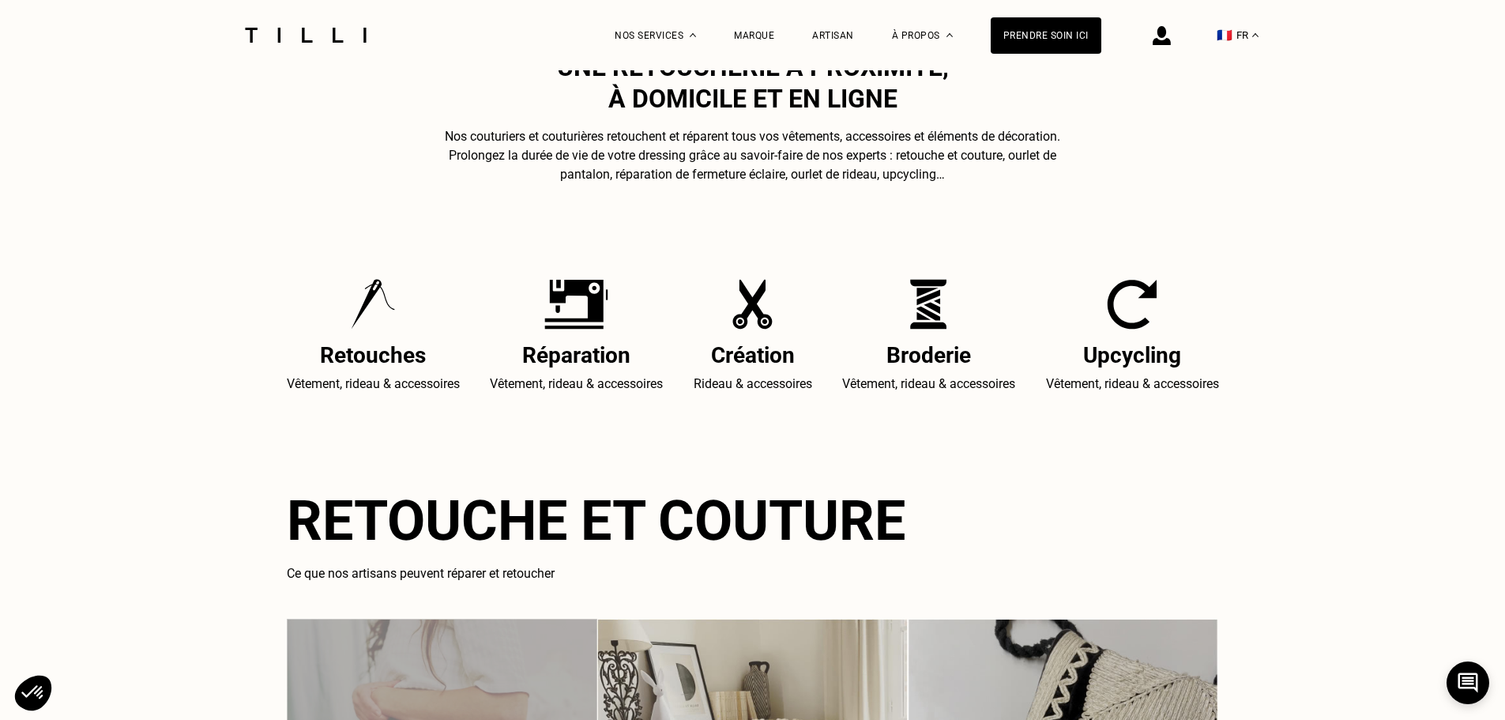
scroll to position [0, 0]
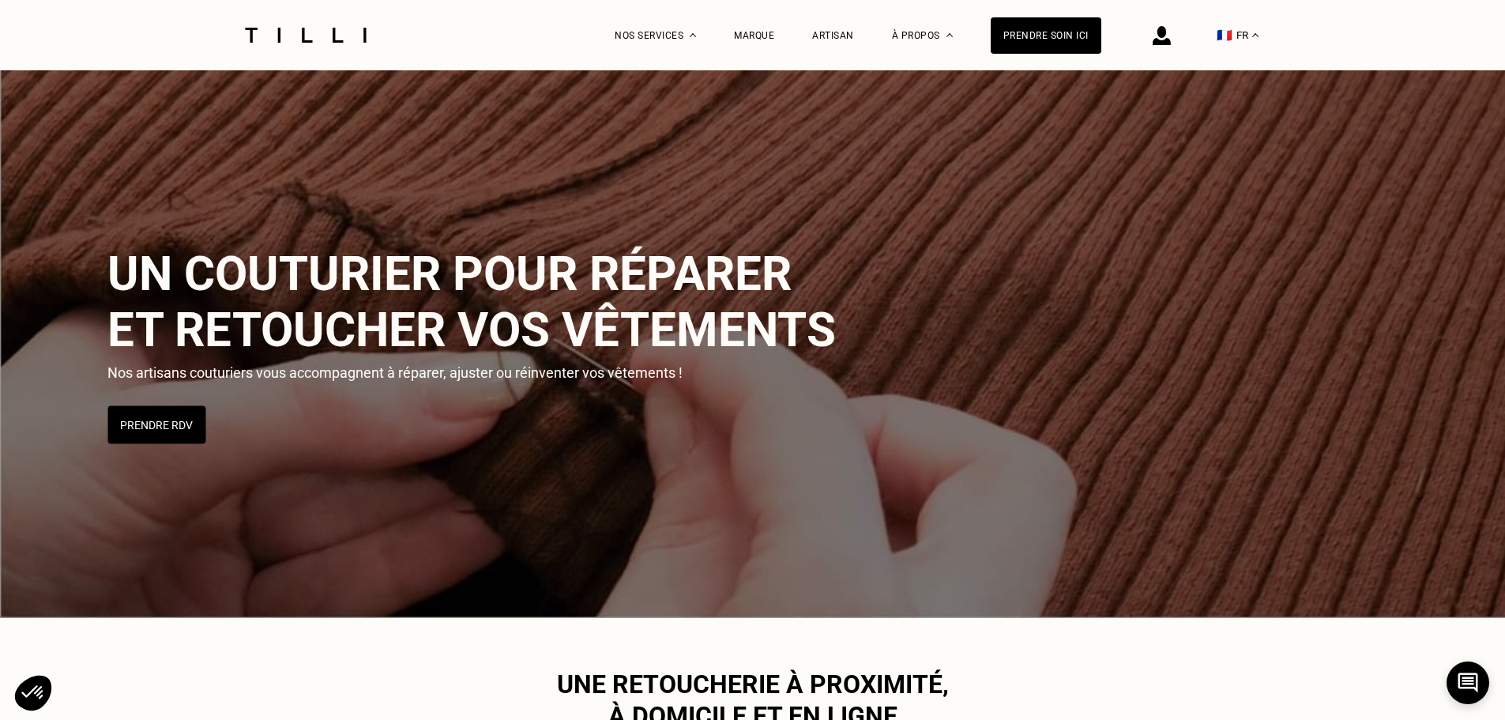
click at [326, 36] on img at bounding box center [305, 35] width 133 height 15
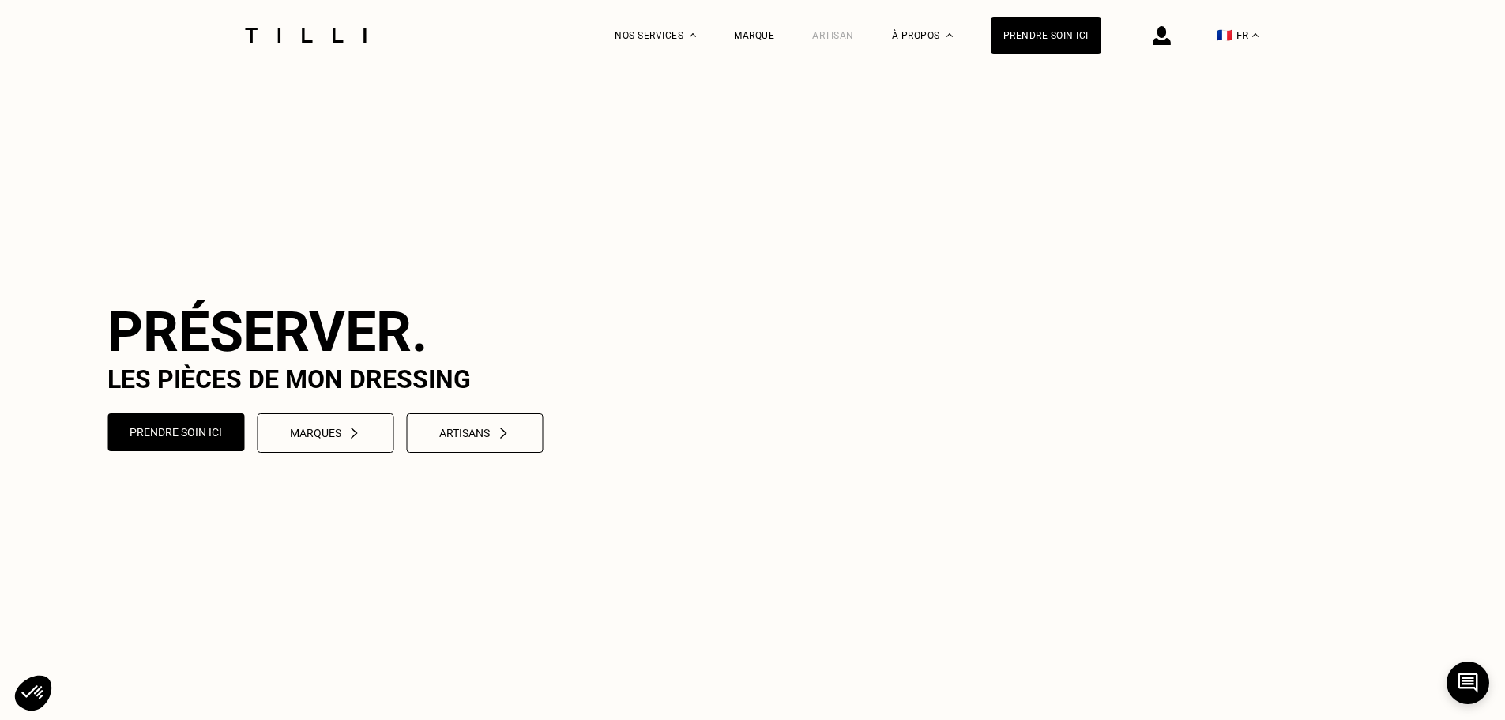
click at [845, 32] on div "Artisan" at bounding box center [833, 35] width 42 height 11
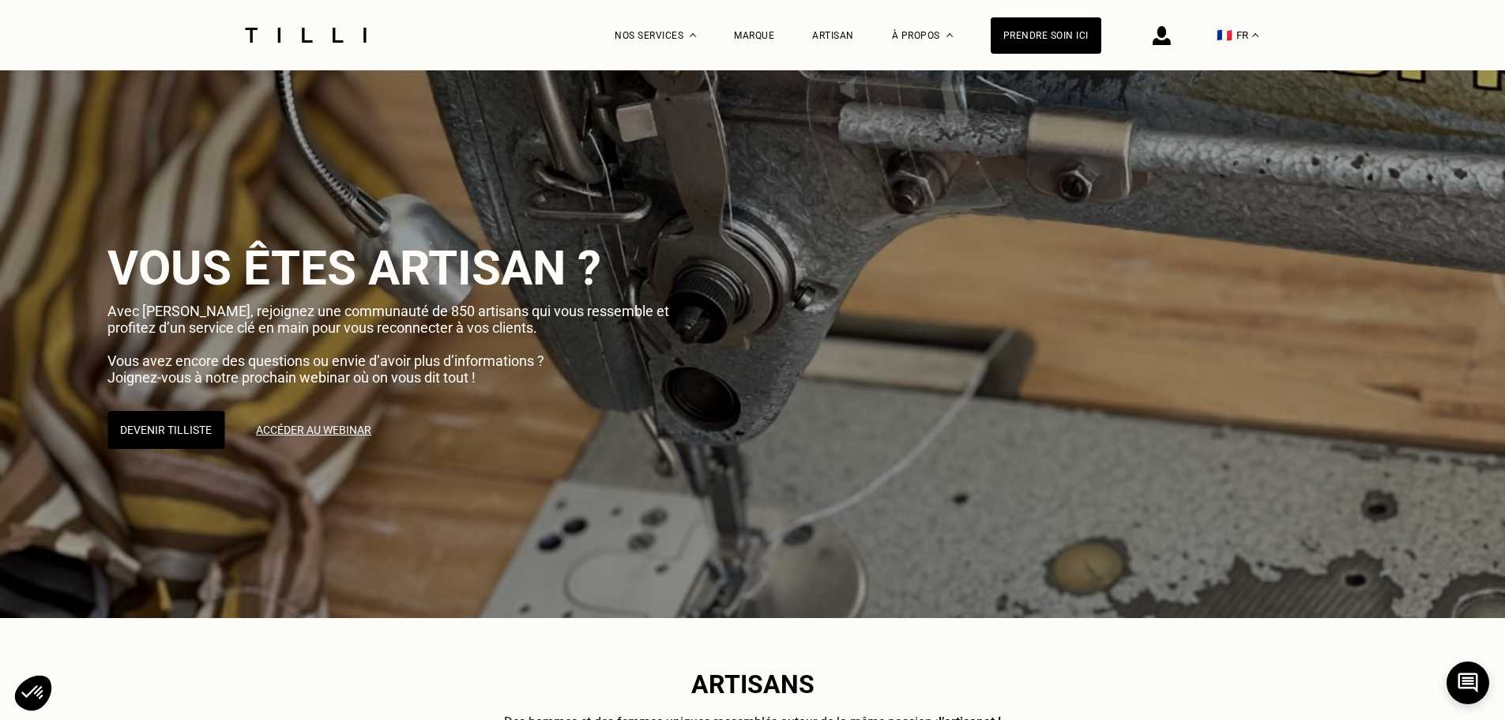
click at [343, 36] on img at bounding box center [305, 35] width 133 height 15
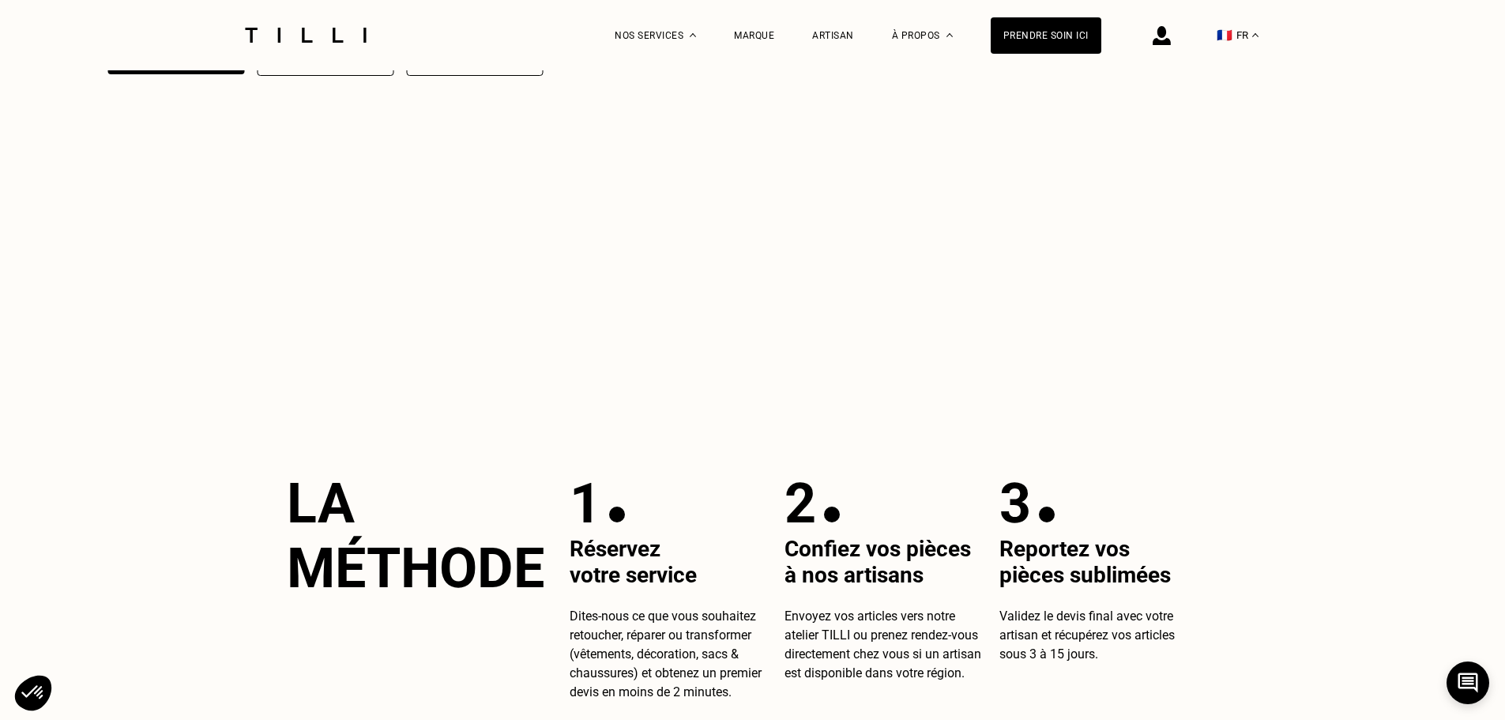
scroll to position [632, 0]
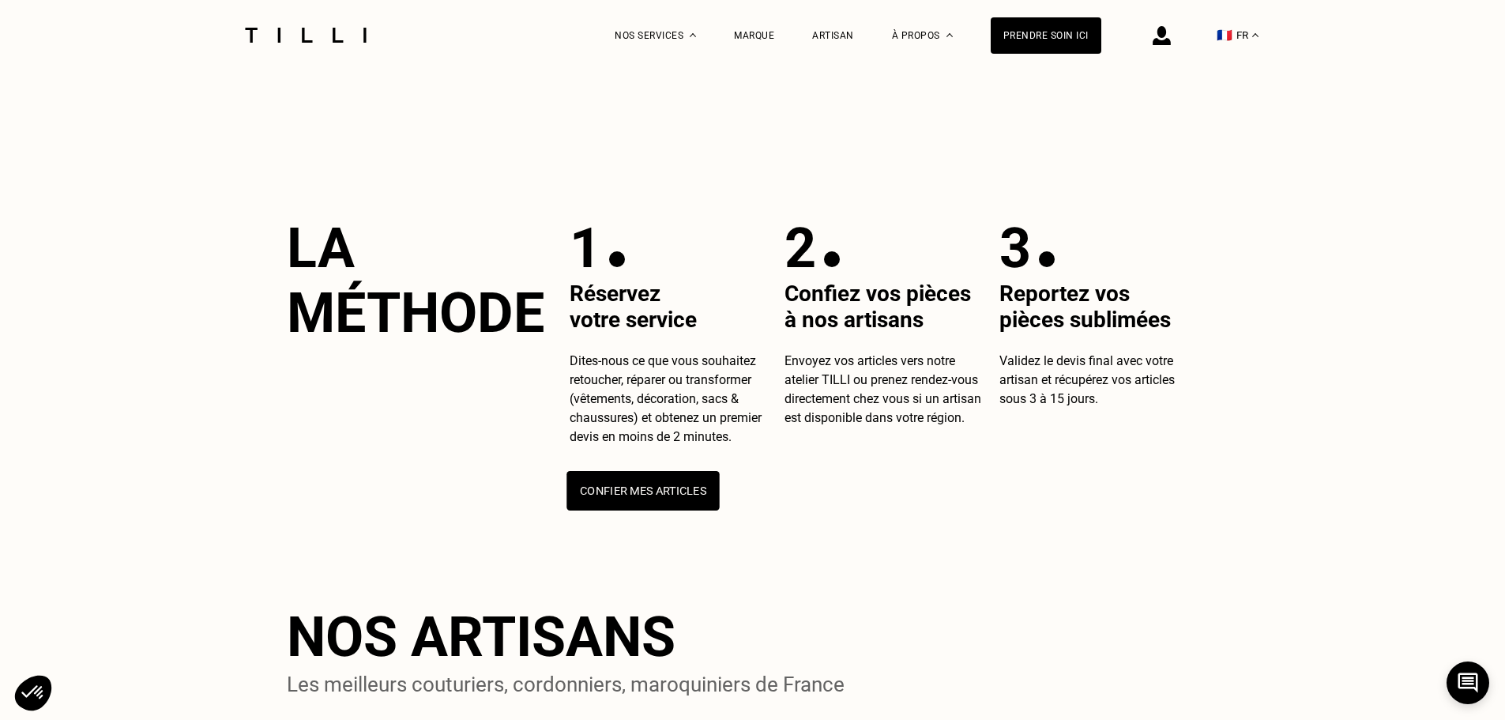
click at [604, 510] on button "Confier mes articles" at bounding box center [642, 490] width 152 height 39
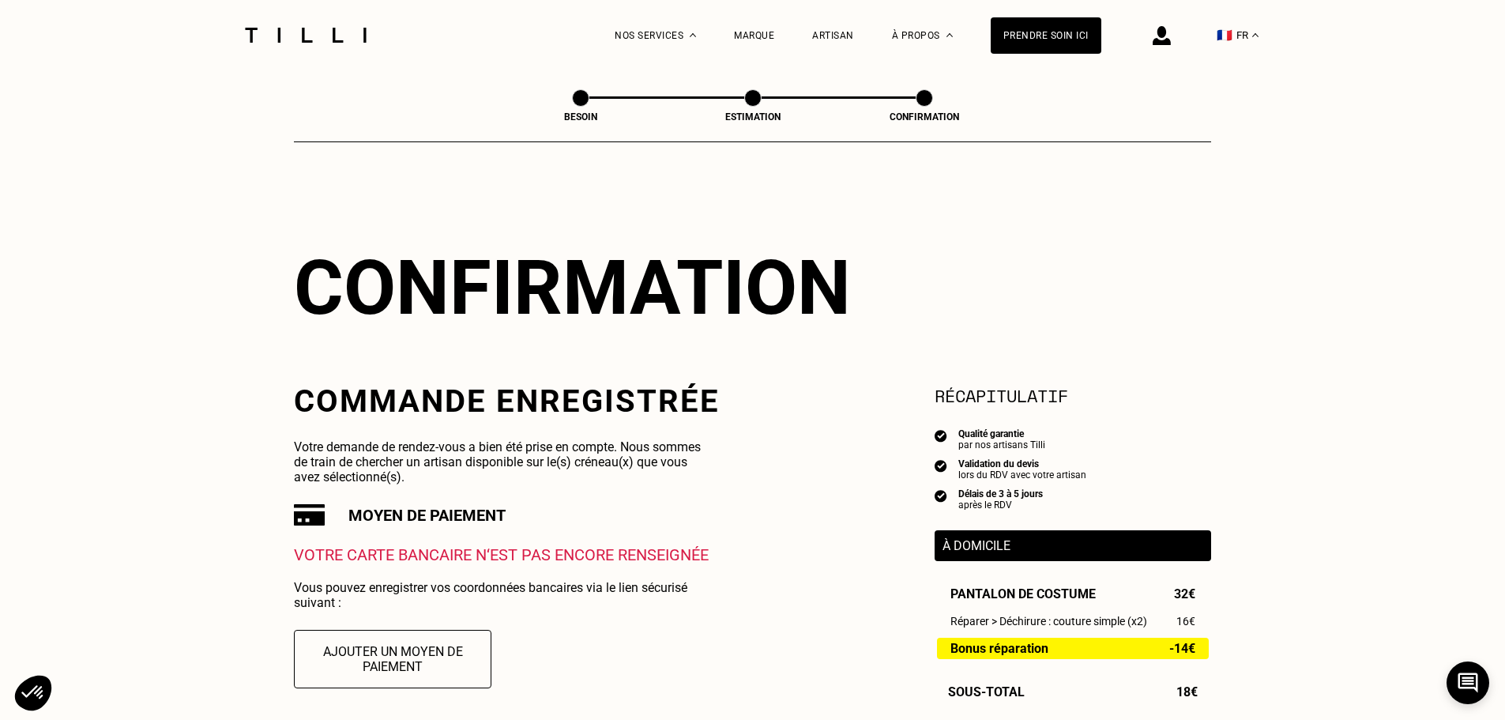
click at [589, 99] on span at bounding box center [580, 97] width 17 height 17
select select "FR"
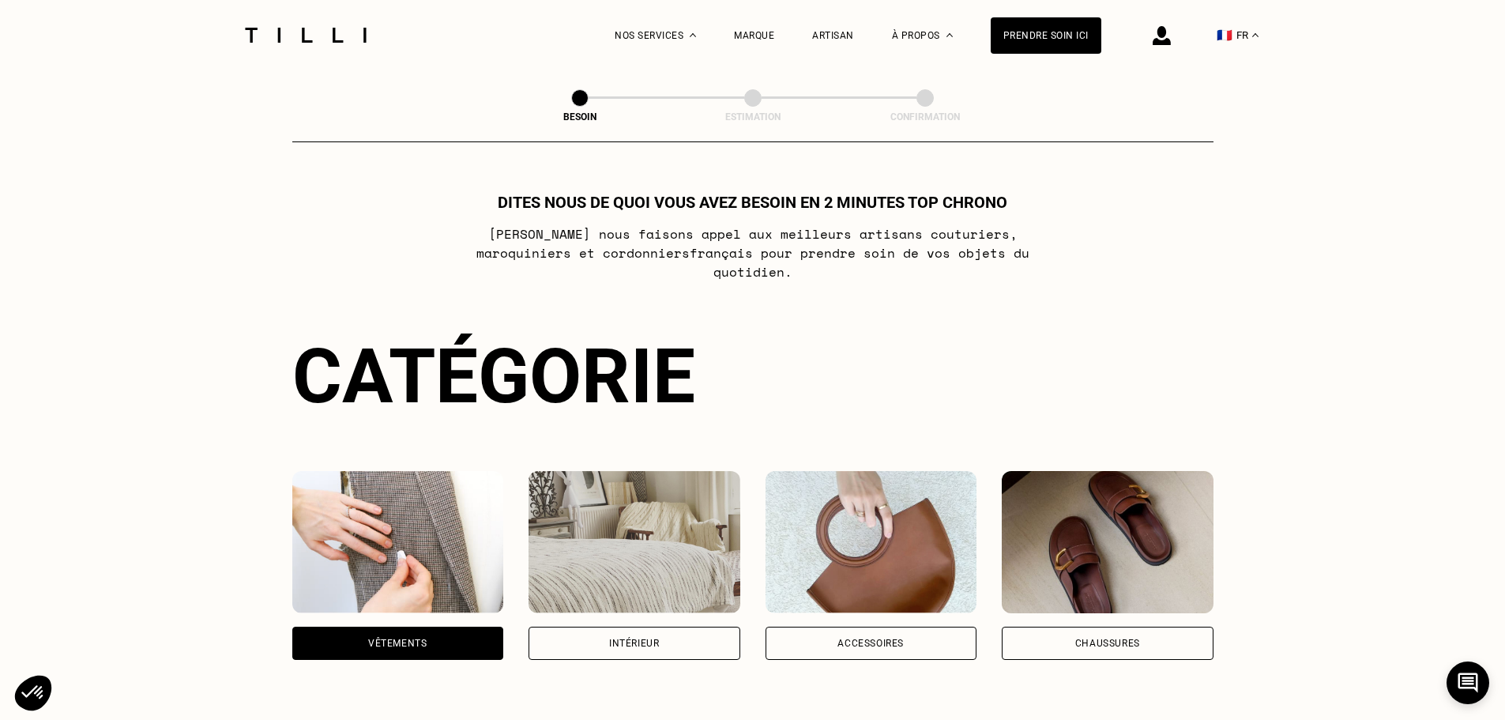
click at [406, 483] on img at bounding box center [398, 542] width 212 height 142
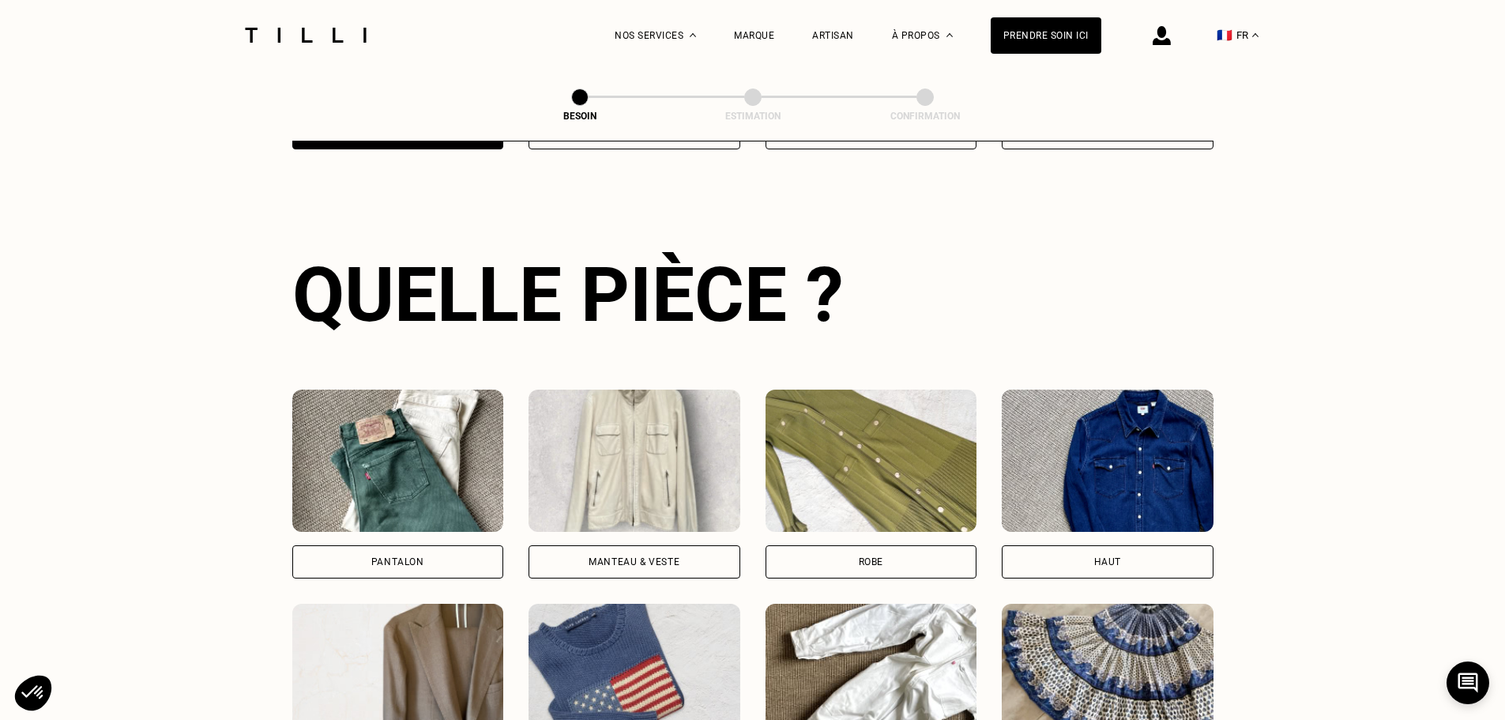
scroll to position [517, 0]
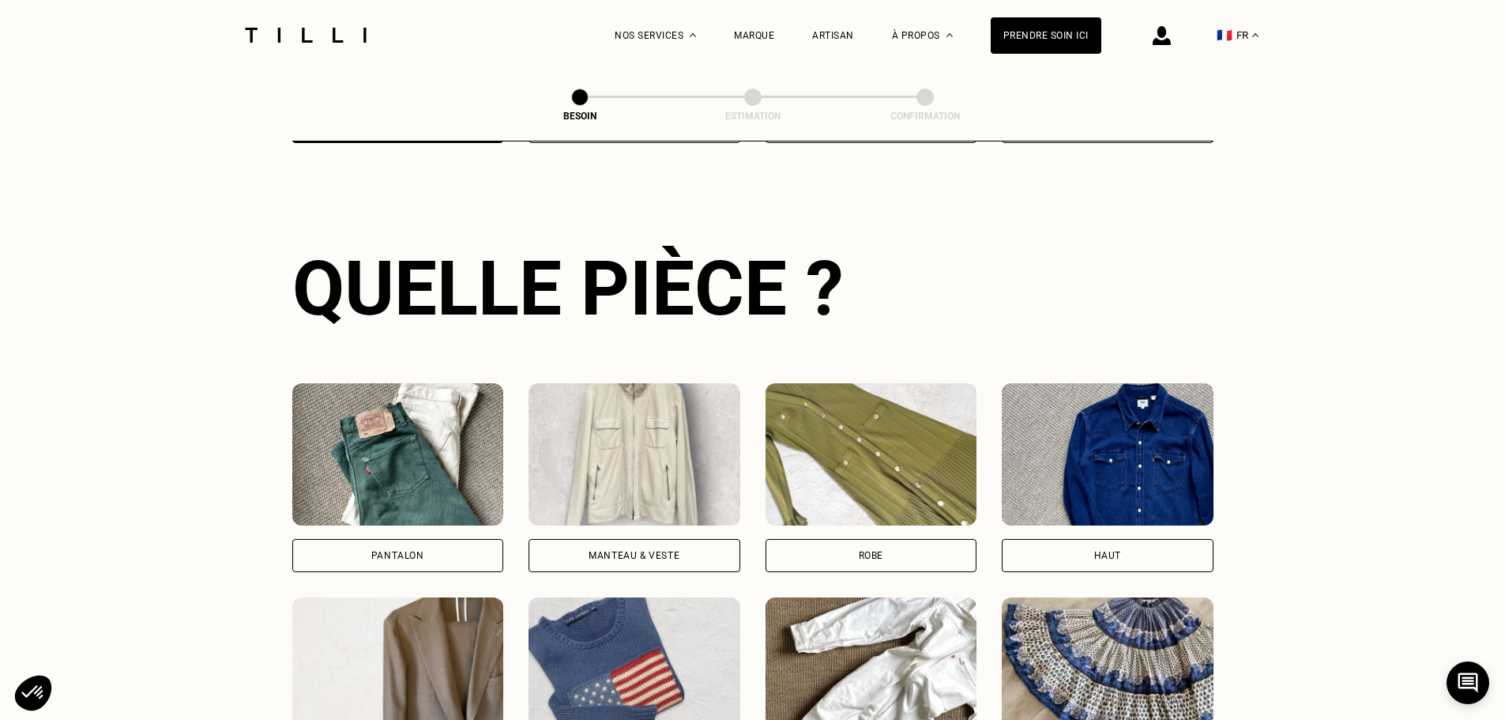
click at [491, 426] on img at bounding box center [398, 454] width 212 height 142
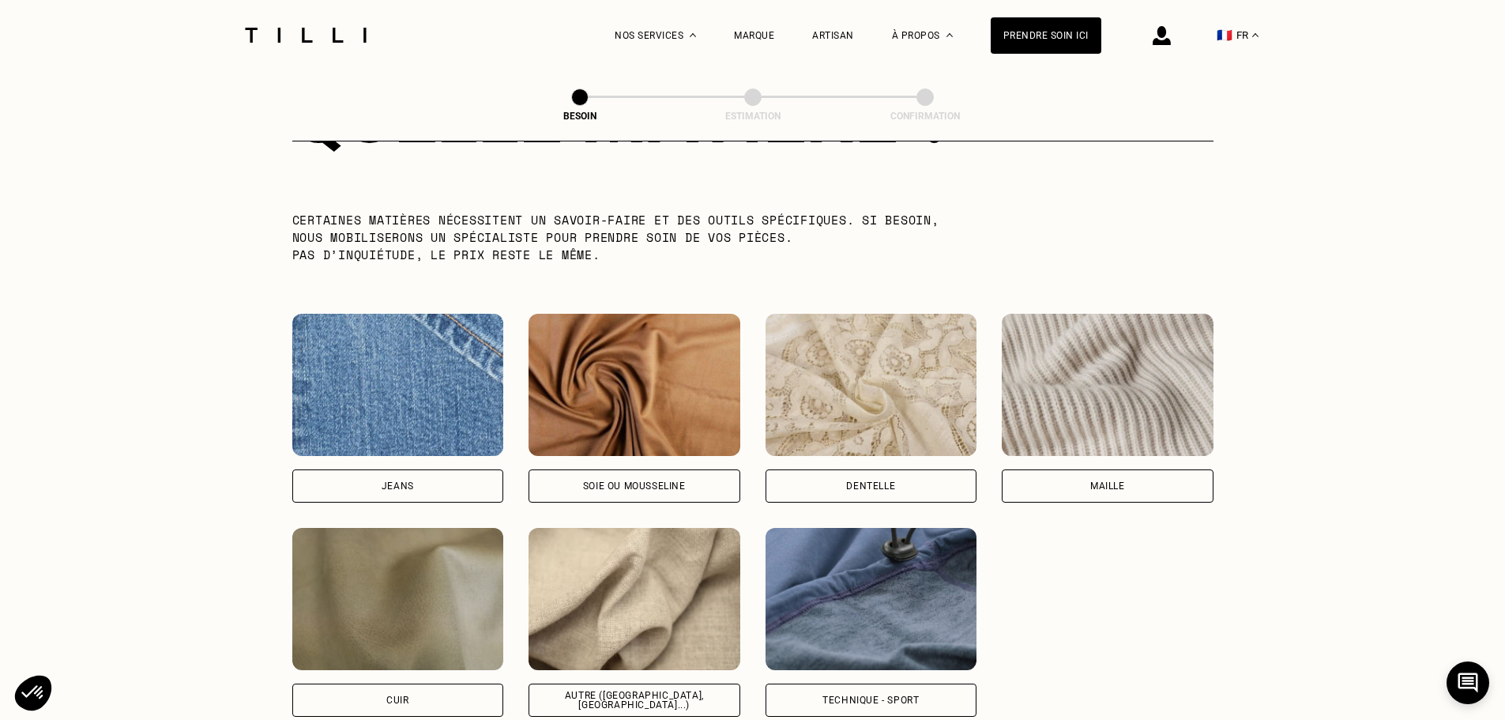
scroll to position [1771, 0]
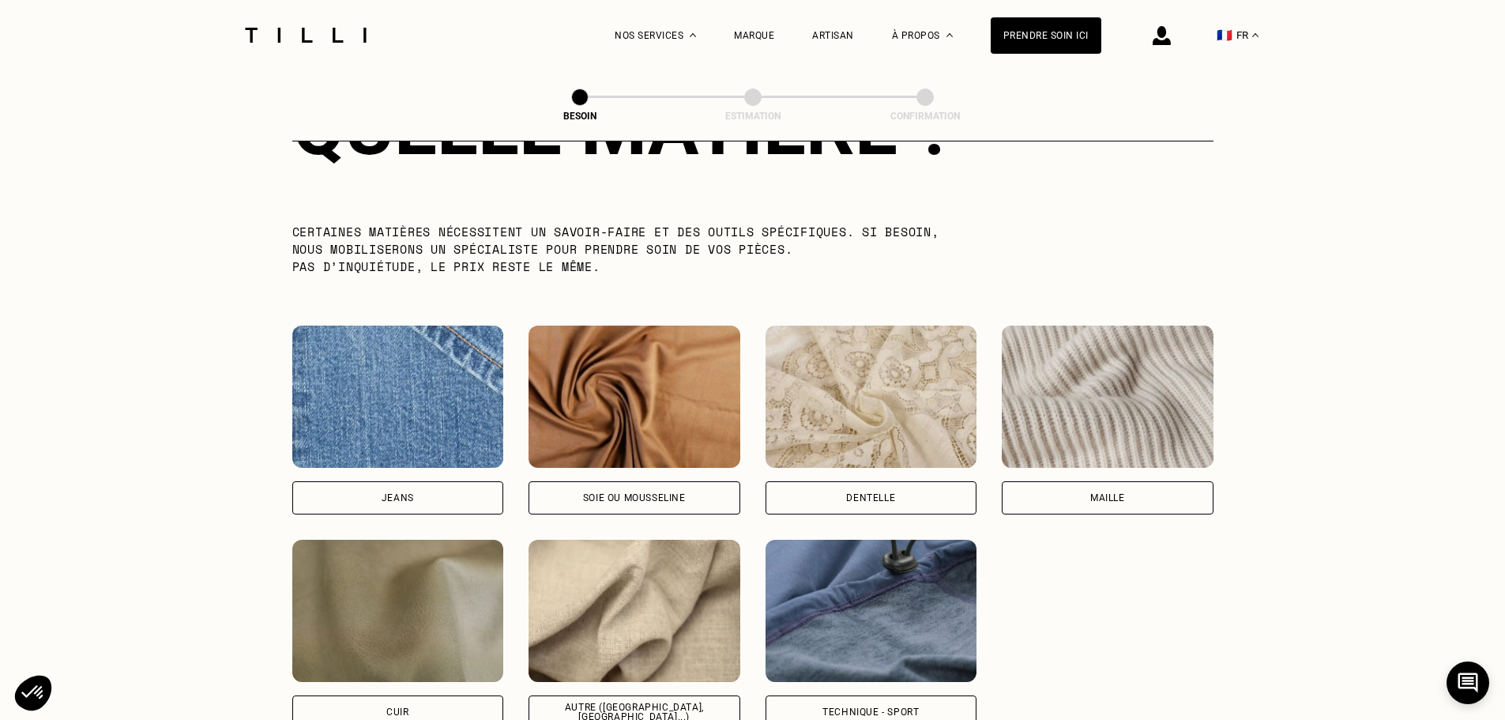
click at [437, 378] on img at bounding box center [398, 396] width 212 height 142
select select "FR"
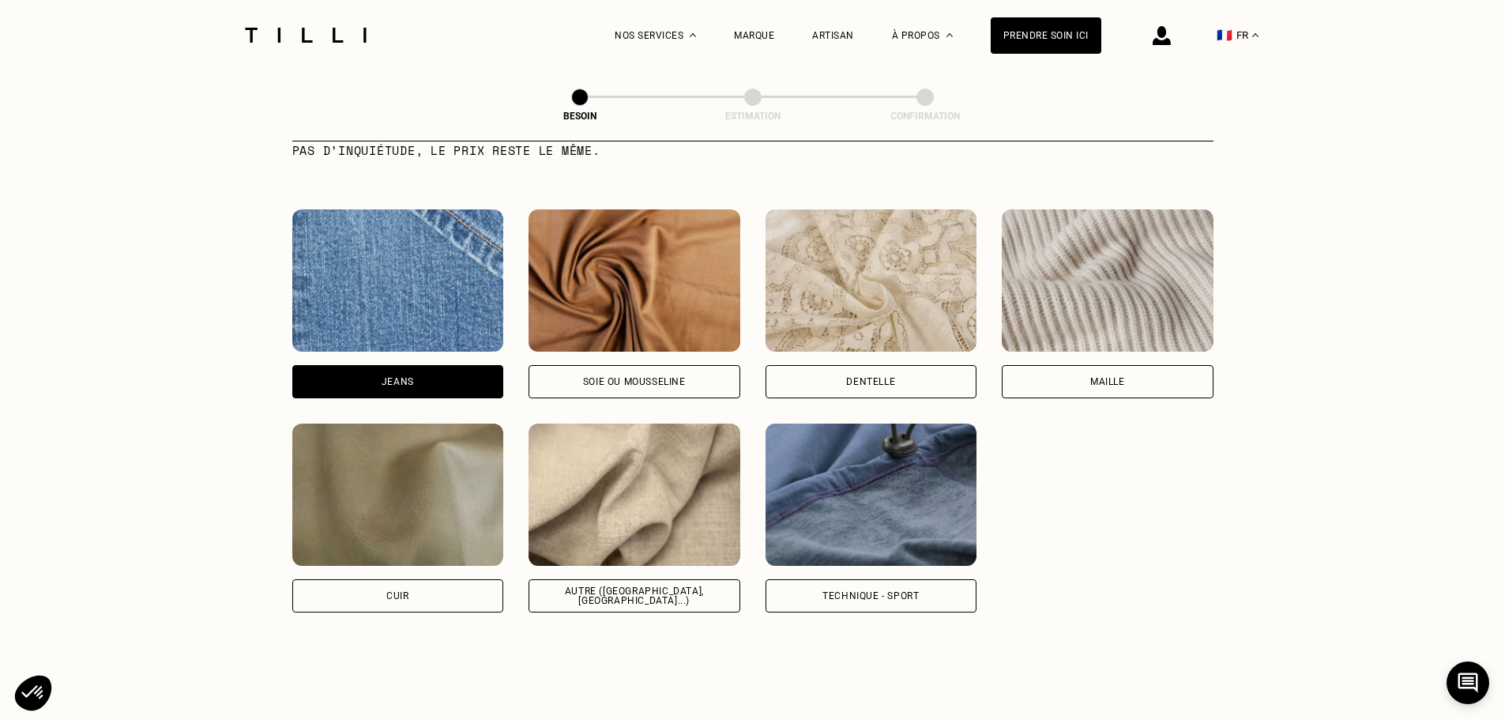
scroll to position [1255, 0]
